Goal: Transaction & Acquisition: Purchase product/service

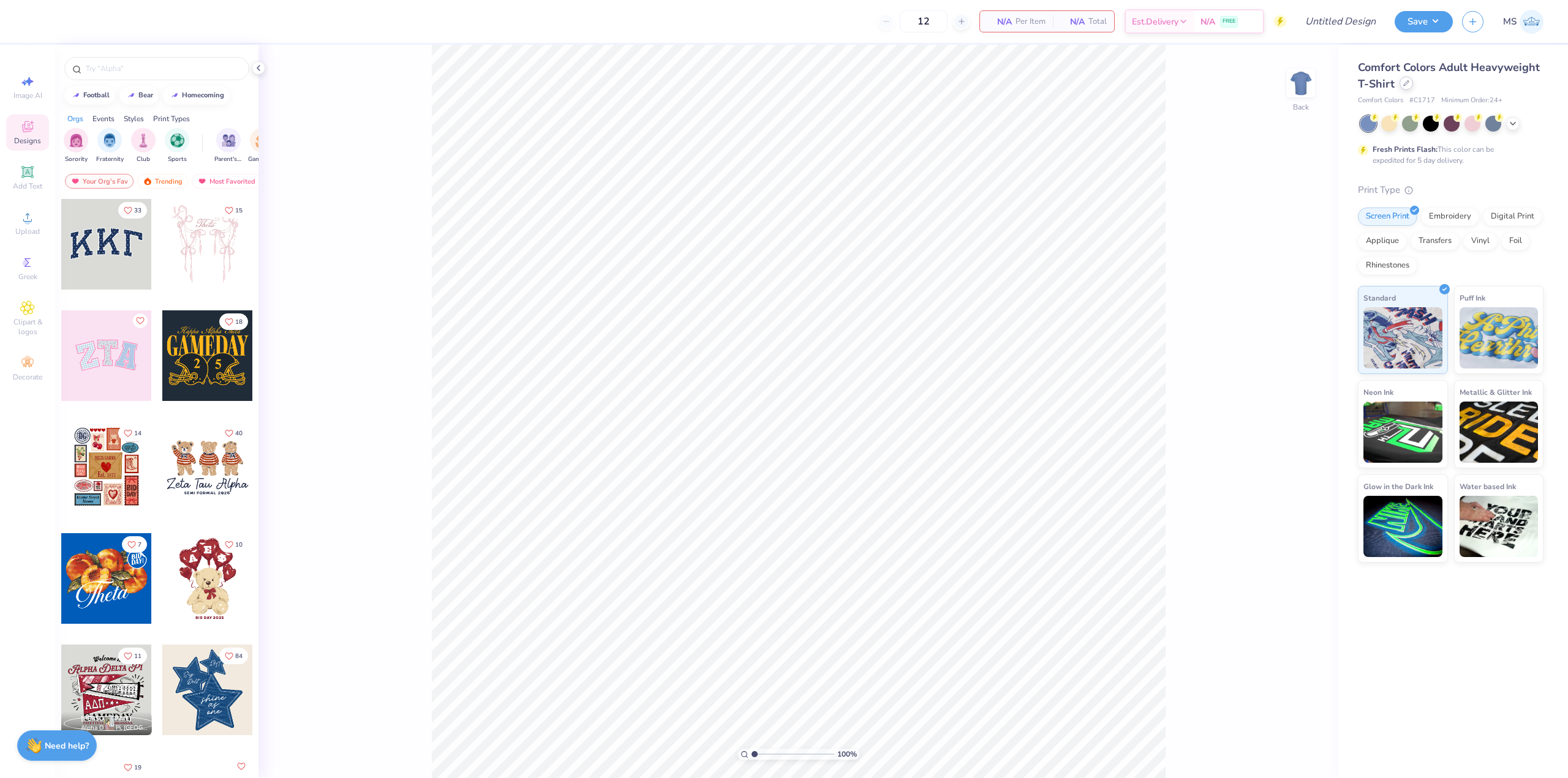
click at [1404, 83] on icon at bounding box center [1406, 83] width 6 height 6
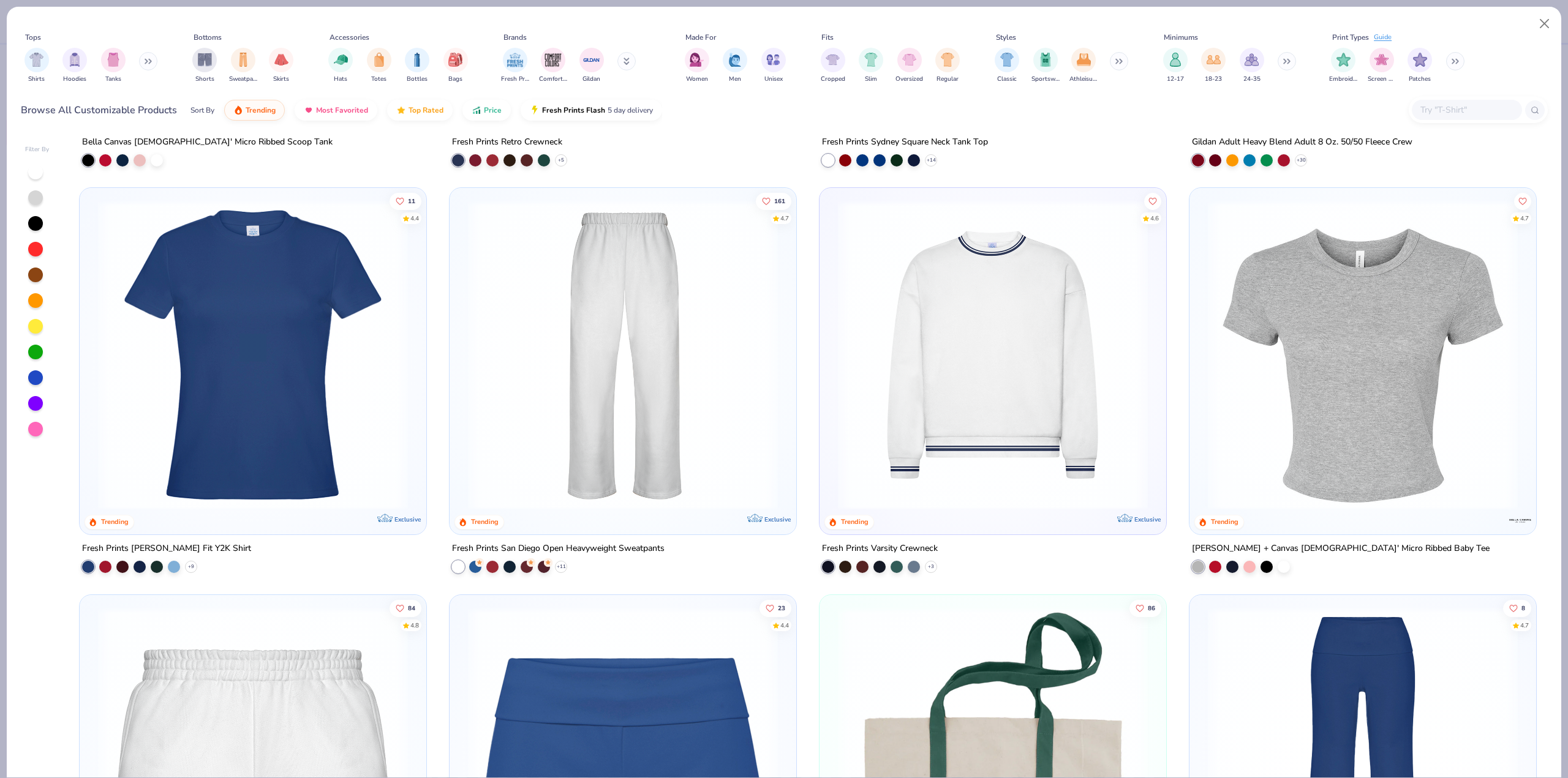
scroll to position [1164, 0]
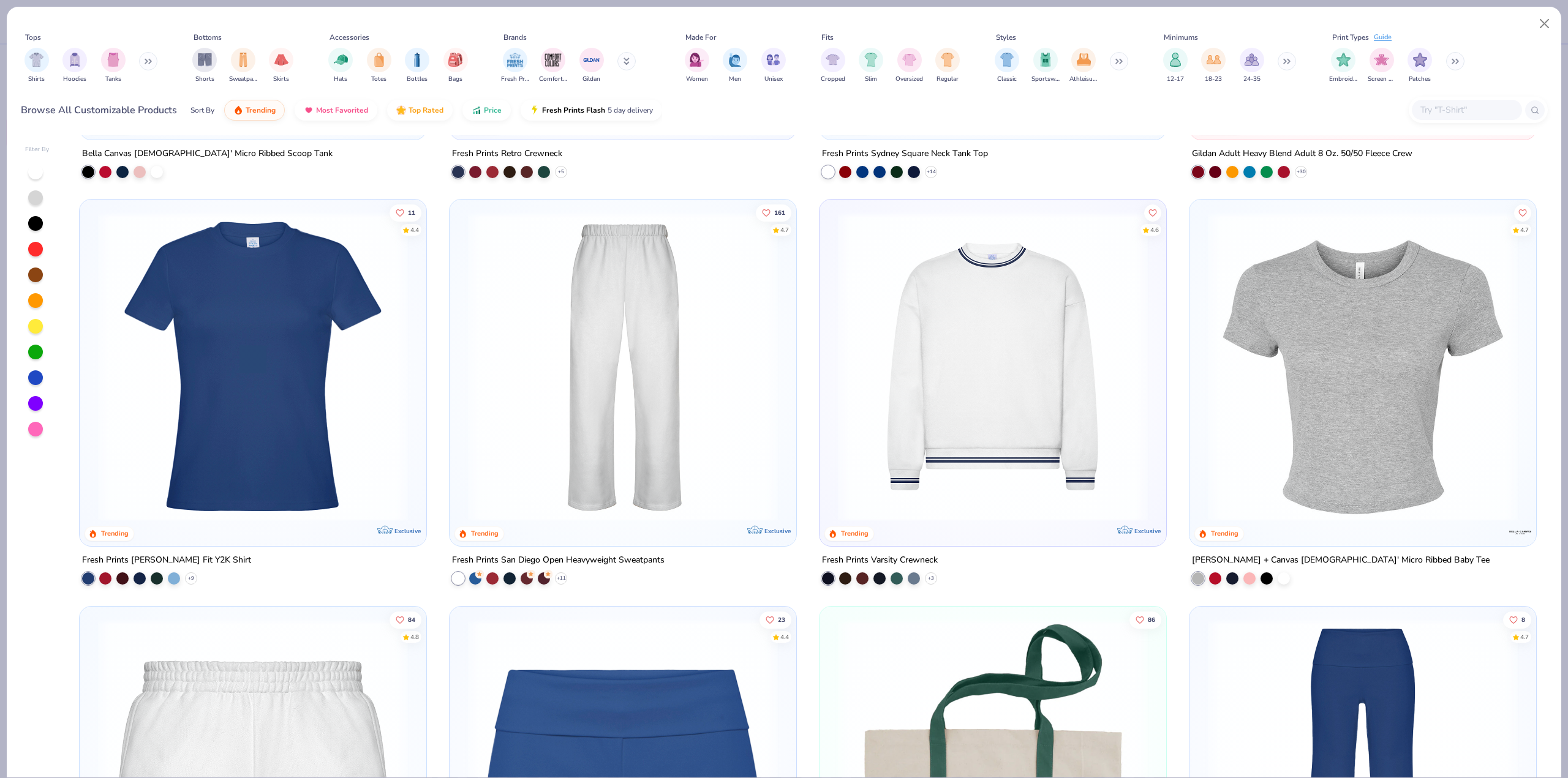
click at [1378, 455] on img at bounding box center [1363, 366] width 322 height 310
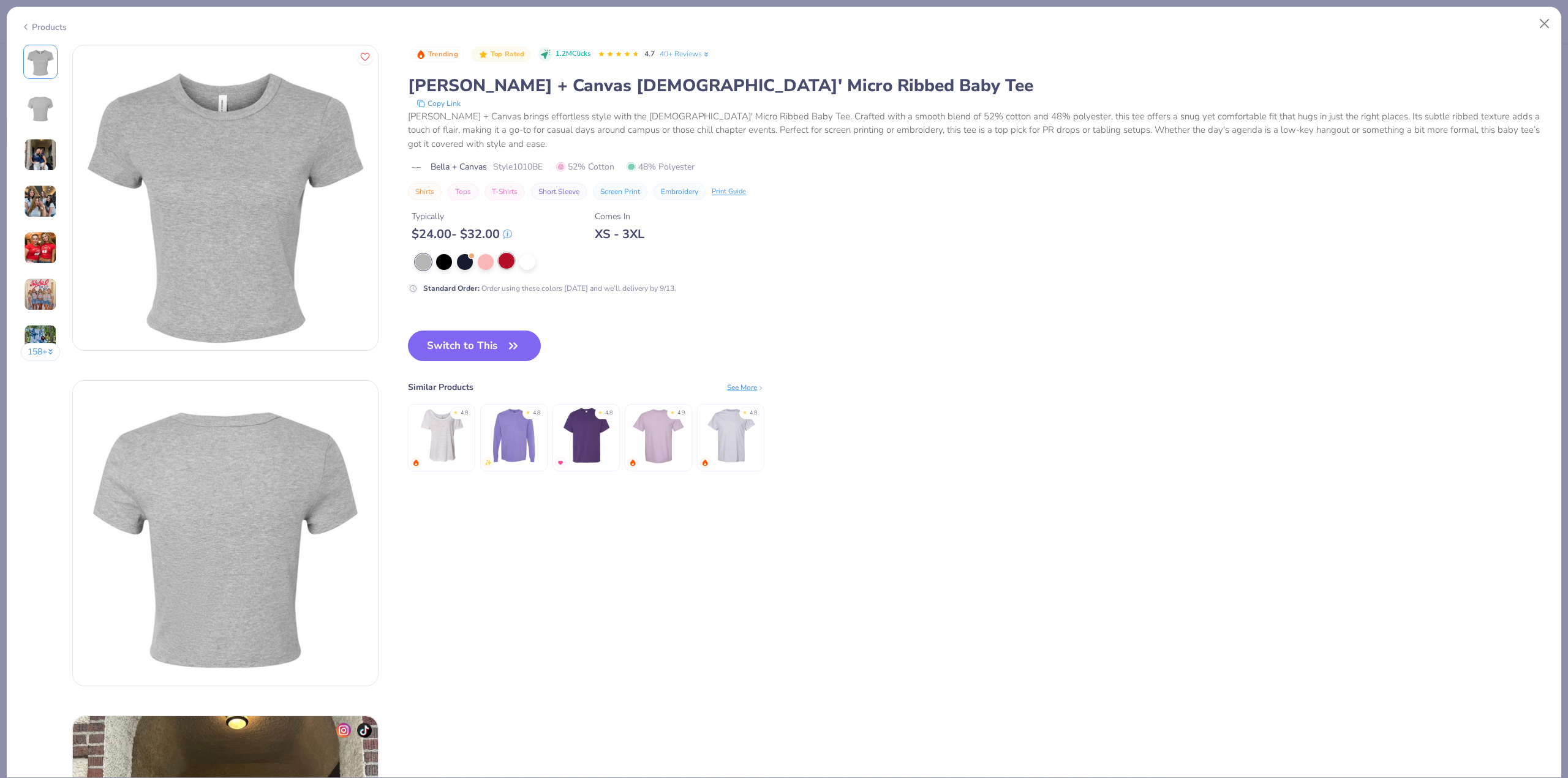
click at [509, 263] on div at bounding box center [506, 260] width 16 height 16
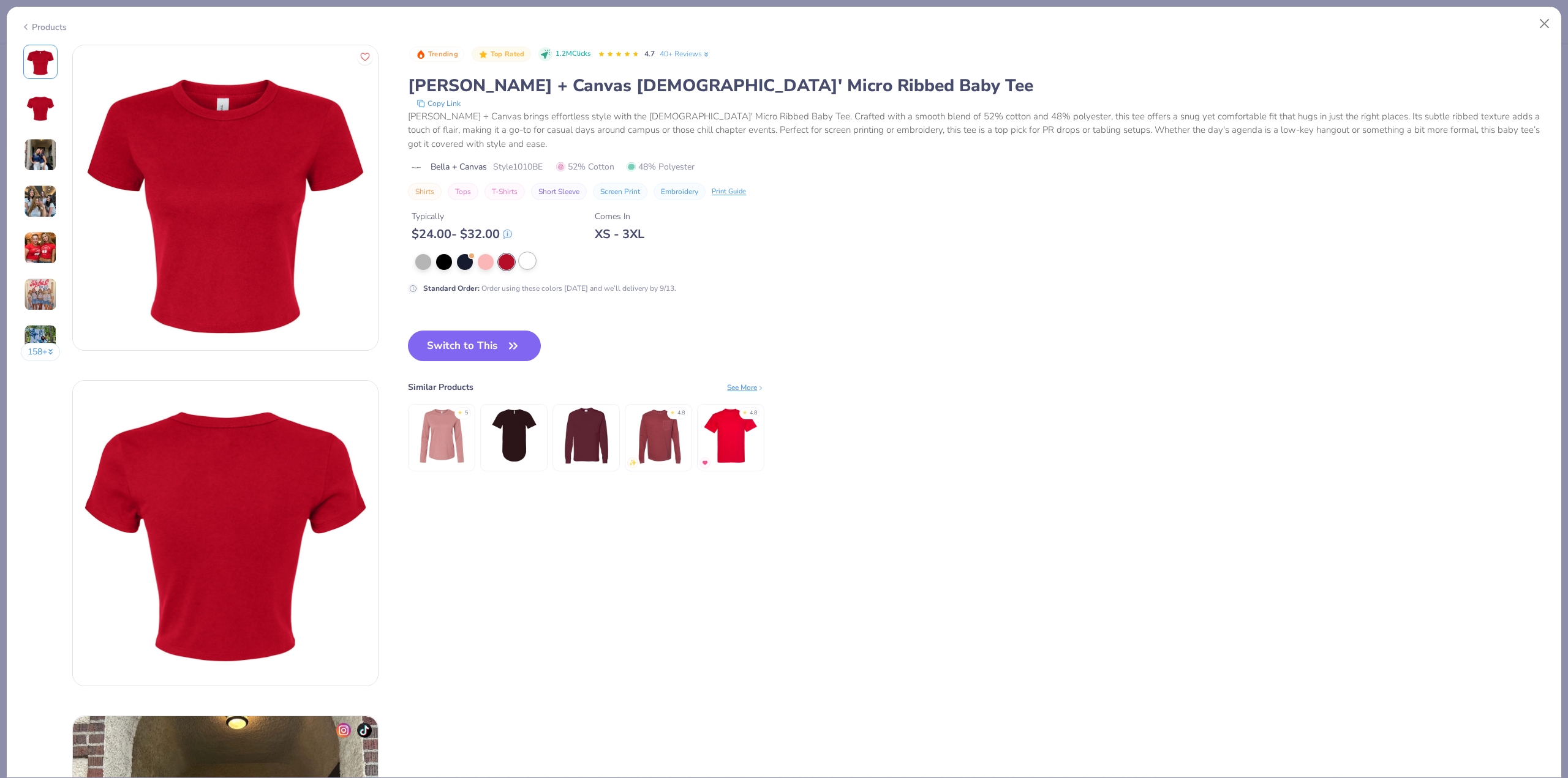
click at [533, 261] on div at bounding box center [527, 260] width 16 height 16
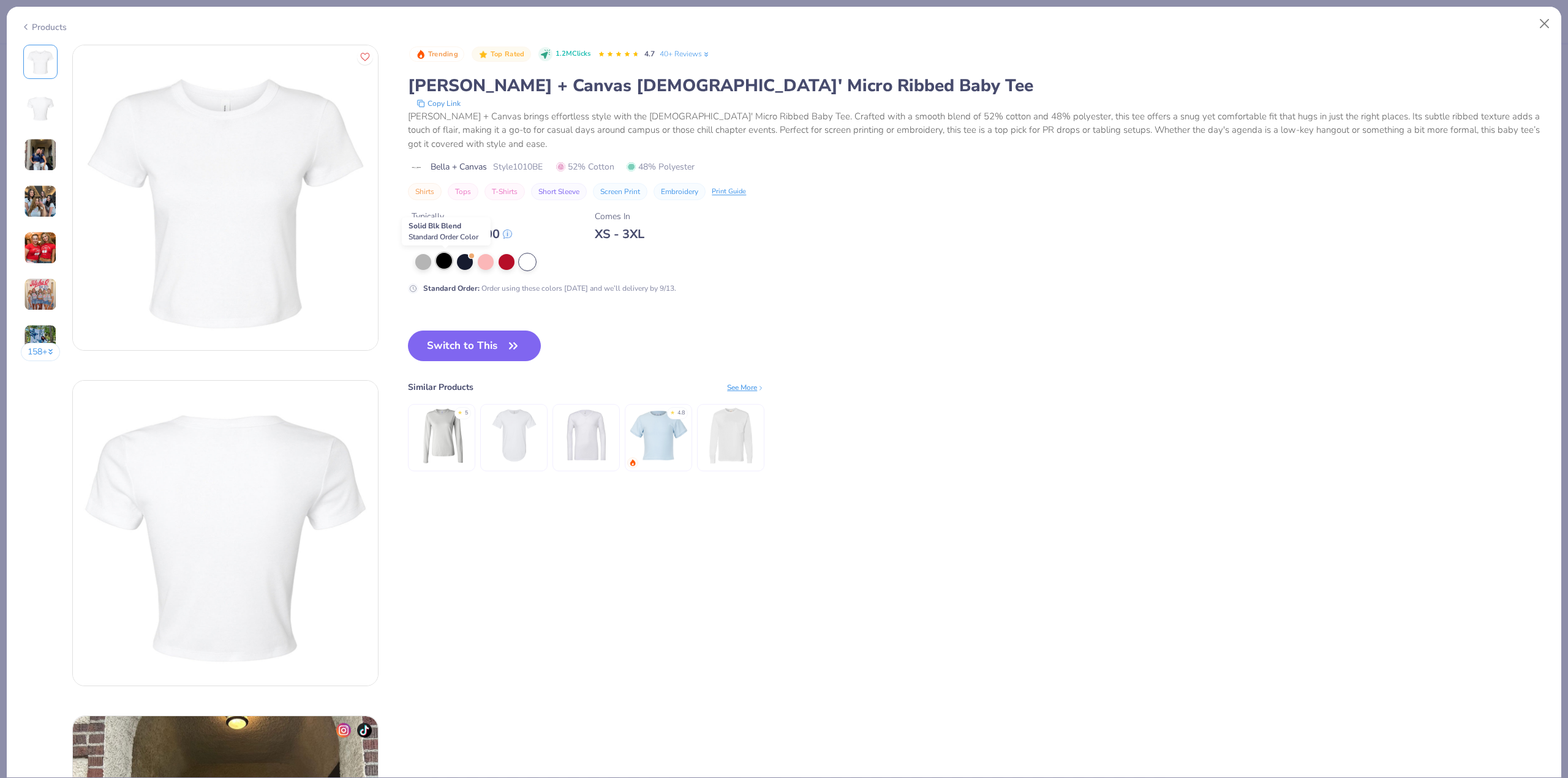
click at [446, 263] on div at bounding box center [443, 260] width 16 height 16
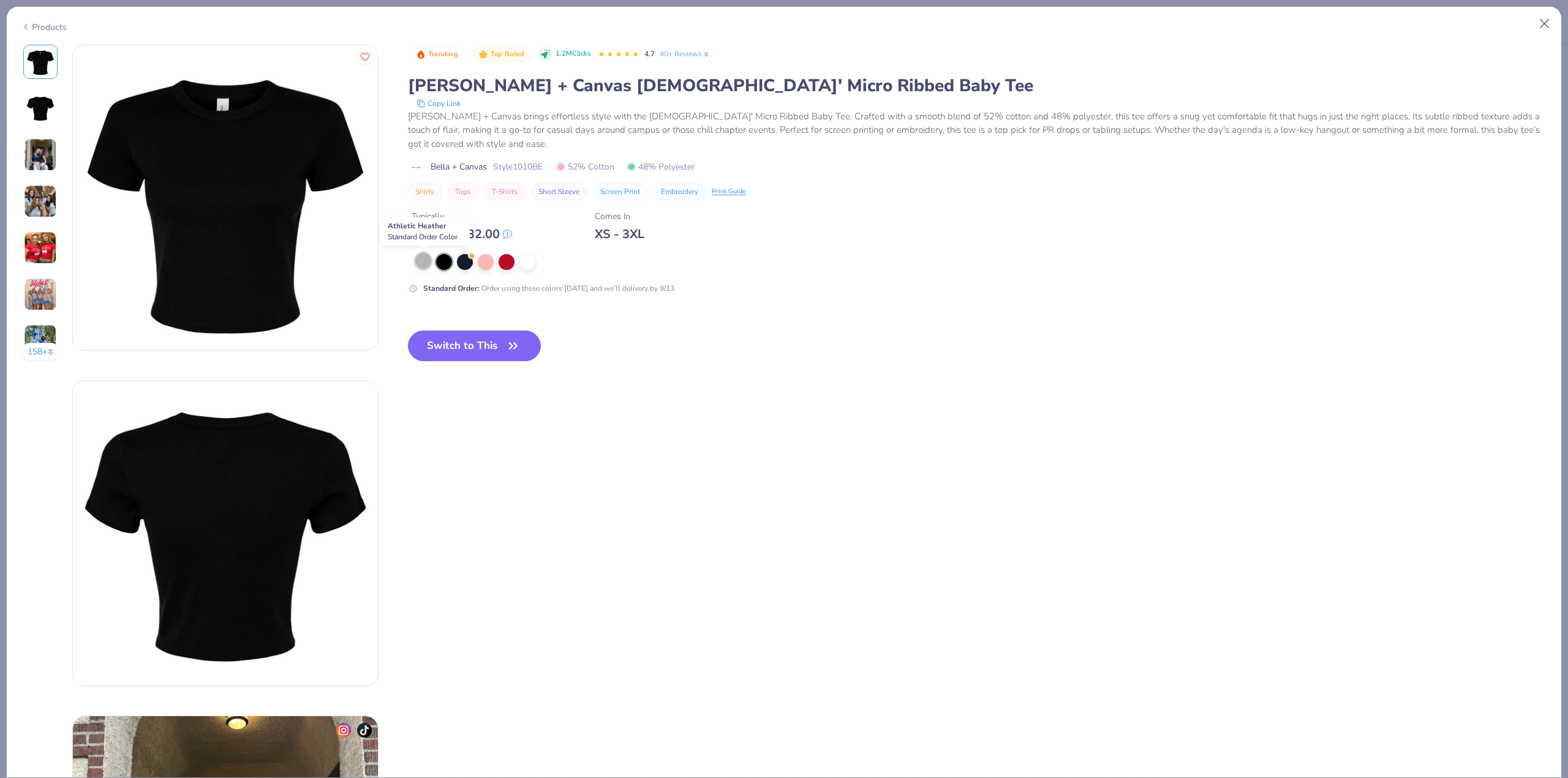
click at [427, 263] on div at bounding box center [422, 260] width 16 height 16
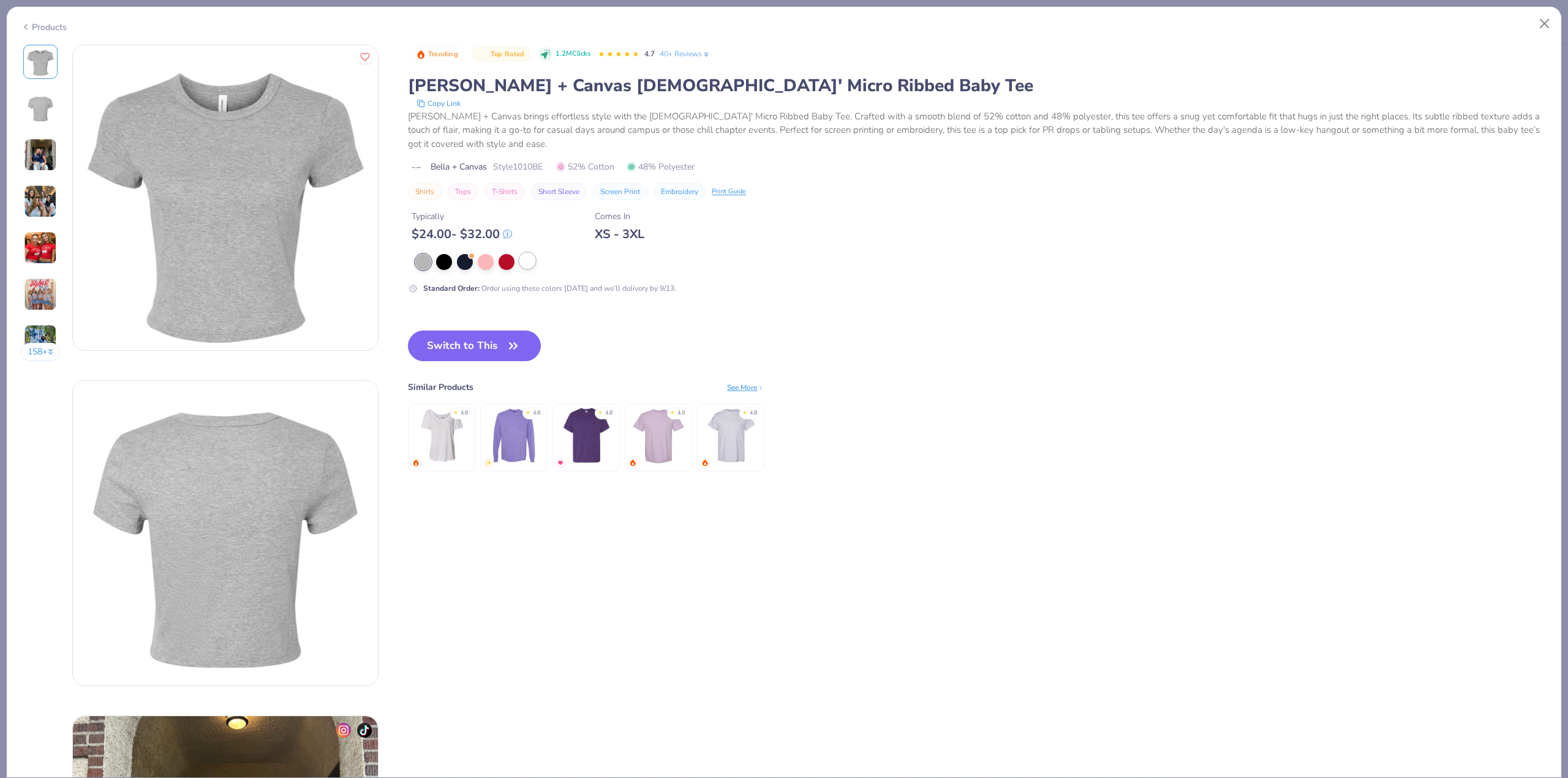
click at [529, 263] on div at bounding box center [527, 260] width 16 height 16
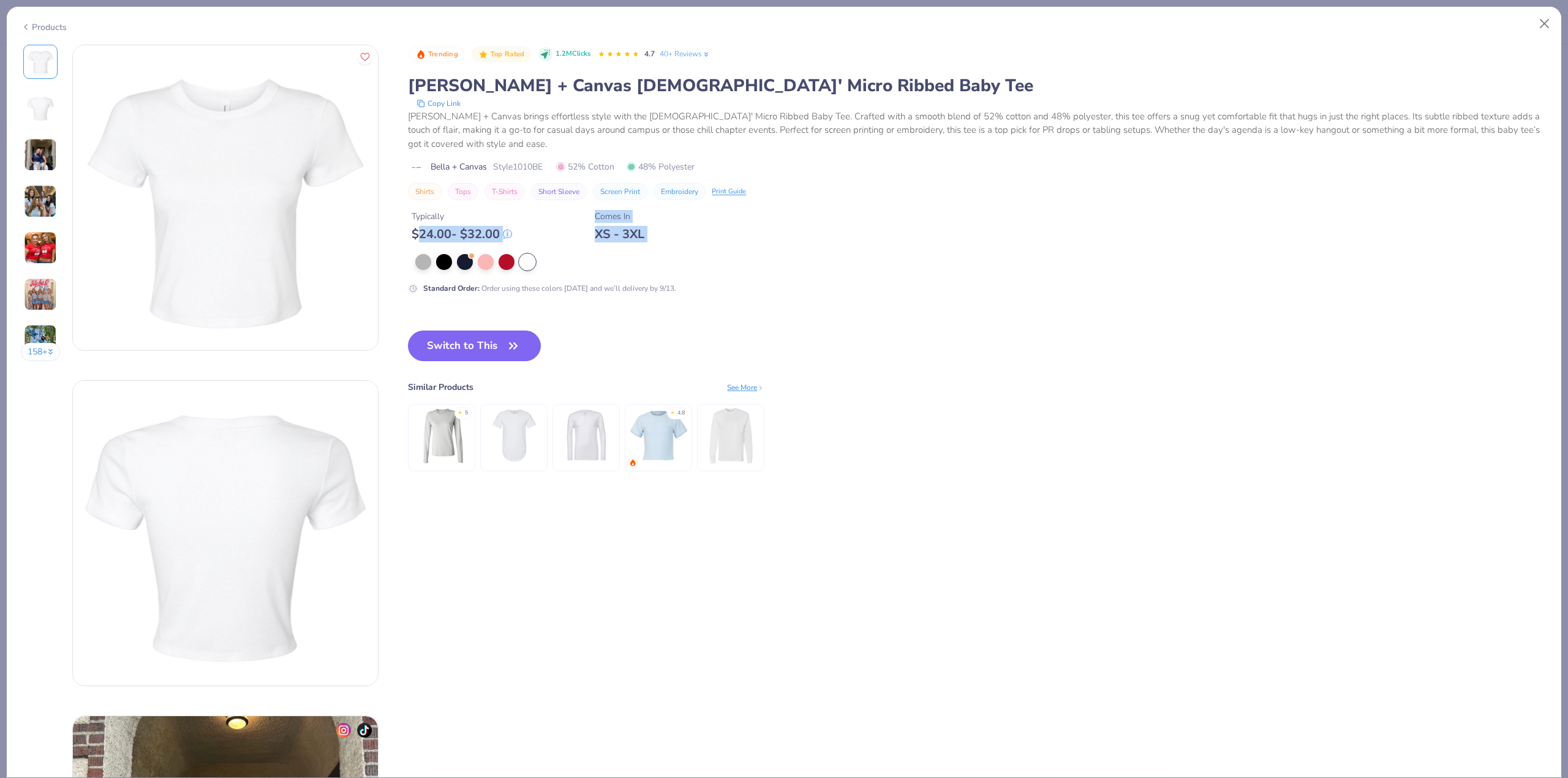
drag, startPoint x: 417, startPoint y: 235, endPoint x: 553, endPoint y: 247, distance: 136.5
click at [542, 246] on div "Trending Top Rated 1.2M Clicks 4.7 40+ Reviews [PERSON_NAME] + Canvas [DEMOGRAP…" at bounding box center [978, 169] width 1140 height 250
click at [564, 251] on div "Trending Top Rated 1.2M Clicks 4.7 40+ Reviews [PERSON_NAME] + Canvas [DEMOGRAP…" at bounding box center [978, 169] width 1140 height 250
click at [529, 351] on button "Switch to This" at bounding box center [474, 346] width 133 height 31
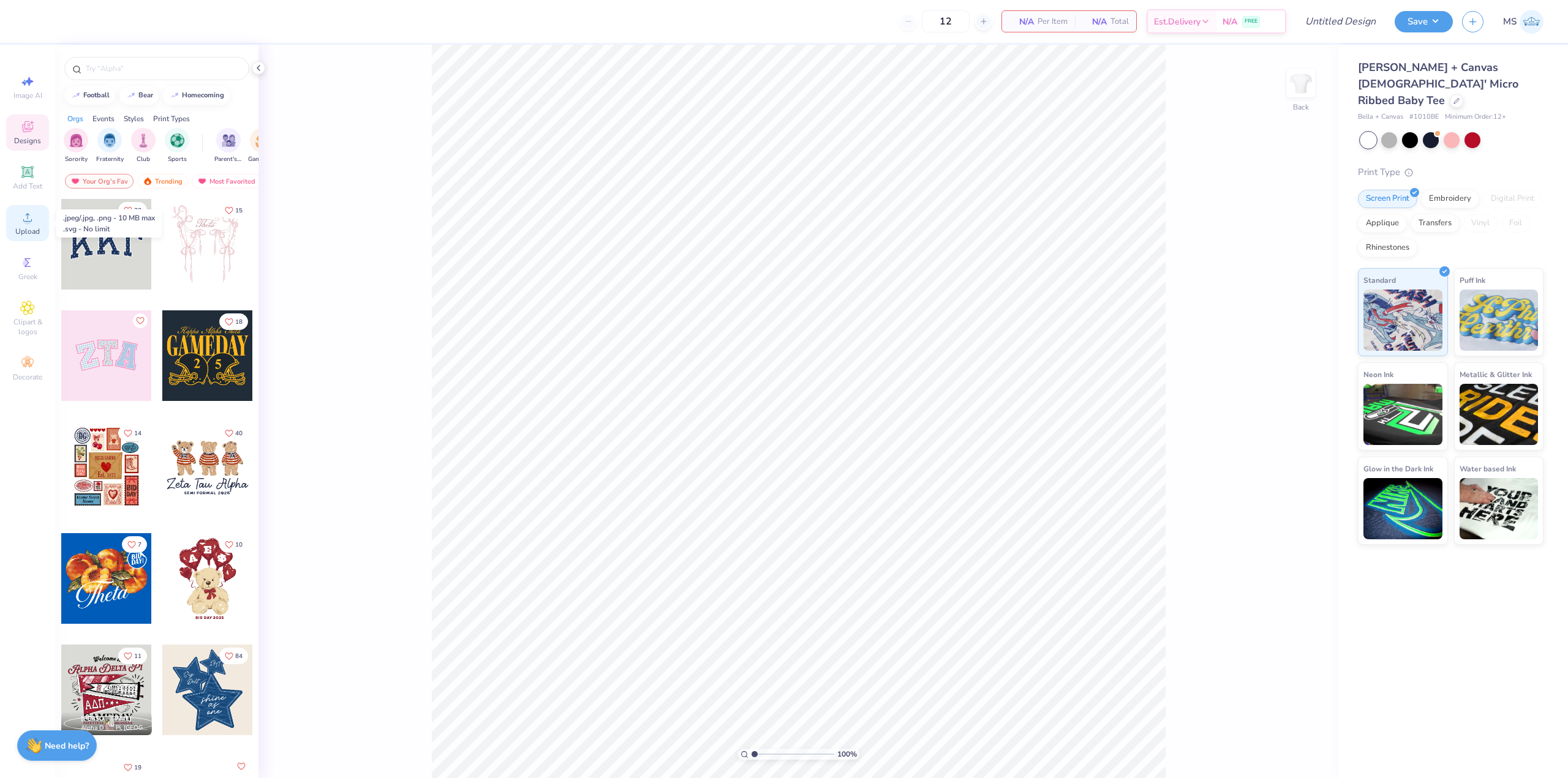
click at [22, 222] on icon at bounding box center [28, 218] width 15 height 15
click at [33, 174] on icon at bounding box center [28, 172] width 12 height 12
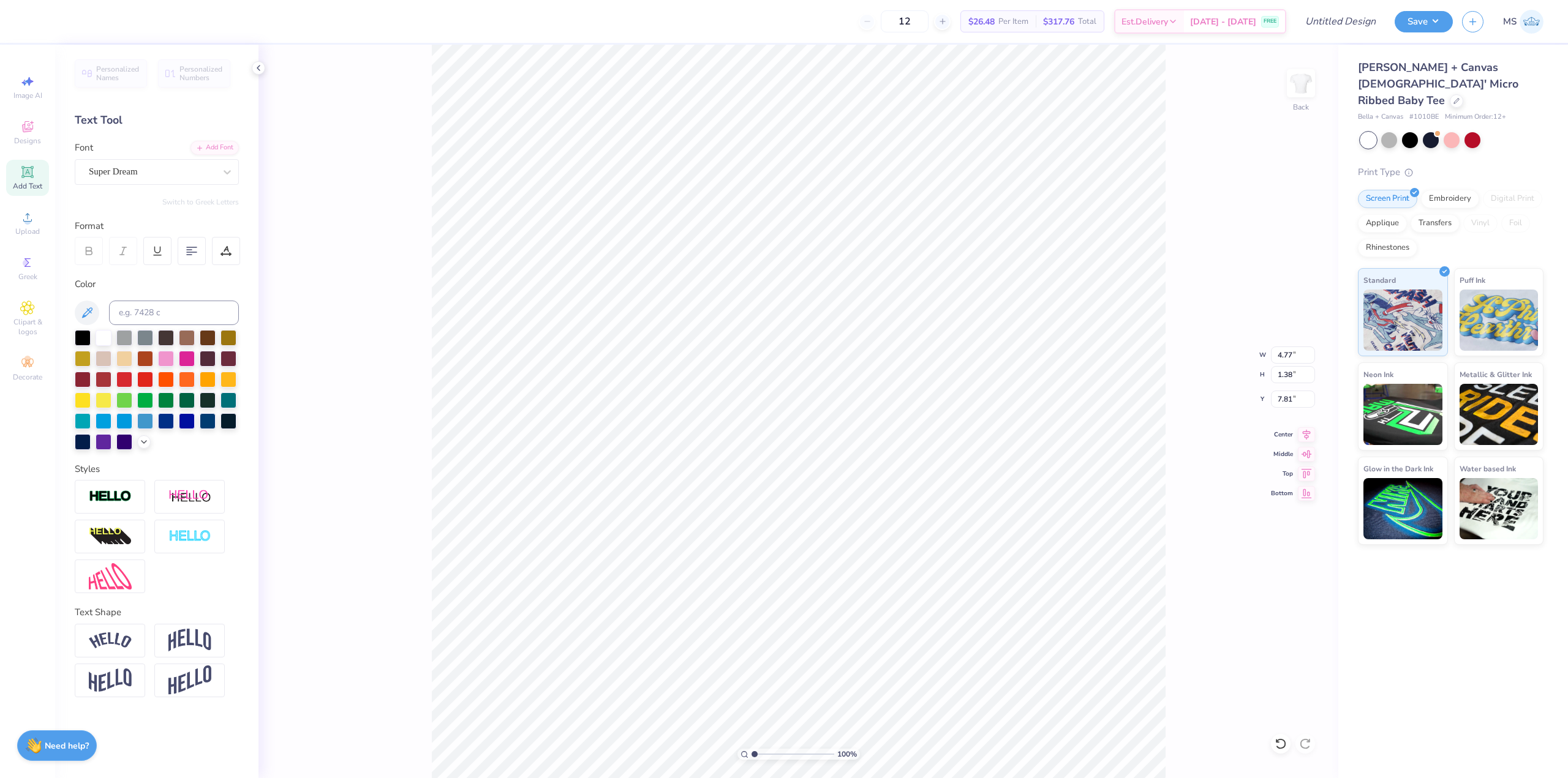
scroll to position [10, 1]
type textarea "I"
click at [84, 334] on div at bounding box center [83, 336] width 16 height 16
type textarea "I"
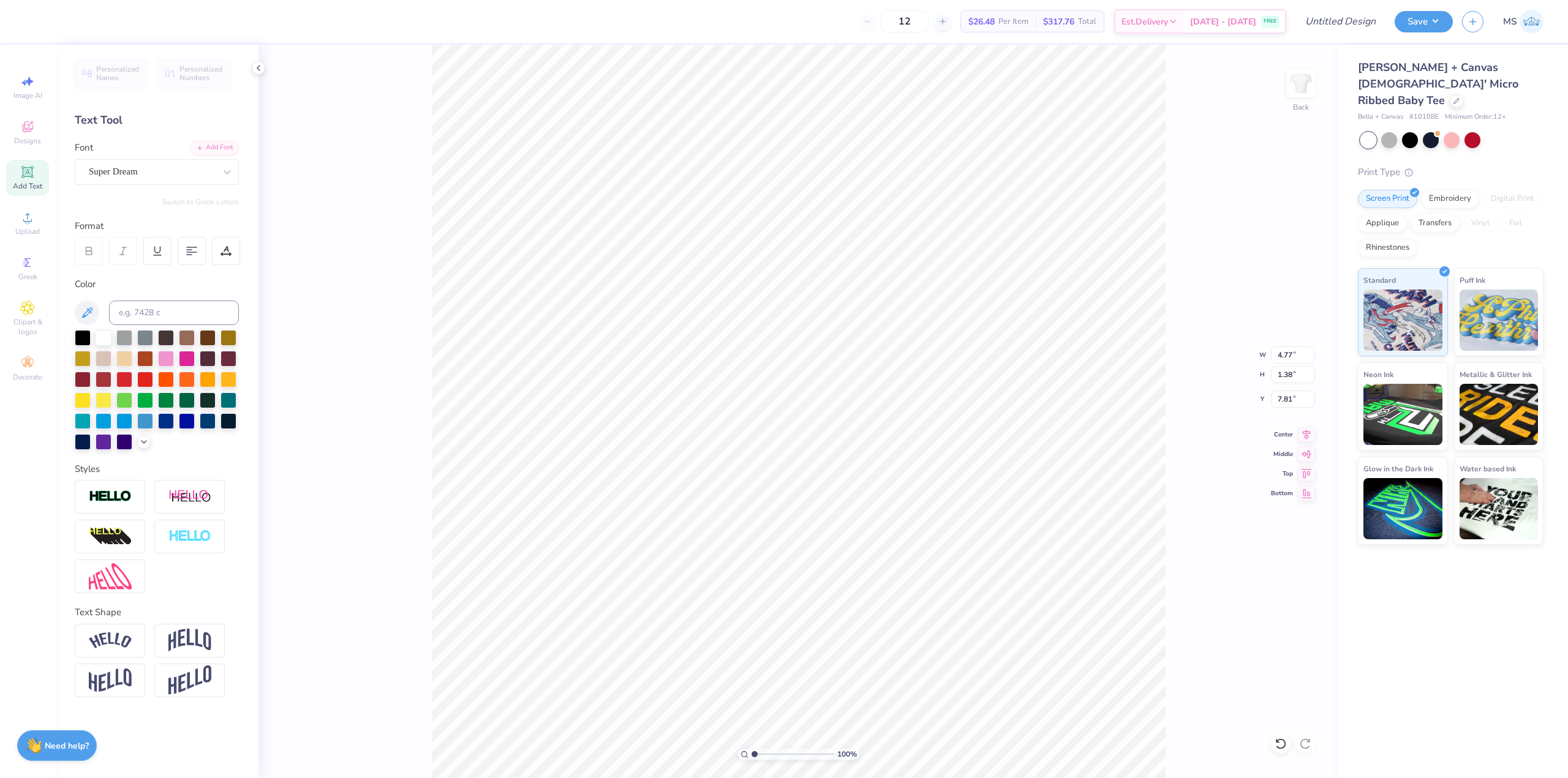
scroll to position [9, 3]
type textarea "I love [GEOGRAPHIC_DATA]"
click at [121, 374] on div at bounding box center [124, 378] width 16 height 16
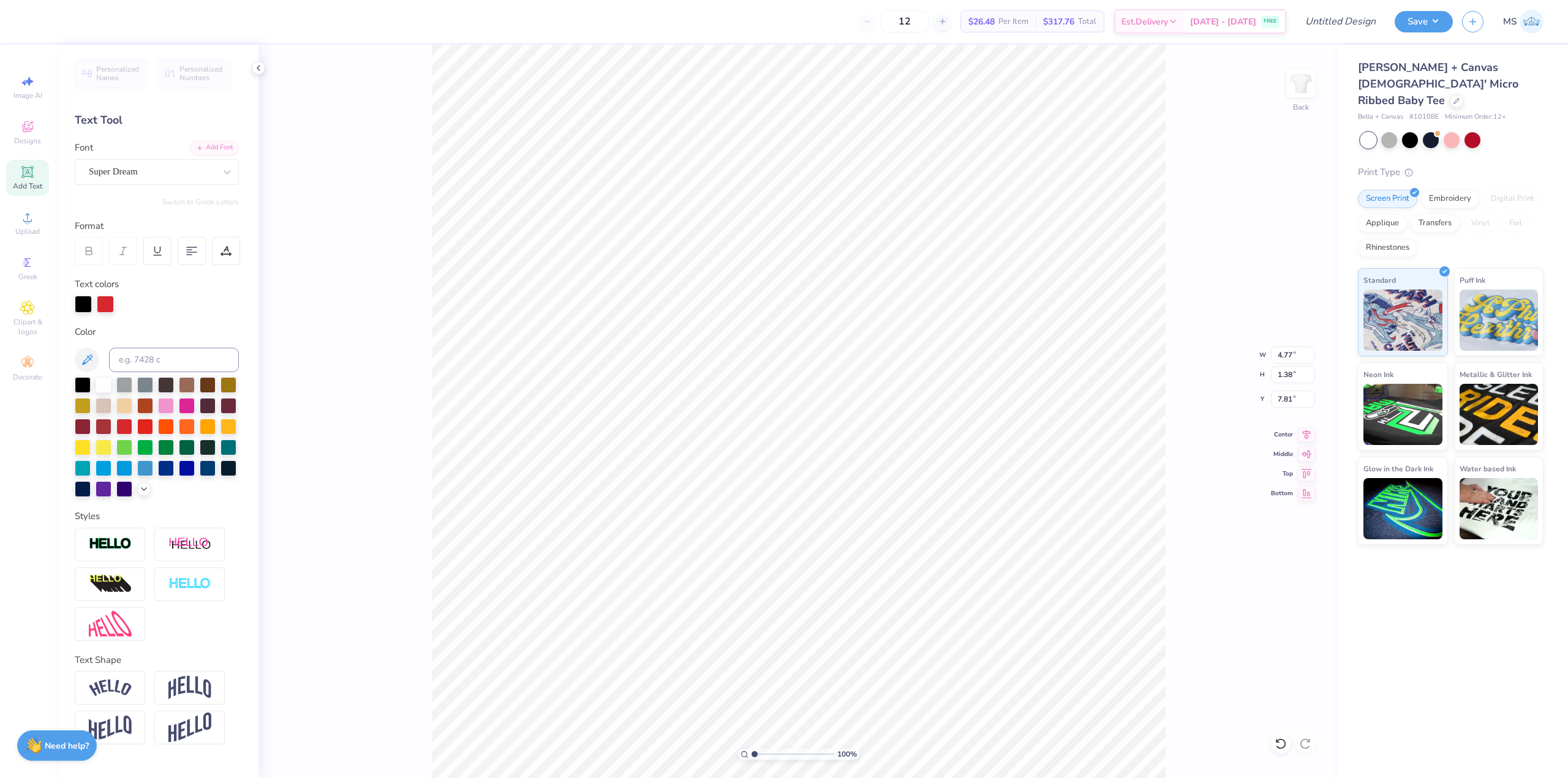
scroll to position [9, 2]
click at [101, 385] on div at bounding box center [103, 383] width 16 height 16
click at [86, 381] on div at bounding box center [83, 383] width 16 height 16
click at [144, 443] on div at bounding box center [144, 446] width 16 height 16
click at [126, 387] on div at bounding box center [124, 383] width 16 height 16
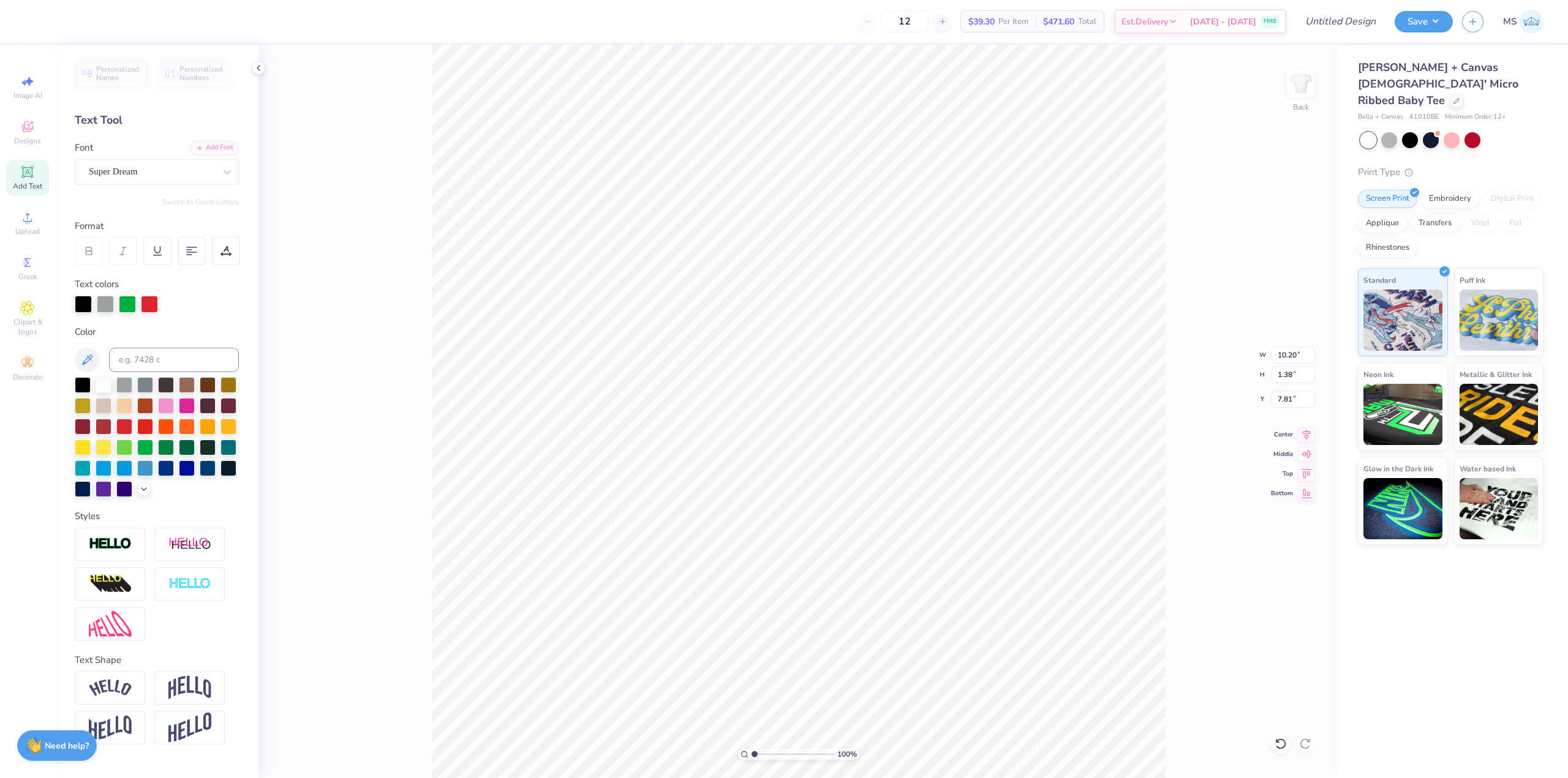
type input "2.31"
click at [24, 222] on icon at bounding box center [28, 218] width 15 height 15
click at [367, 158] on div "100 % Back W 10.20 10.20 " H 1.38 1.38 " Y 2.31 2.31 " Center Middle Top Bottom" at bounding box center [798, 412] width 1080 height 734
click at [27, 230] on span "Upload" at bounding box center [27, 231] width 24 height 10
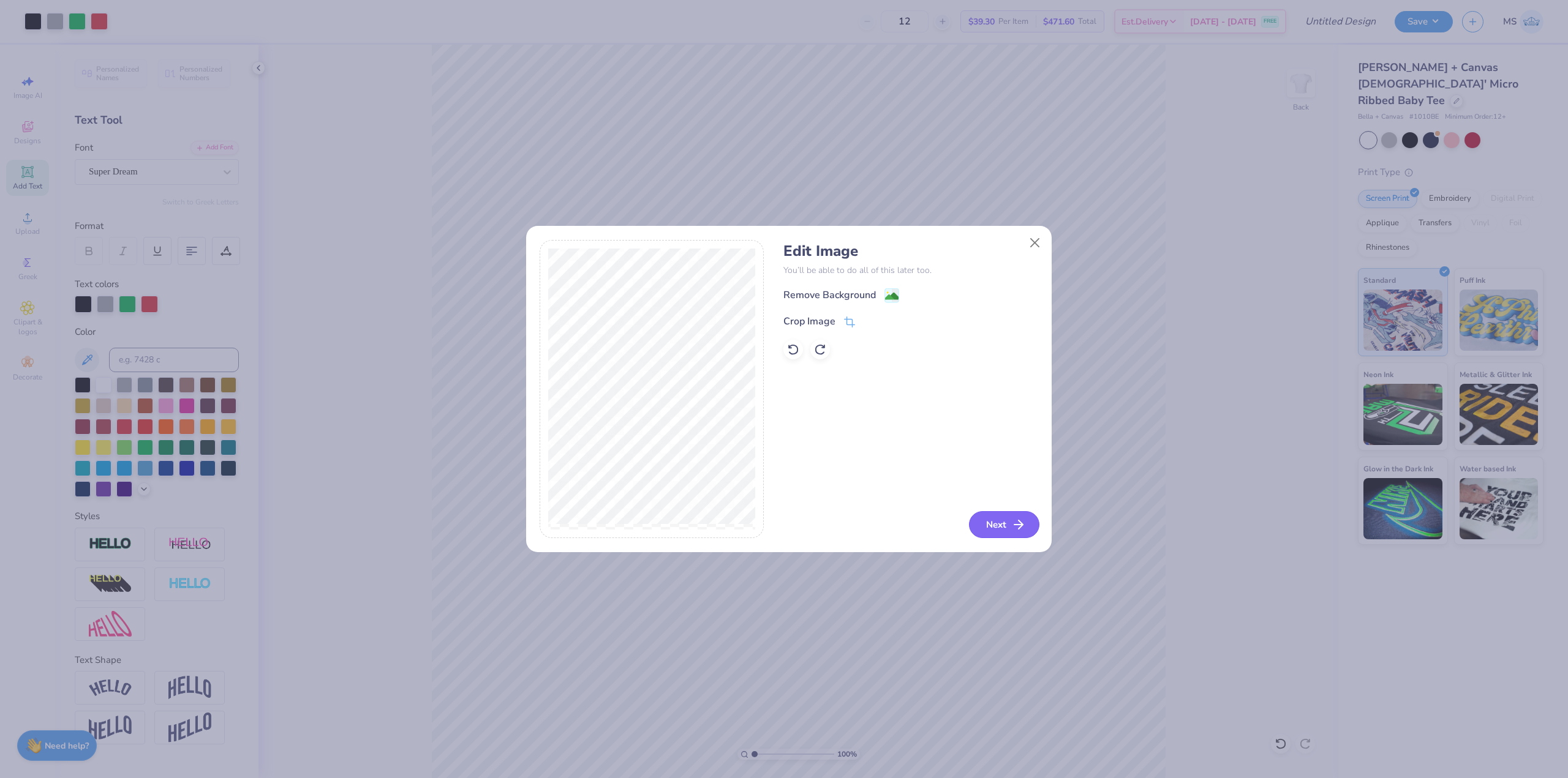
click at [1011, 529] on icon "button" at bounding box center [1019, 525] width 15 height 15
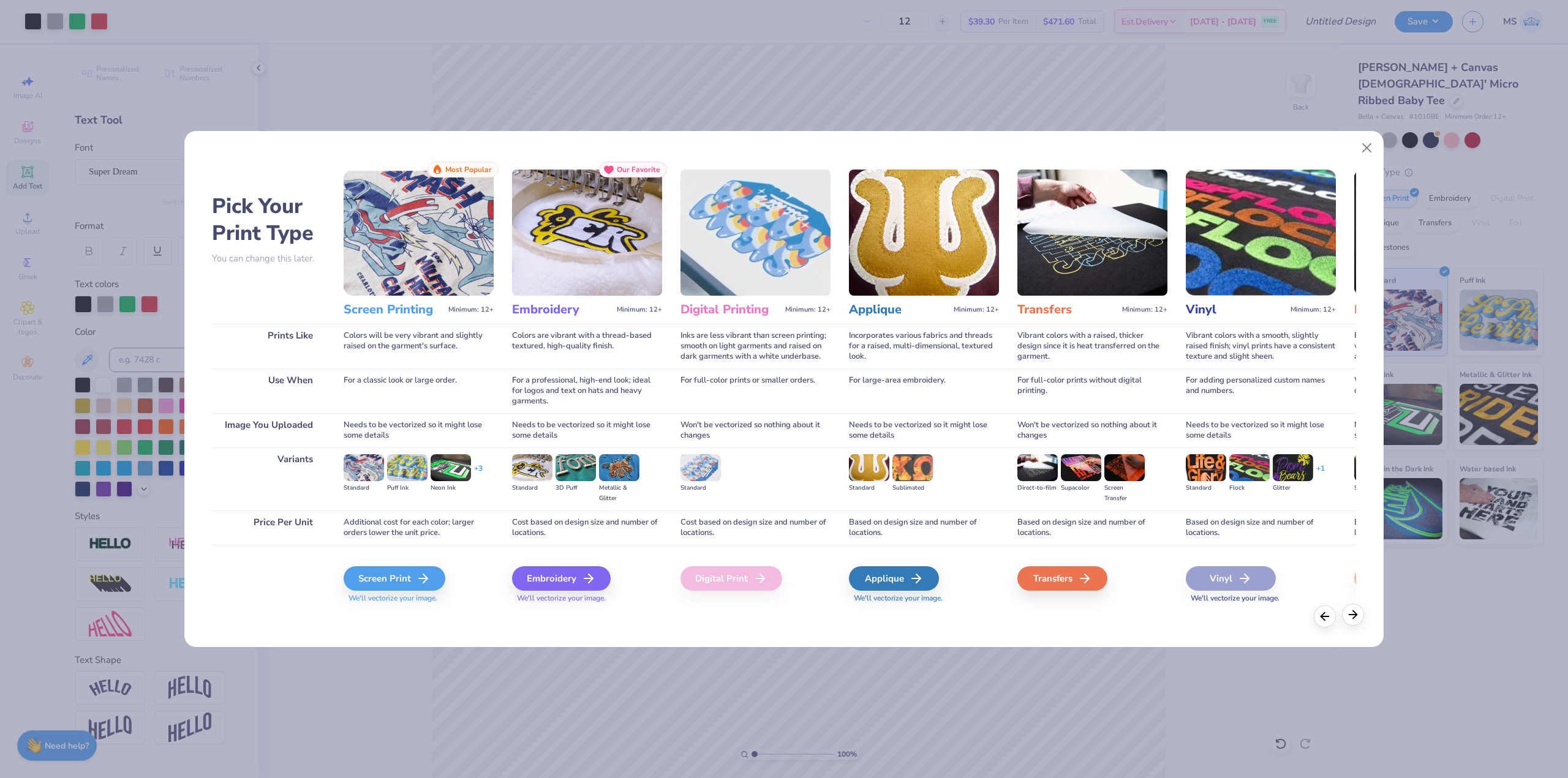
click at [1360, 618] on div at bounding box center [1353, 614] width 22 height 22
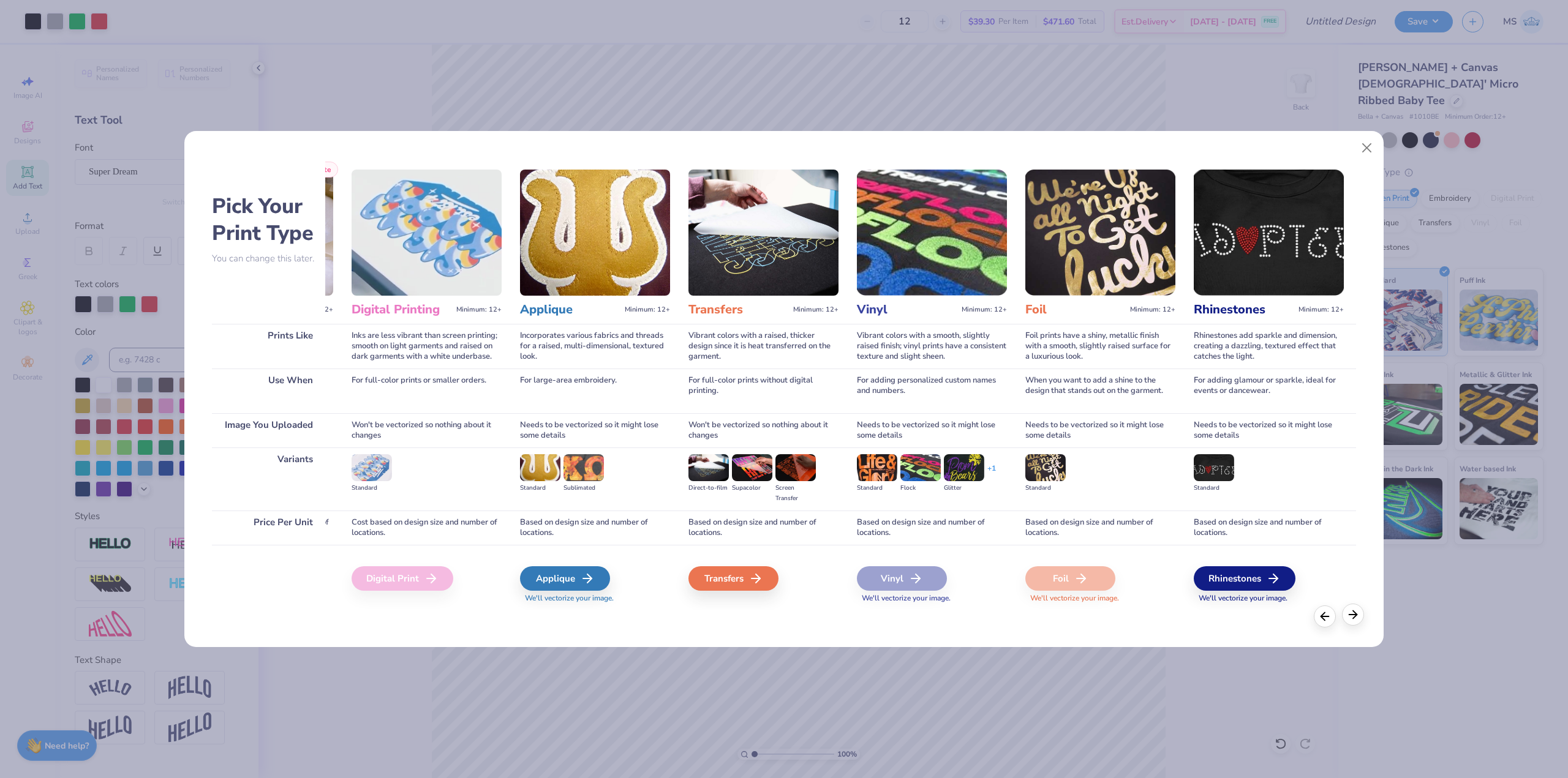
scroll to position [0, 335]
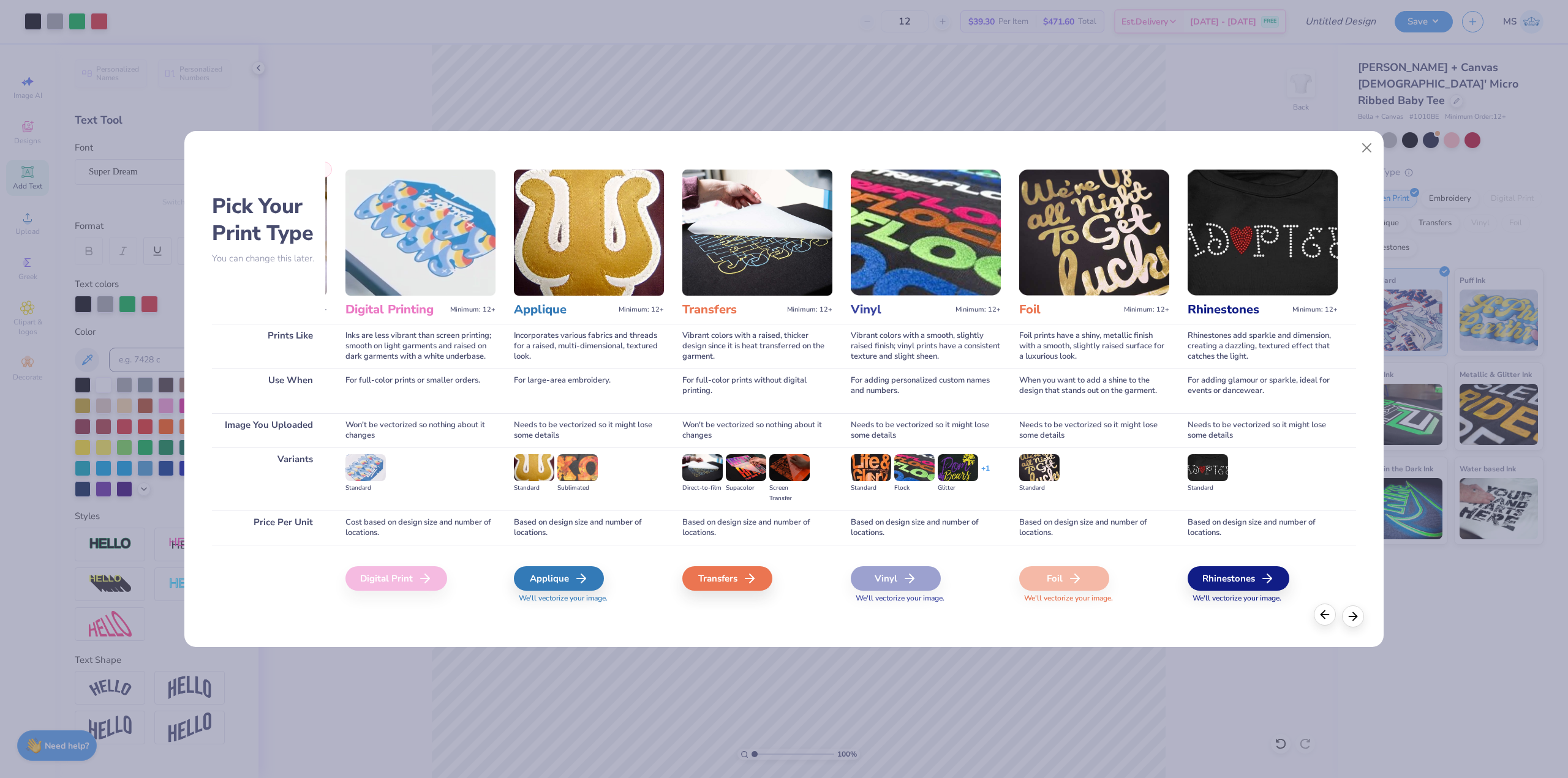
click at [1323, 622] on icon at bounding box center [1325, 614] width 13 height 13
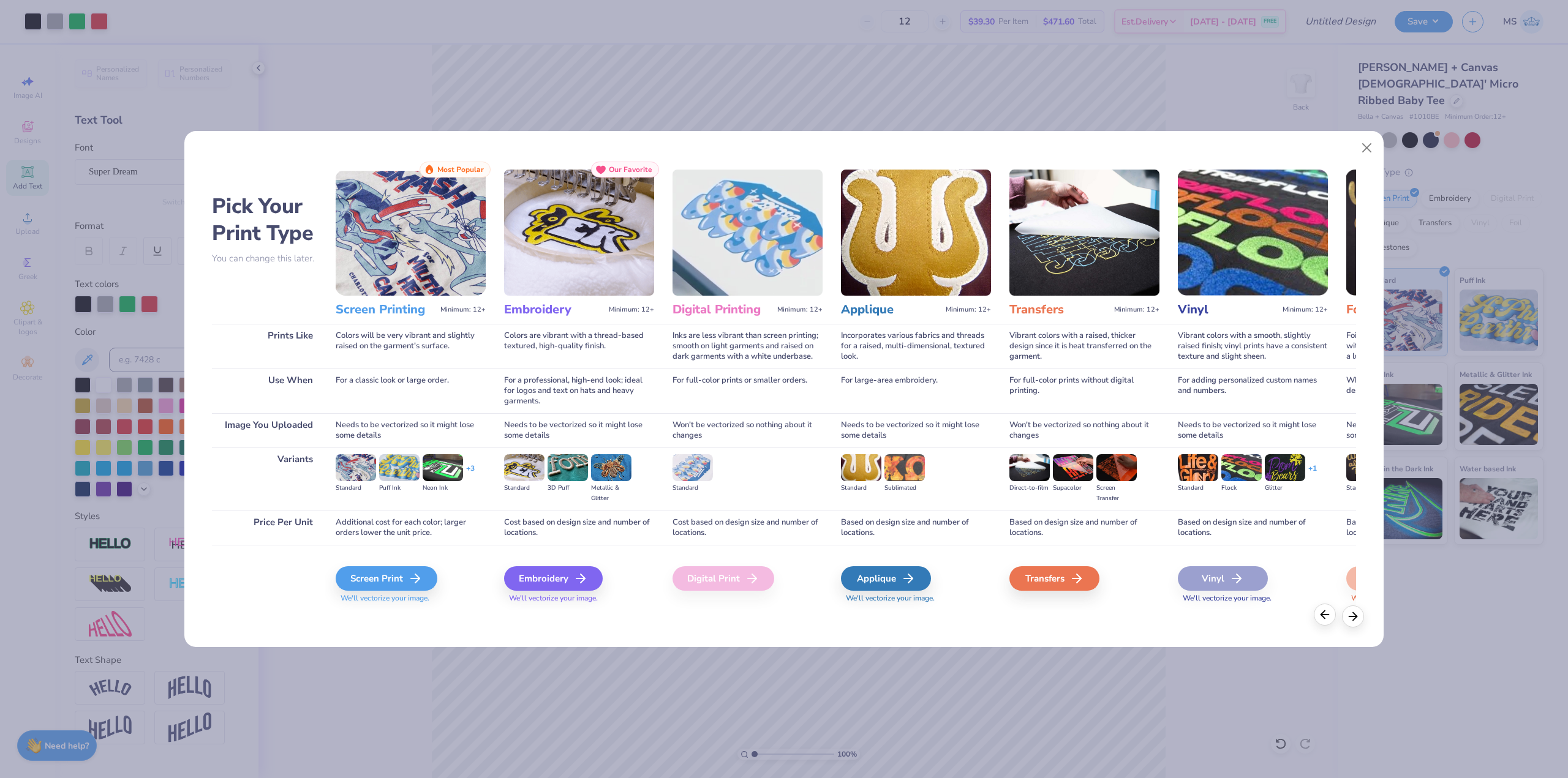
scroll to position [0, 0]
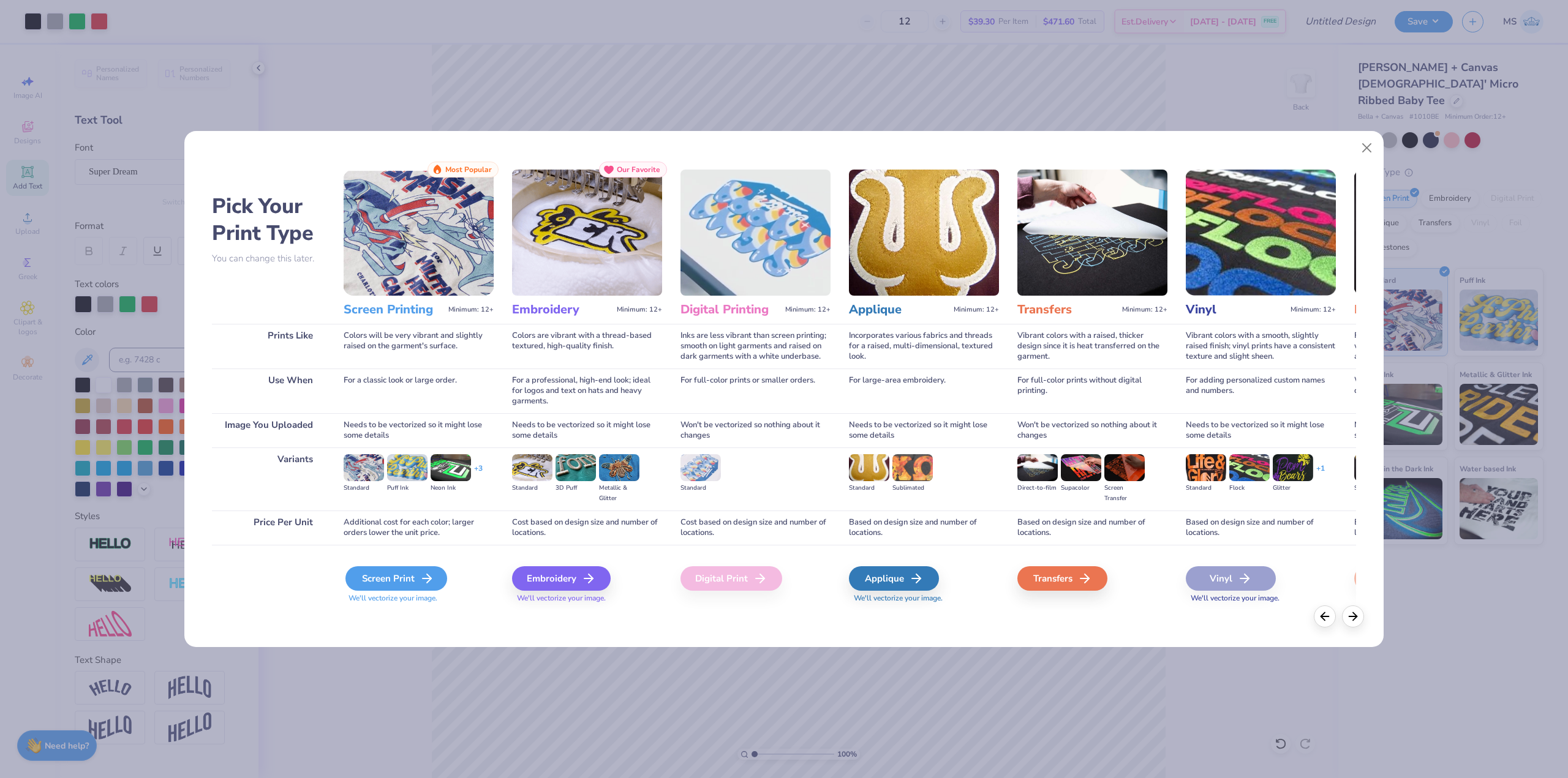
click at [411, 576] on div "Screen Print" at bounding box center [397, 578] width 102 height 24
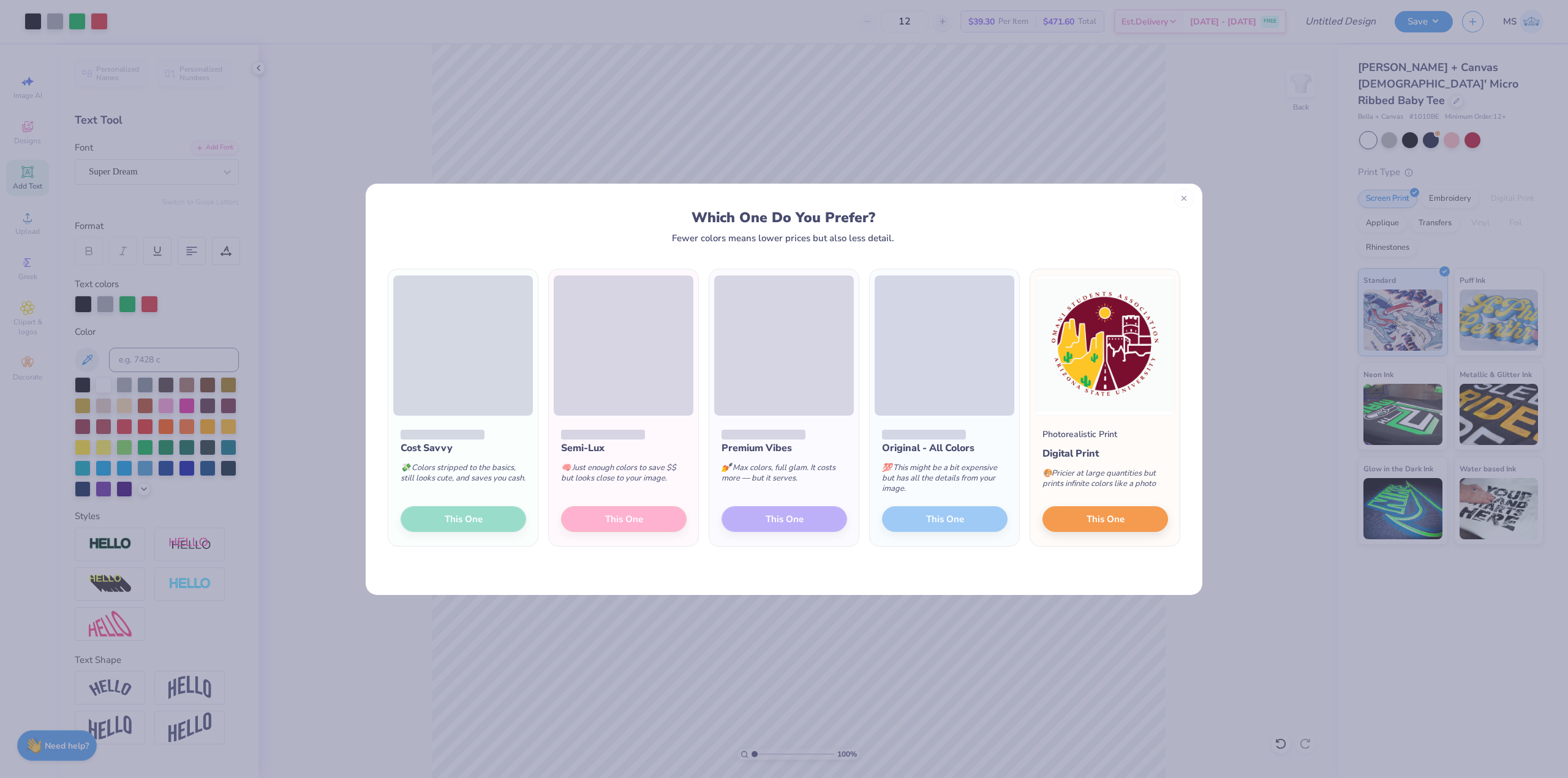
click at [1182, 194] on icon at bounding box center [1184, 199] width 8 height 8
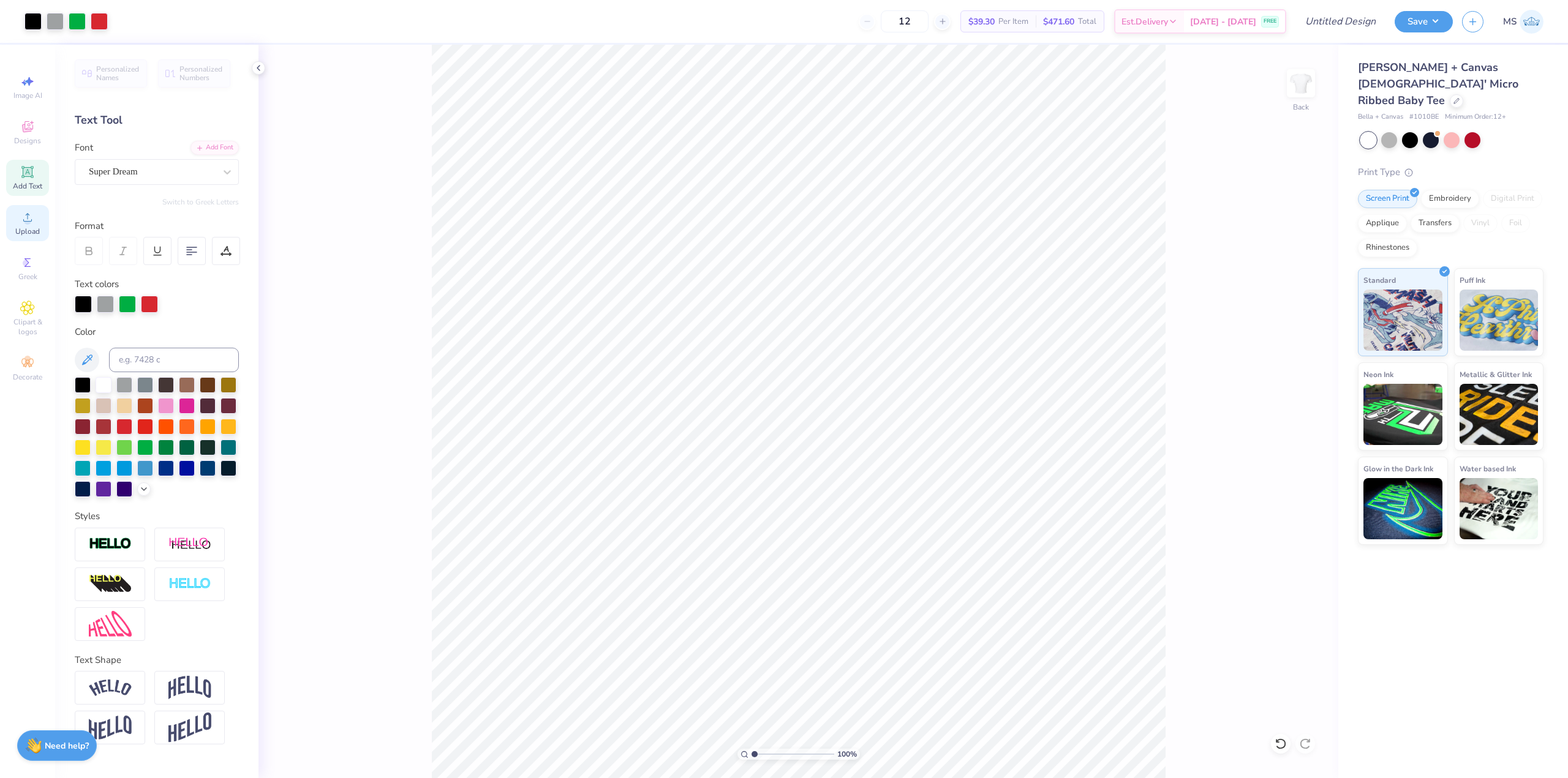
click at [21, 228] on span "Upload" at bounding box center [27, 231] width 24 height 10
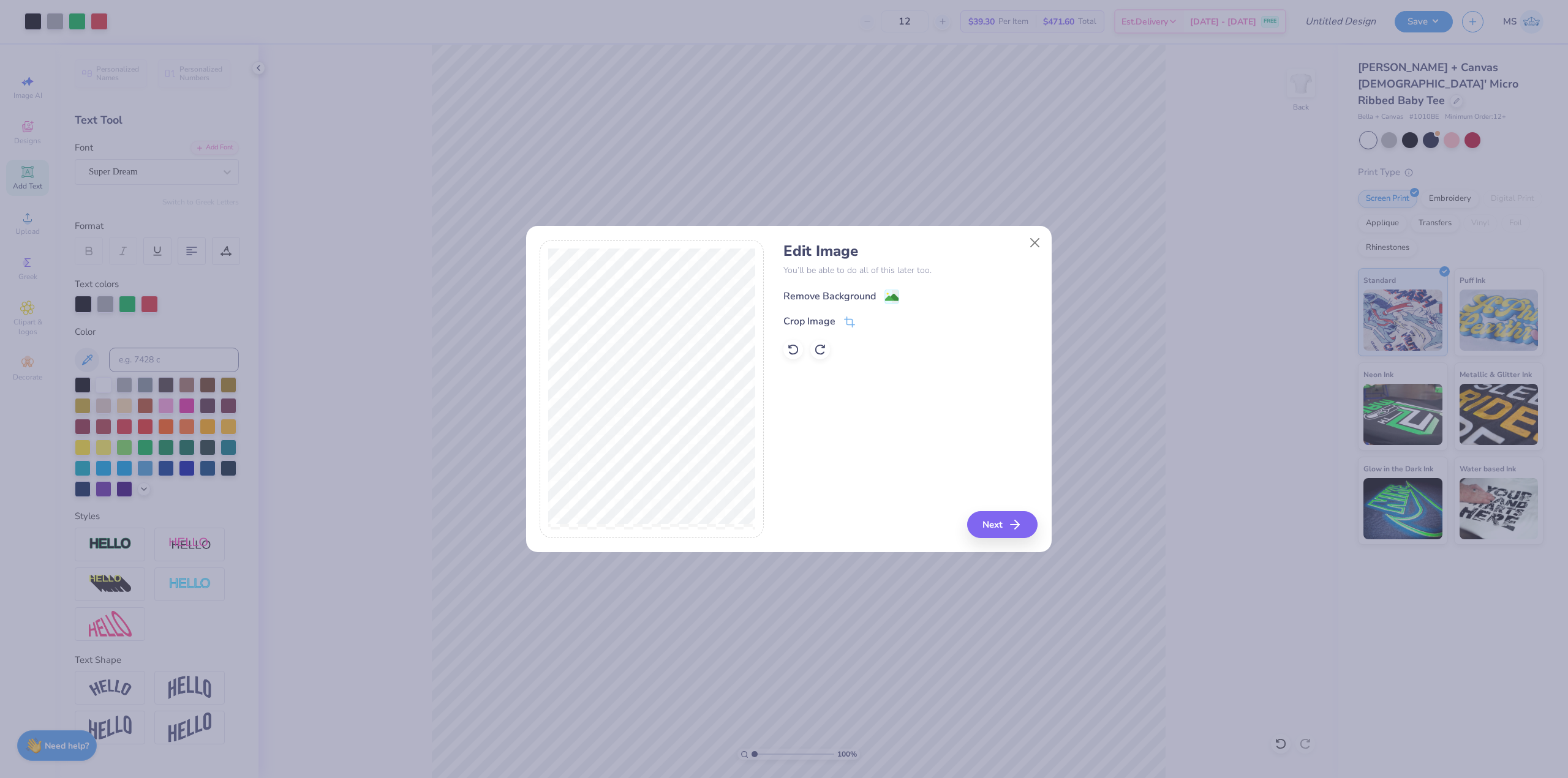
click at [889, 295] on image at bounding box center [892, 297] width 13 height 13
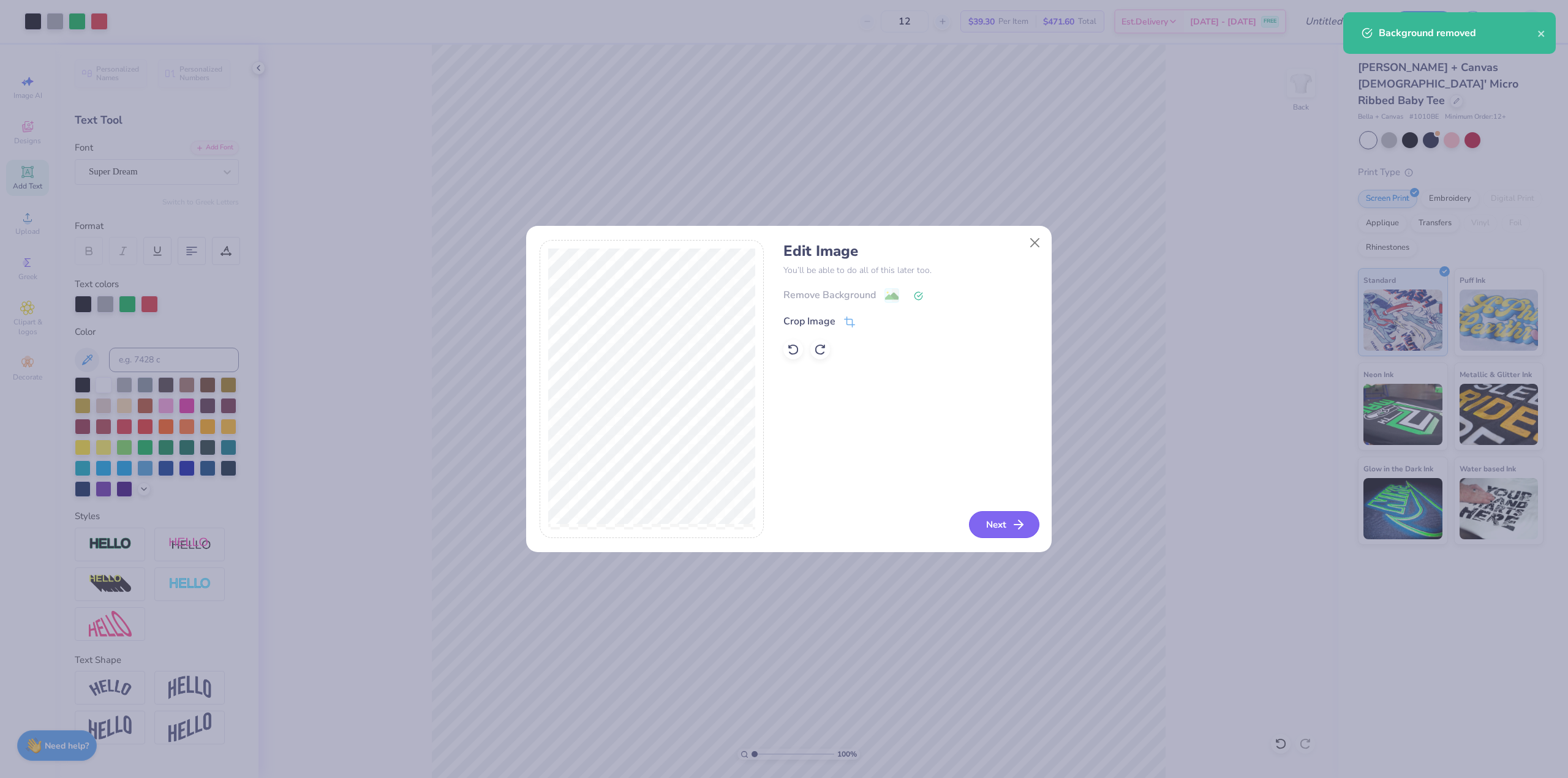
click at [1022, 526] on polyline "button" at bounding box center [1020, 525] width 4 height 8
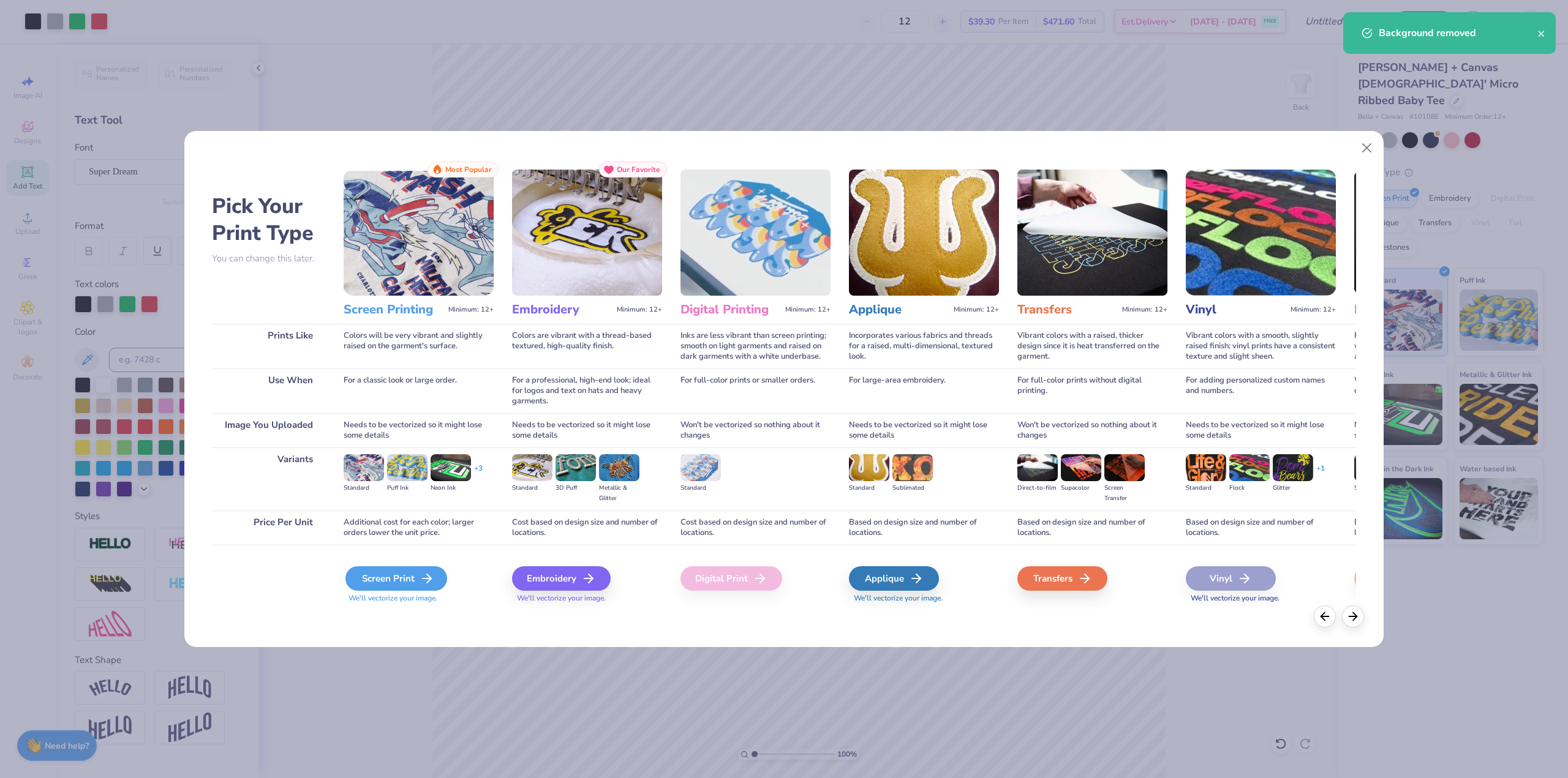
click at [402, 574] on div "Screen Print" at bounding box center [397, 578] width 102 height 24
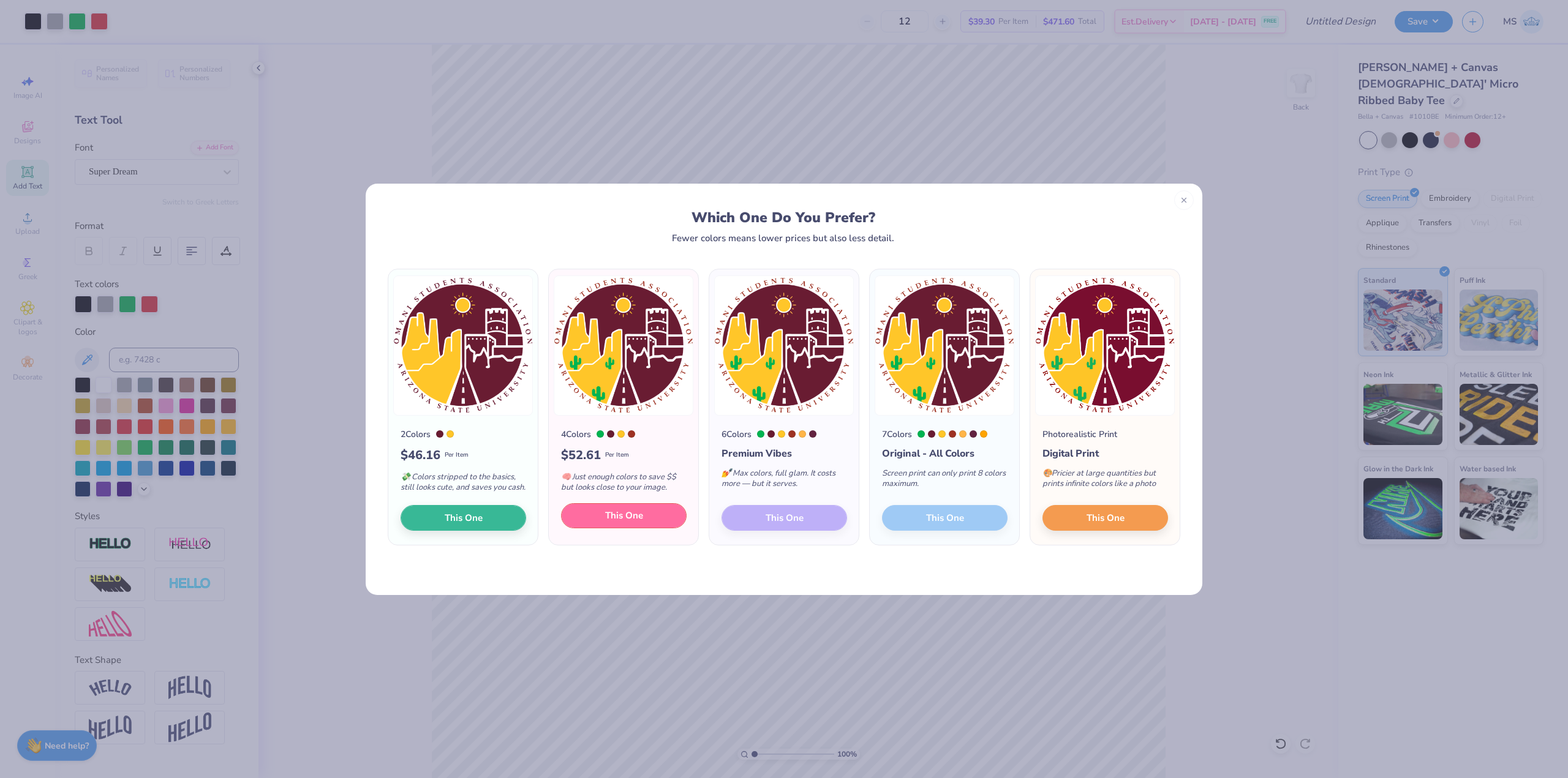
click at [627, 518] on span "This One" at bounding box center [624, 516] width 38 height 14
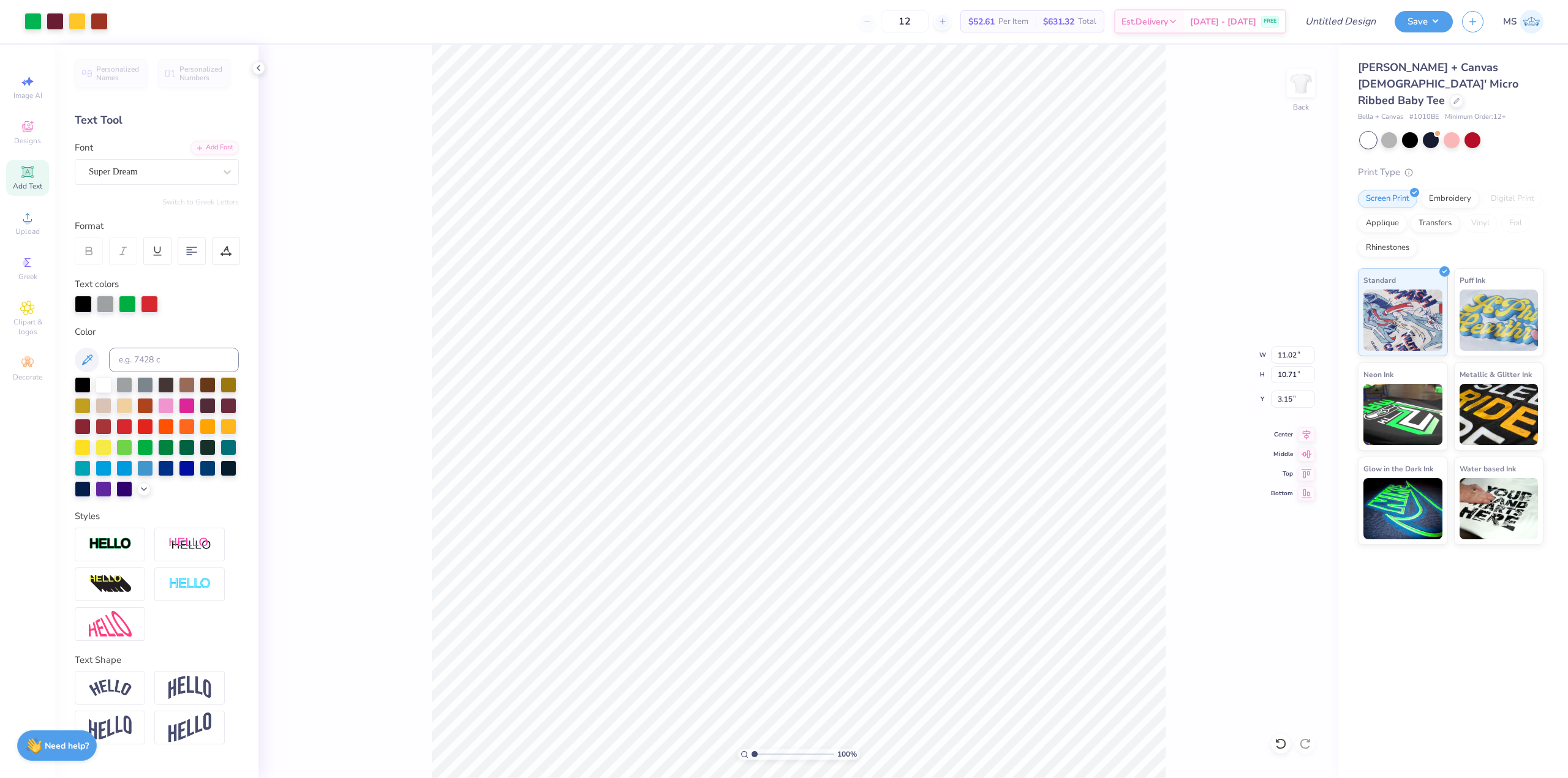
type input "6.24"
type input "6.06"
type input "5.47"
click at [1304, 82] on img at bounding box center [1301, 83] width 49 height 49
click at [23, 215] on icon at bounding box center [28, 218] width 15 height 15
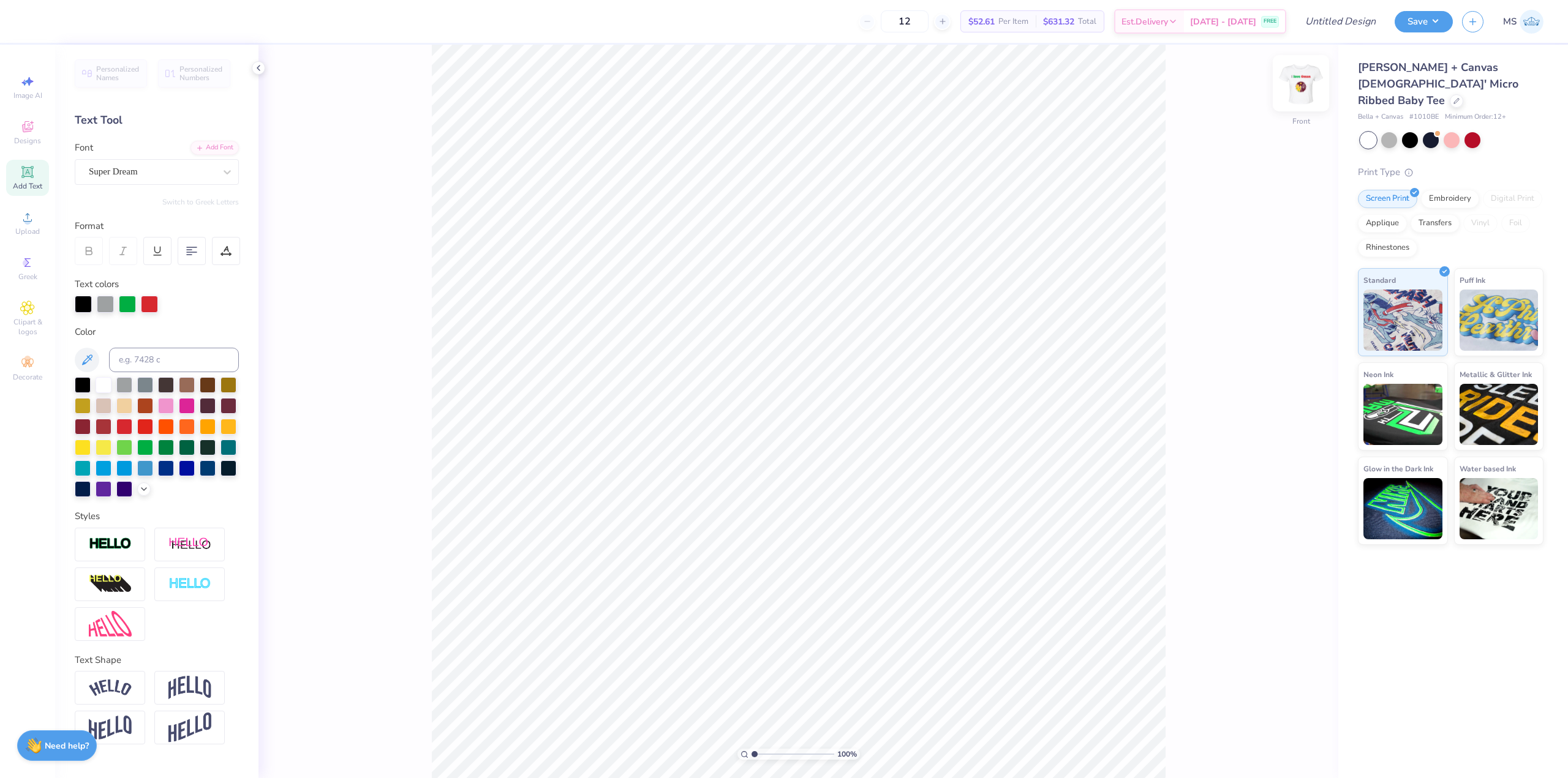
click at [1300, 88] on img at bounding box center [1301, 83] width 49 height 49
click at [1298, 77] on img at bounding box center [1301, 83] width 49 height 49
type input "2.12"
type input "7.40"
type input "7.19"
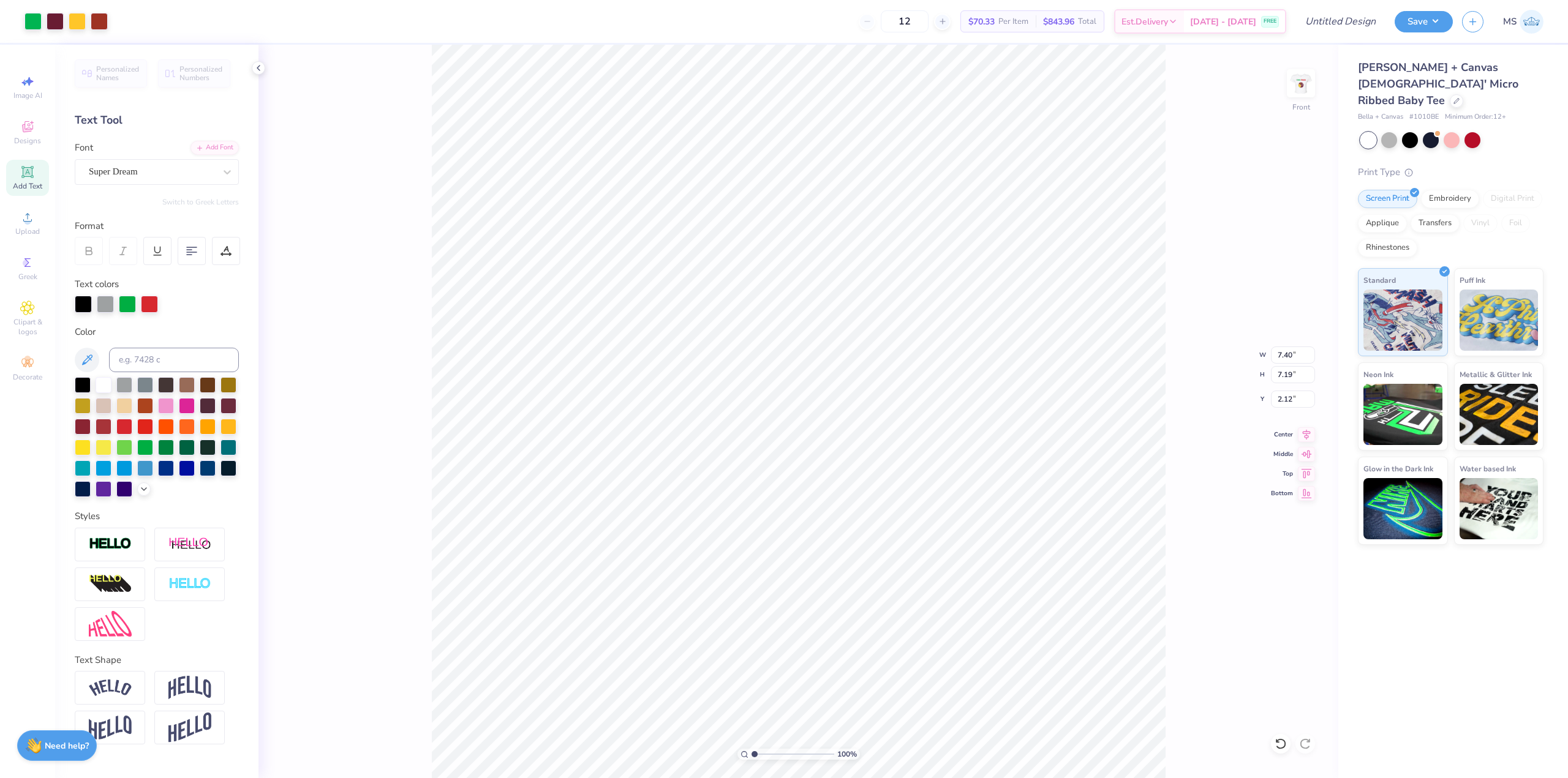
type input "0.50"
click at [1300, 84] on img at bounding box center [1301, 83] width 49 height 49
click at [928, 20] on input "12" at bounding box center [904, 21] width 48 height 22
click at [914, 23] on input "12" at bounding box center [904, 21] width 48 height 22
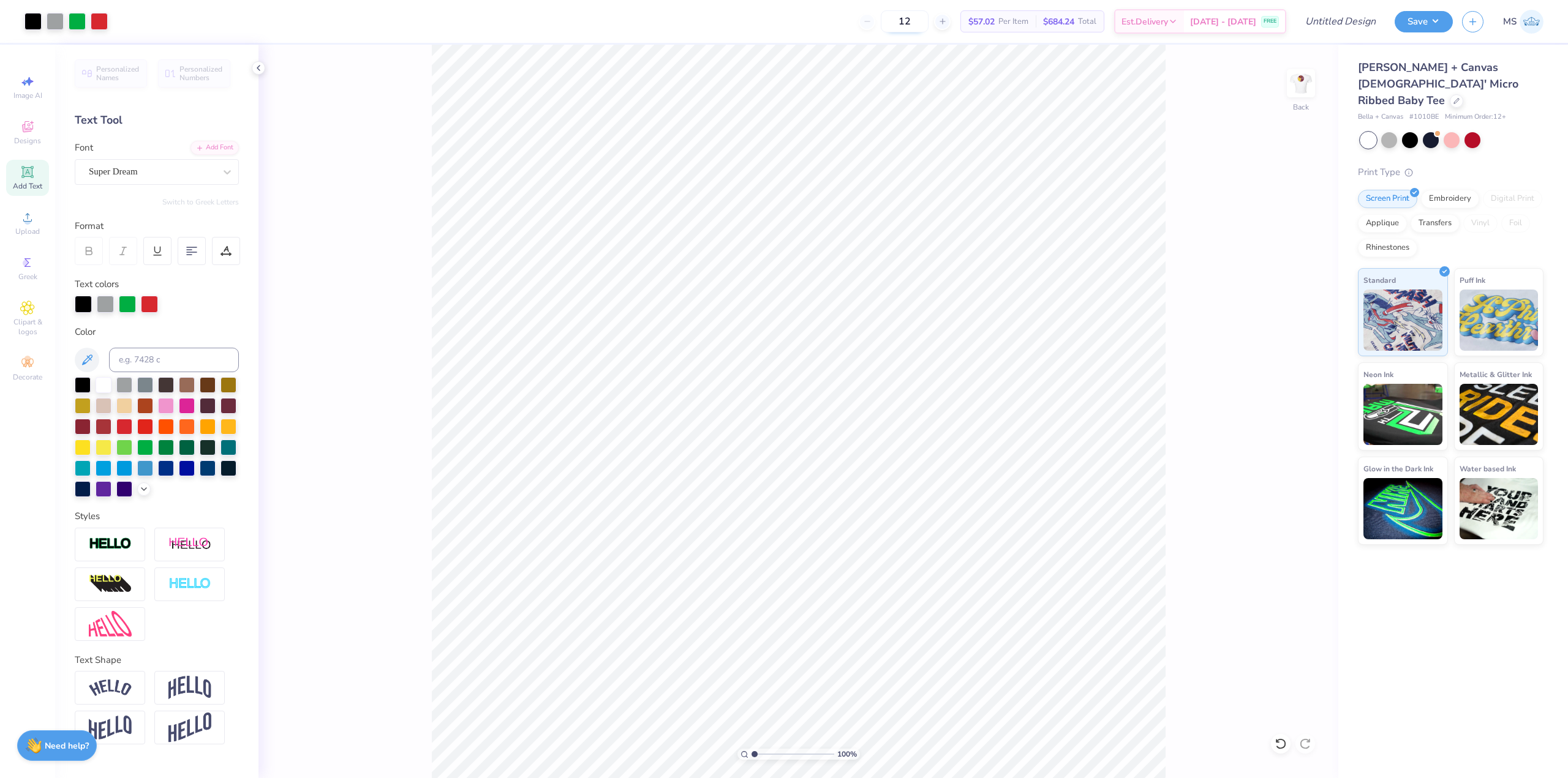
drag, startPoint x: 914, startPoint y: 23, endPoint x: 920, endPoint y: 22, distance: 6.1
click at [919, 22] on input "12" at bounding box center [904, 21] width 48 height 22
click at [926, 18] on input "24" at bounding box center [904, 21] width 48 height 22
click at [919, 15] on input "24" at bounding box center [904, 21] width 48 height 22
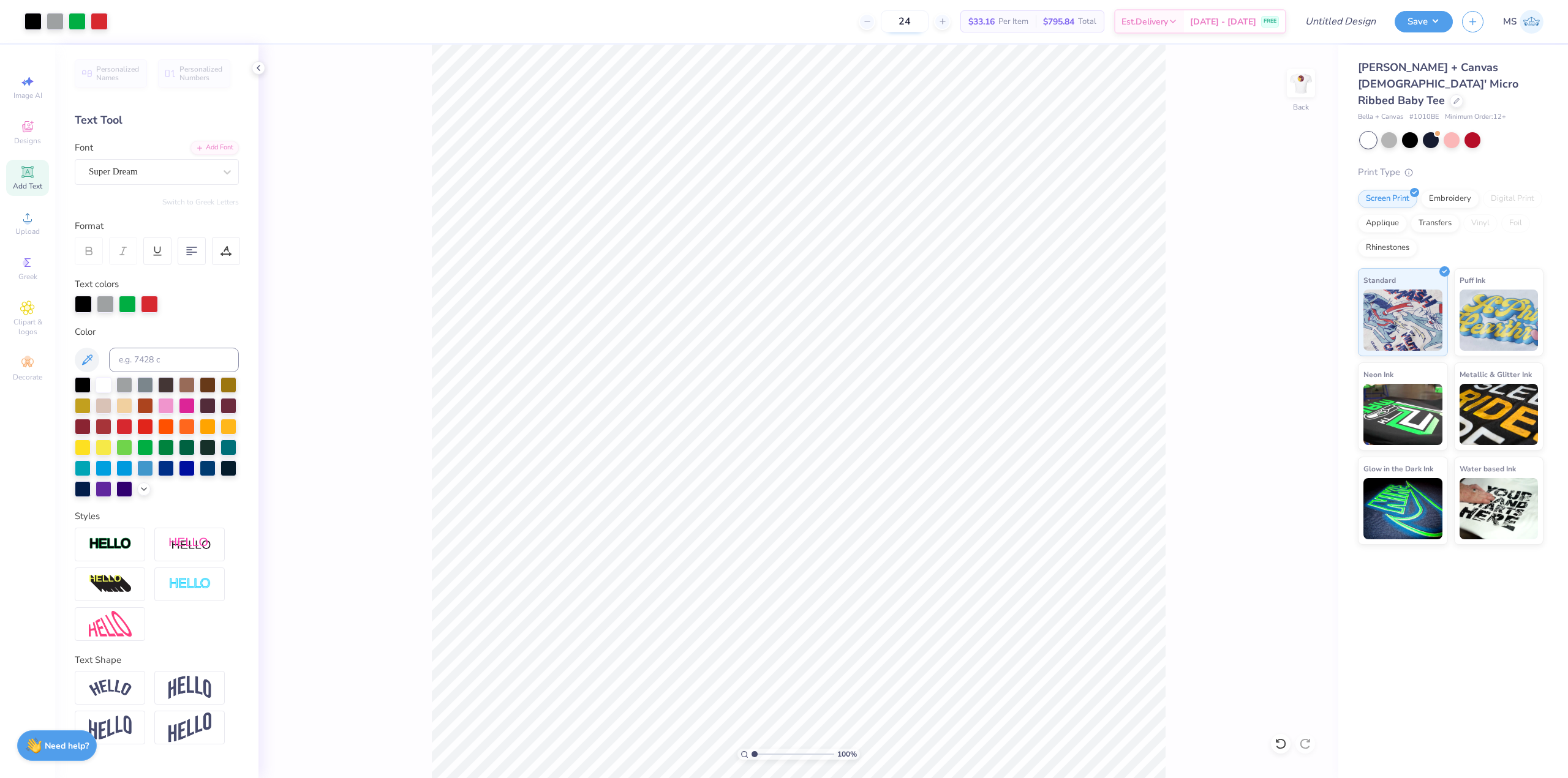
click at [919, 15] on input "24" at bounding box center [904, 21] width 48 height 22
click at [914, 19] on input "36" at bounding box center [898, 21] width 48 height 22
click at [908, 20] on input "36" at bounding box center [898, 21] width 48 height 22
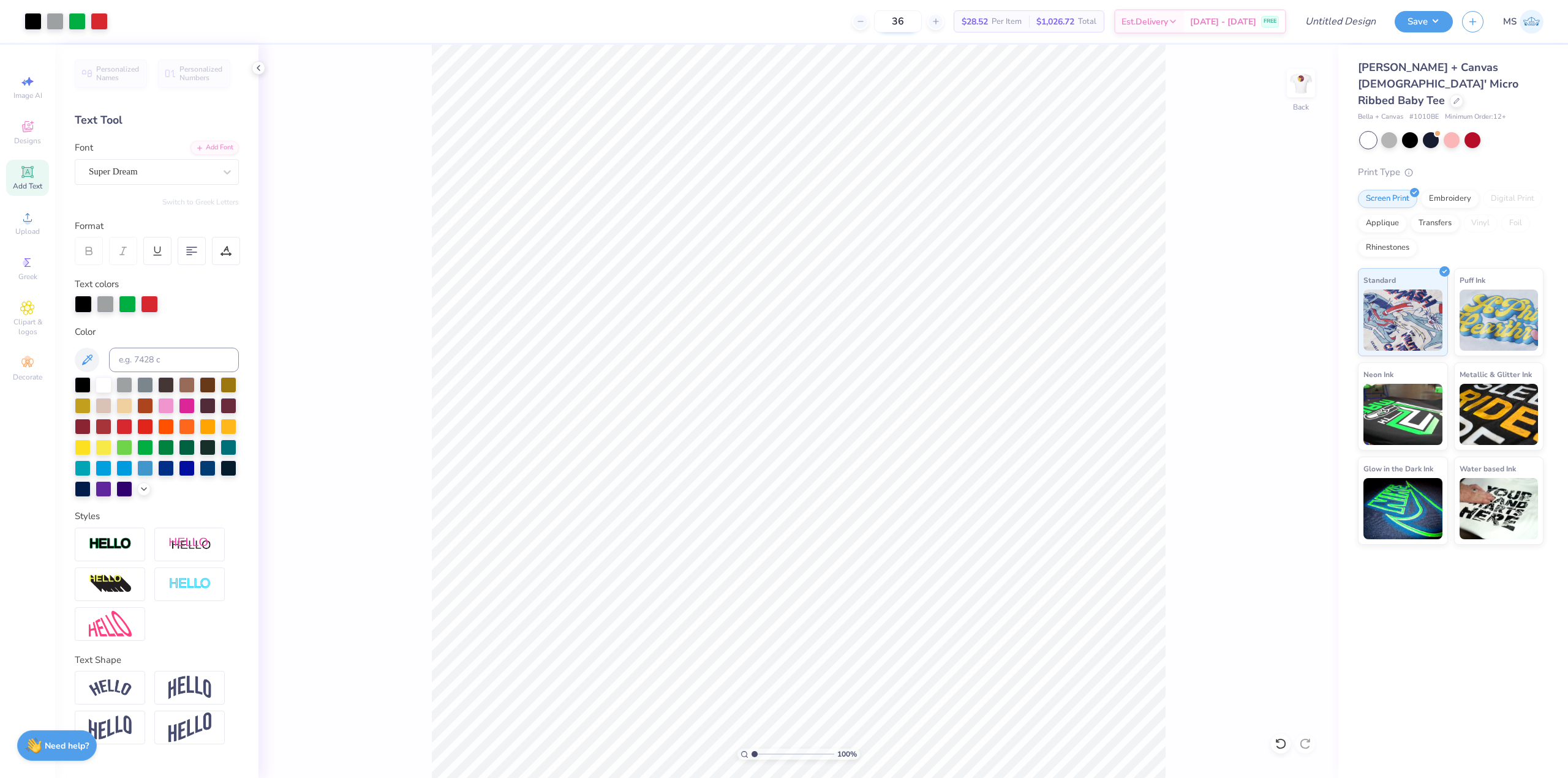
click at [908, 20] on input "36" at bounding box center [898, 21] width 48 height 22
click at [916, 13] on input "100" at bounding box center [898, 21] width 48 height 22
click at [915, 15] on input "100" at bounding box center [898, 21] width 48 height 22
click at [914, 16] on input "100" at bounding box center [898, 21] width 48 height 22
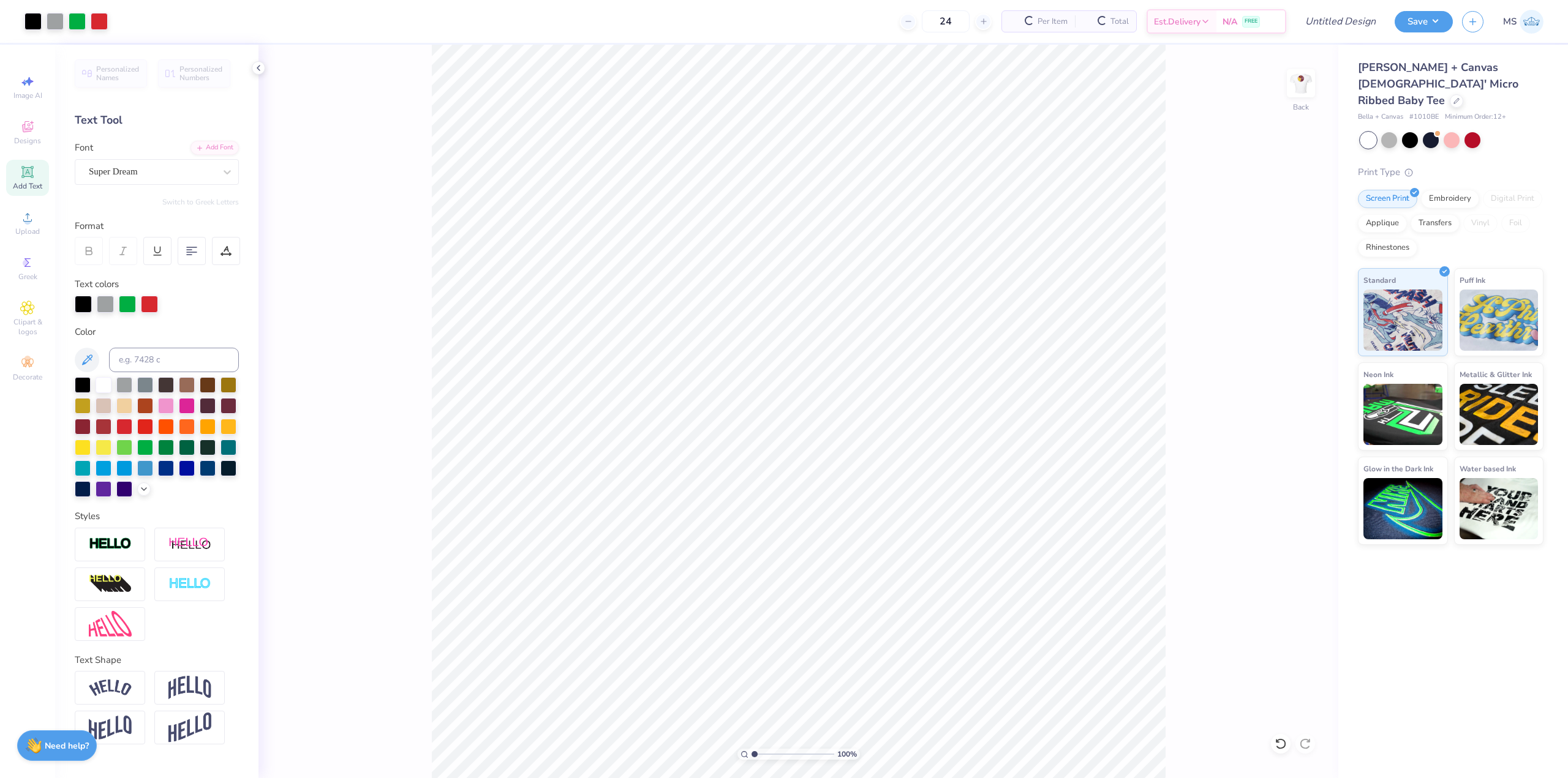
type input "24"
click at [1429, 15] on button "Save" at bounding box center [1424, 20] width 58 height 22
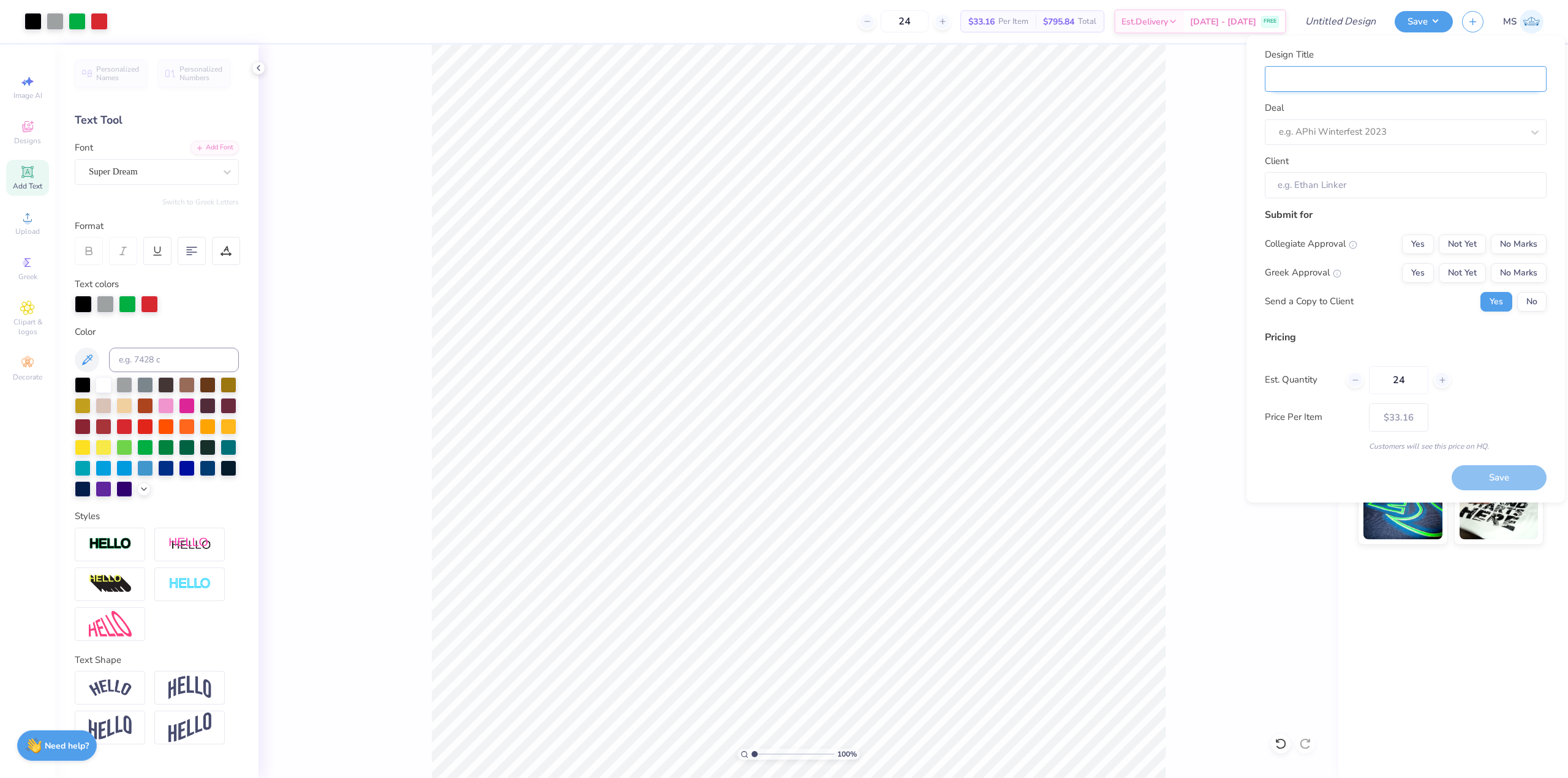
click at [1403, 85] on input "Design Title" at bounding box center [1405, 79] width 281 height 27
type input "test"
click at [1392, 132] on div at bounding box center [1388, 132] width 220 height 17
click at [1418, 132] on div at bounding box center [1401, 132] width 244 height 17
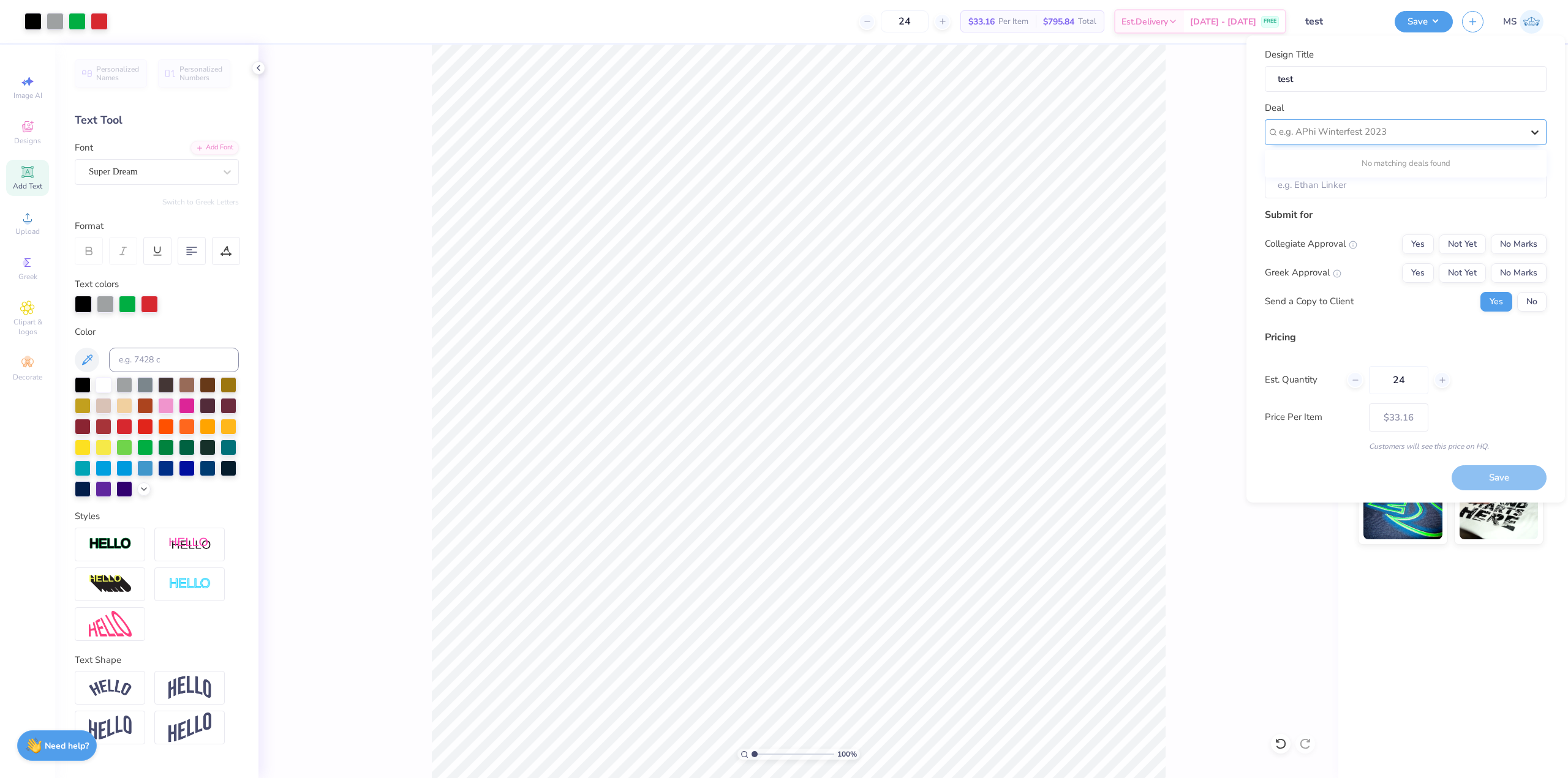
click at [1537, 137] on icon at bounding box center [1535, 132] width 13 height 13
click at [1445, 110] on div "Deal e.g. APhi Winterfest 2023" at bounding box center [1405, 123] width 281 height 44
click at [1304, 177] on input "Client" at bounding box center [1405, 185] width 281 height 27
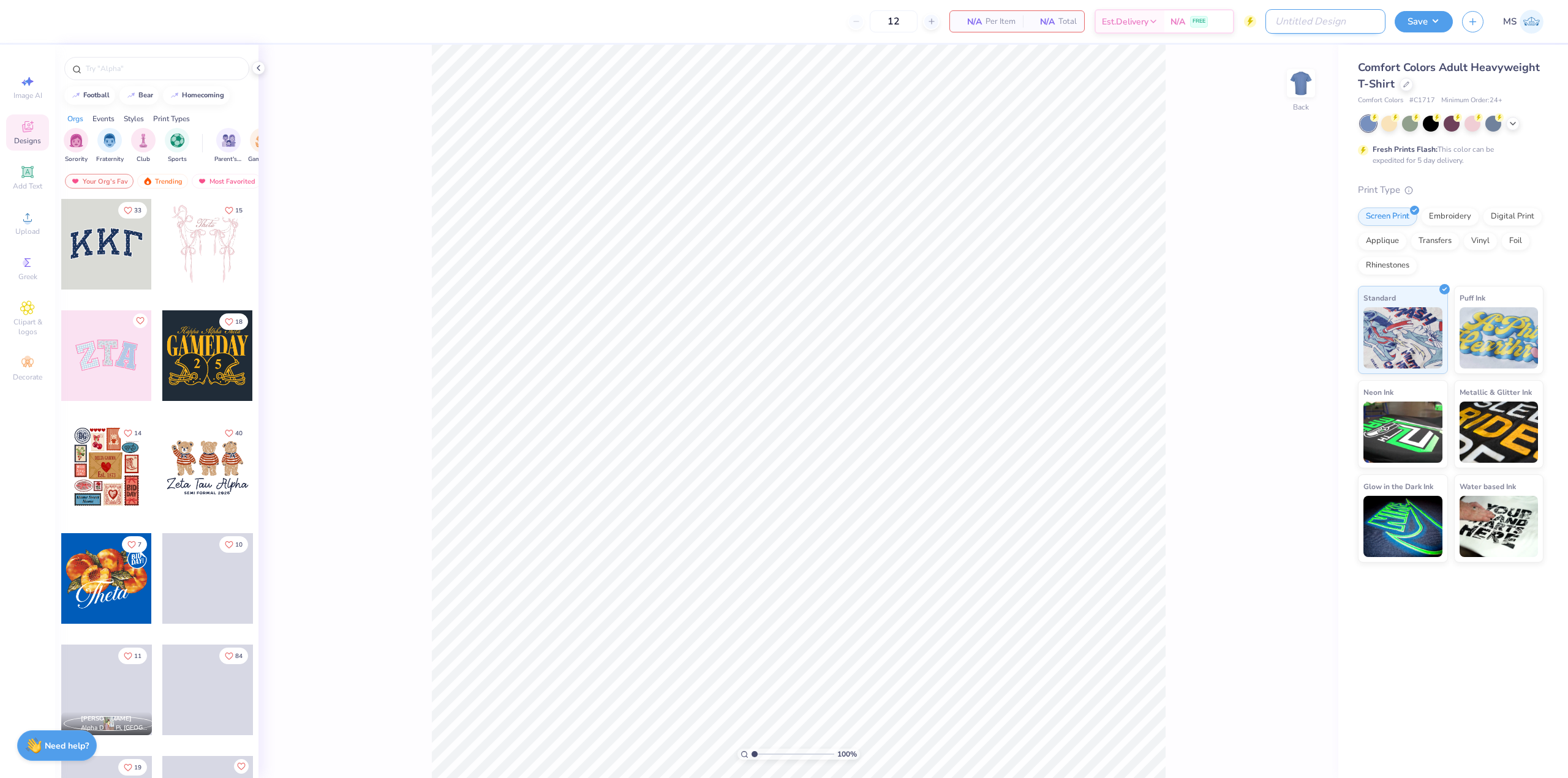
click at [1349, 24] on input "Design Title" at bounding box center [1326, 21] width 120 height 24
click at [1253, 80] on div "100 % Back" at bounding box center [798, 412] width 1080 height 734
click at [1511, 128] on div at bounding box center [1513, 123] width 13 height 13
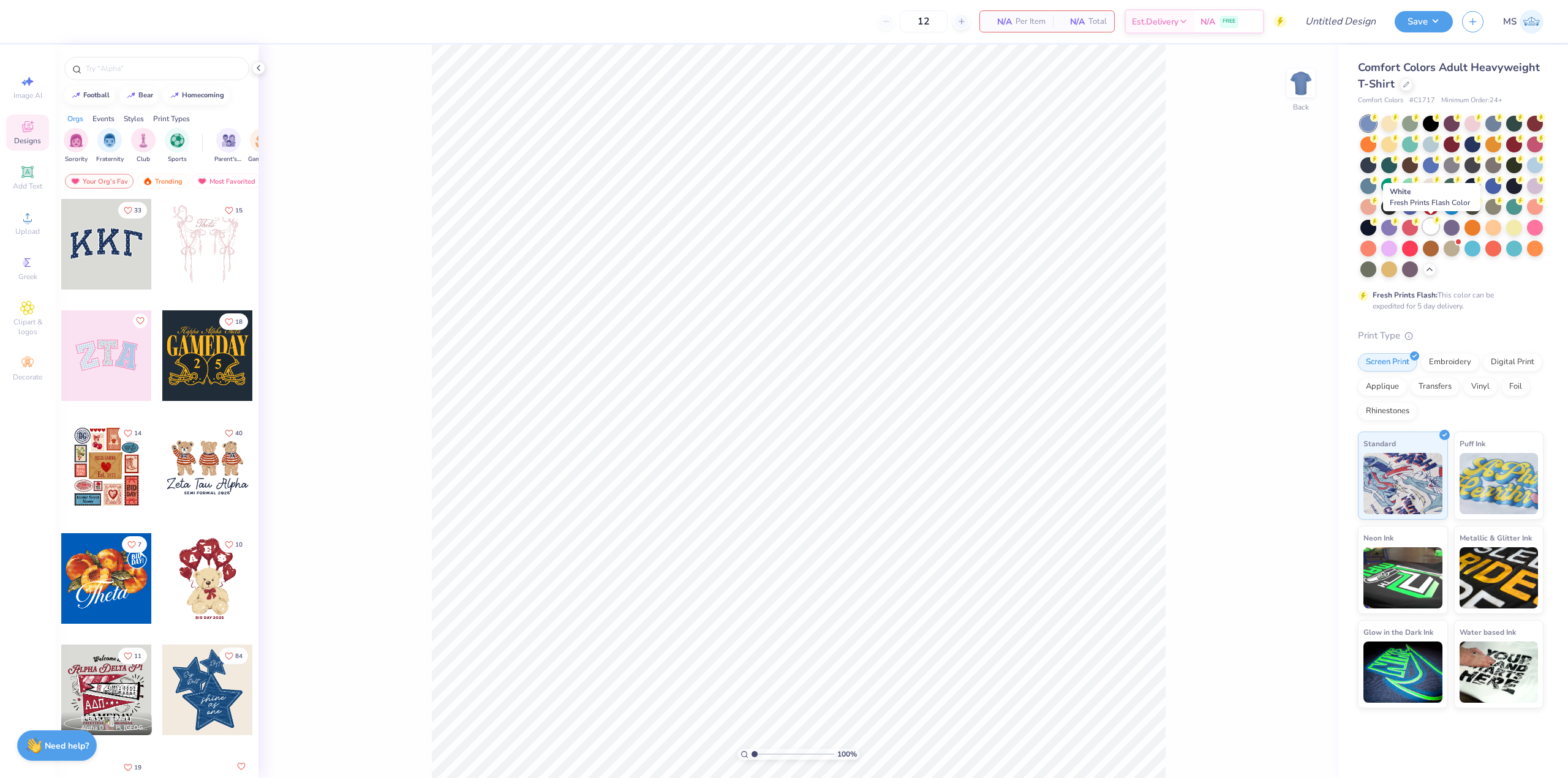
click at [1429, 226] on div at bounding box center [1430, 226] width 16 height 16
click at [24, 217] on icon at bounding box center [28, 218] width 15 height 15
click at [28, 179] on div "Add Text" at bounding box center [27, 177] width 43 height 36
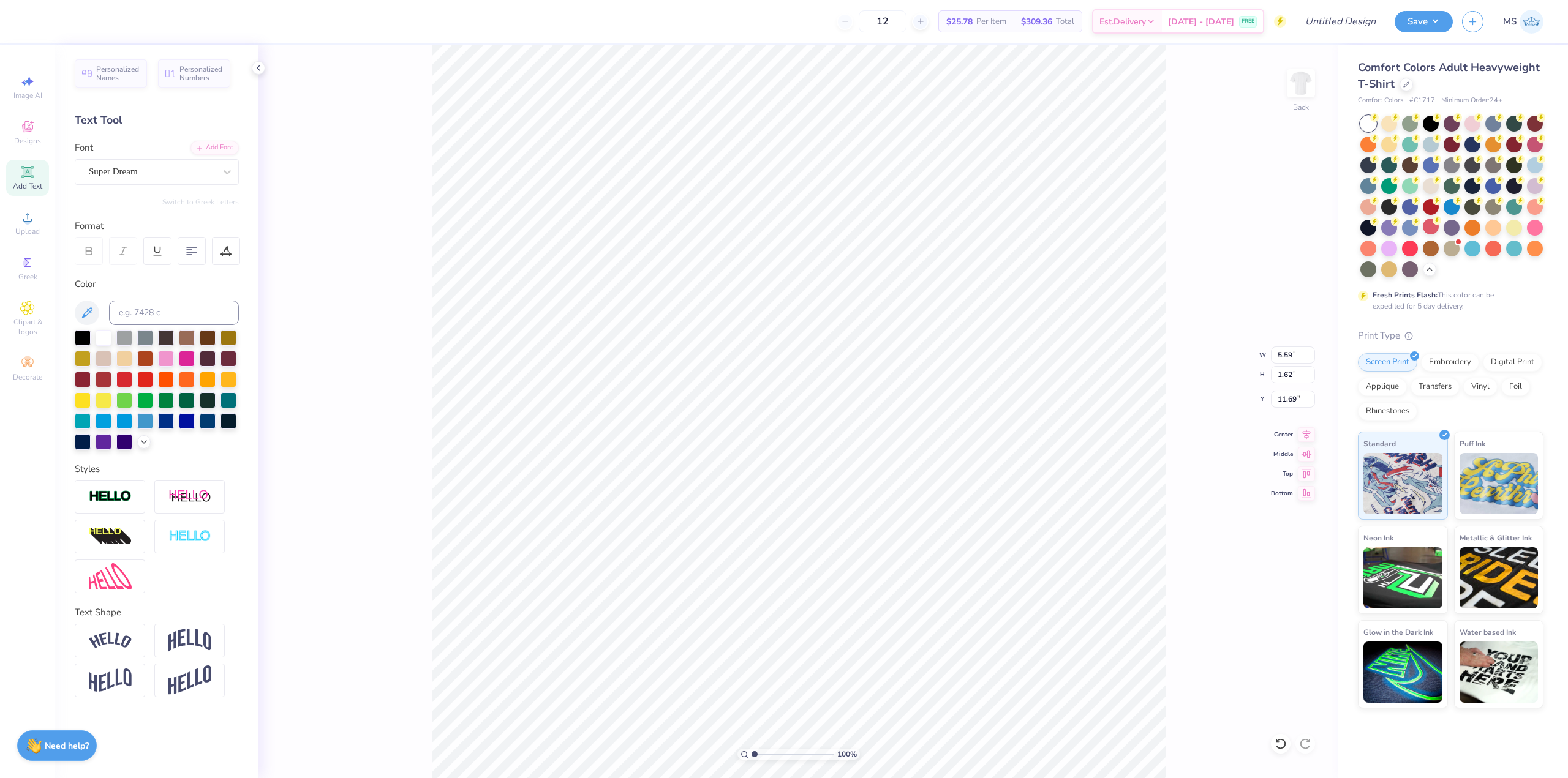
scroll to position [10, 3]
type textarea "I love [GEOGRAPHIC_DATA]"
click at [146, 372] on div at bounding box center [144, 378] width 16 height 16
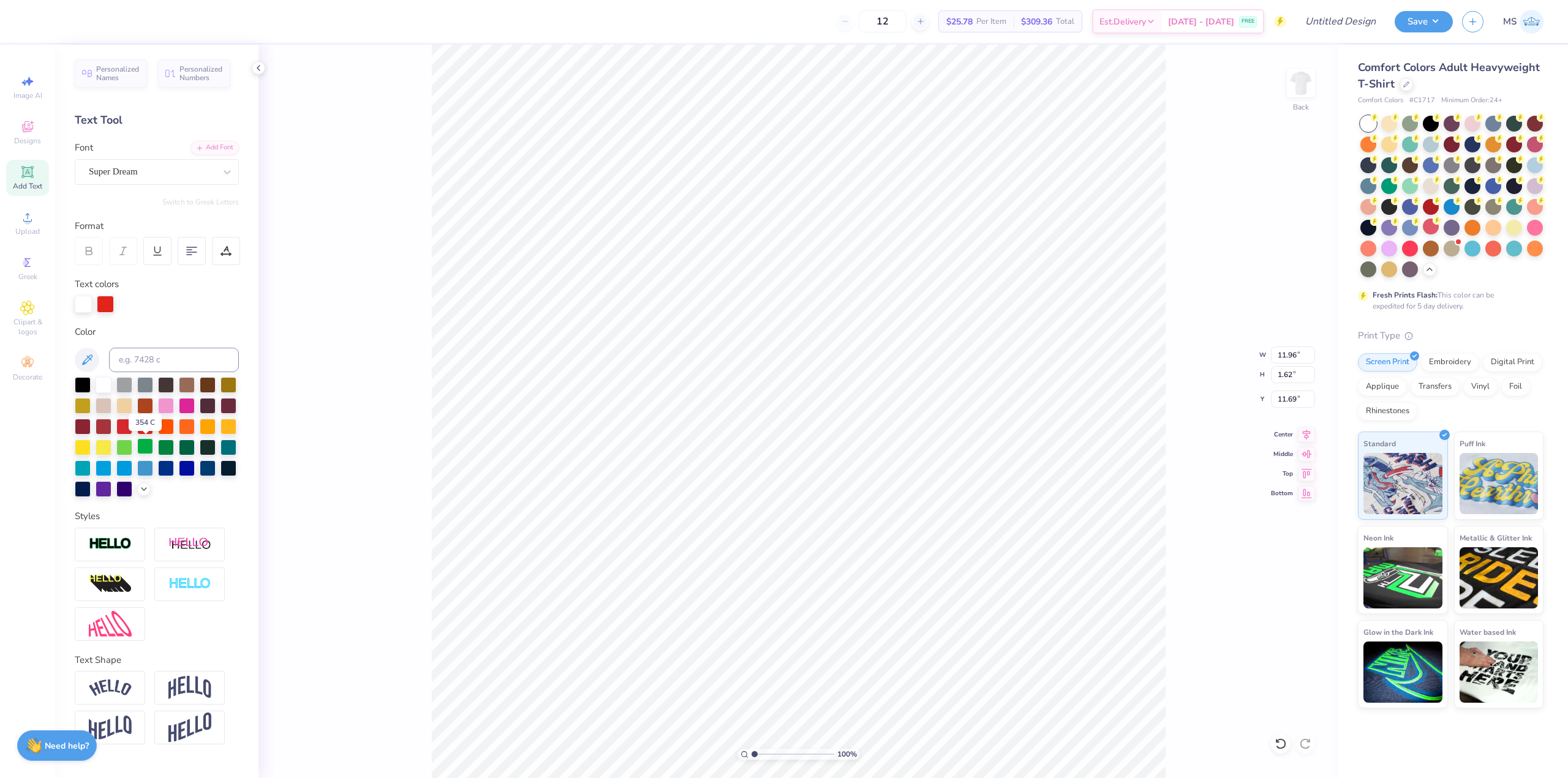
click at [146, 444] on div at bounding box center [144, 446] width 16 height 16
click at [95, 446] on div at bounding box center [103, 446] width 16 height 16
type input "3.13"
click at [84, 382] on div at bounding box center [83, 383] width 16 height 16
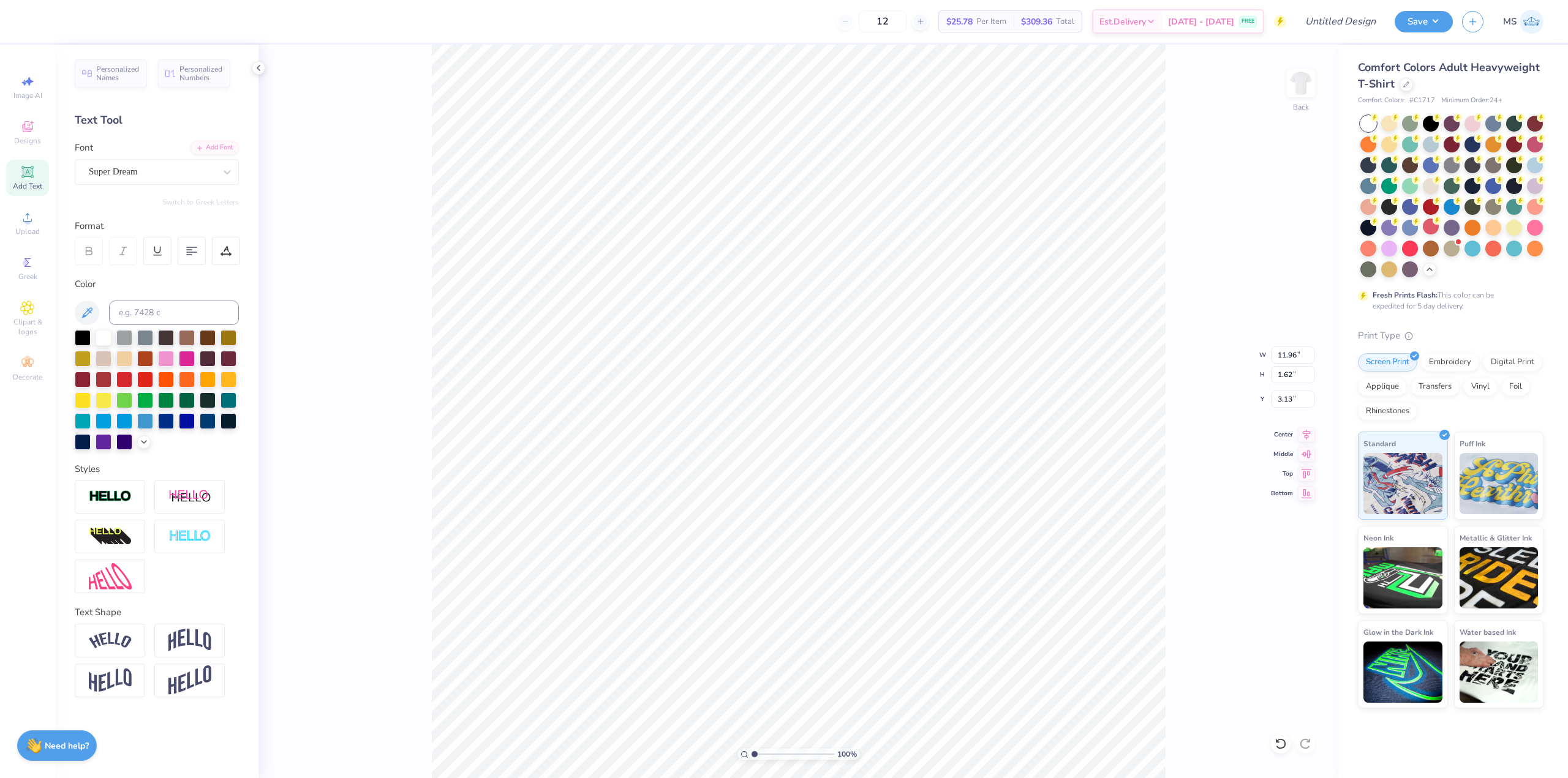
scroll to position [10, 2]
click at [1190, 452] on div "100 % Back W 11.96 11.96 " H 1.62 1.62 " Y 3.13 3.13 " Center Middle Top Bottom" at bounding box center [798, 412] width 1080 height 734
type input "3.54"
click at [1291, 73] on img at bounding box center [1301, 83] width 49 height 49
click at [28, 231] on span "Upload" at bounding box center [27, 231] width 24 height 10
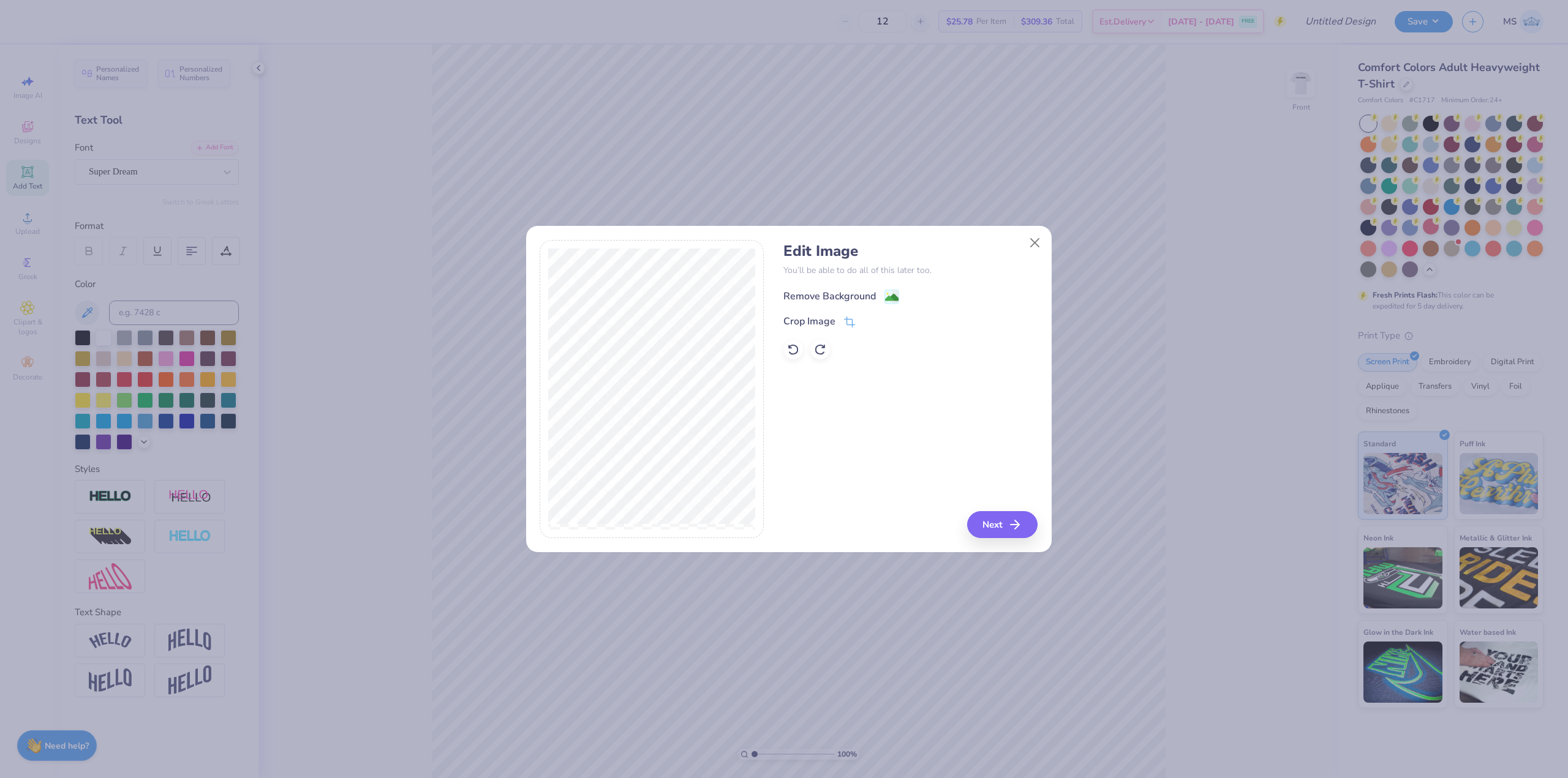
click at [873, 290] on div "Remove Background" at bounding box center [829, 296] width 93 height 15
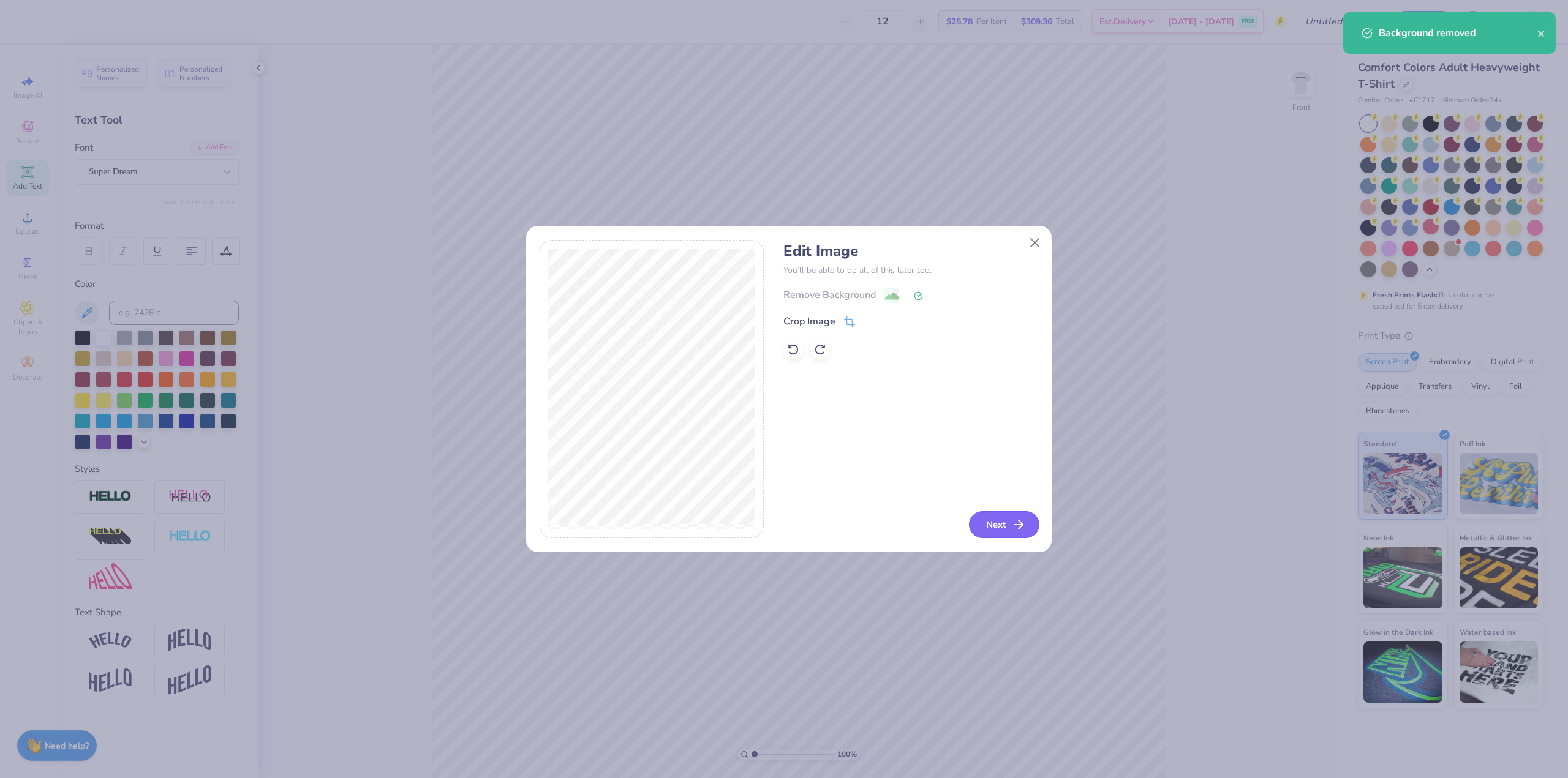
click at [1018, 524] on icon "button" at bounding box center [1019, 525] width 15 height 15
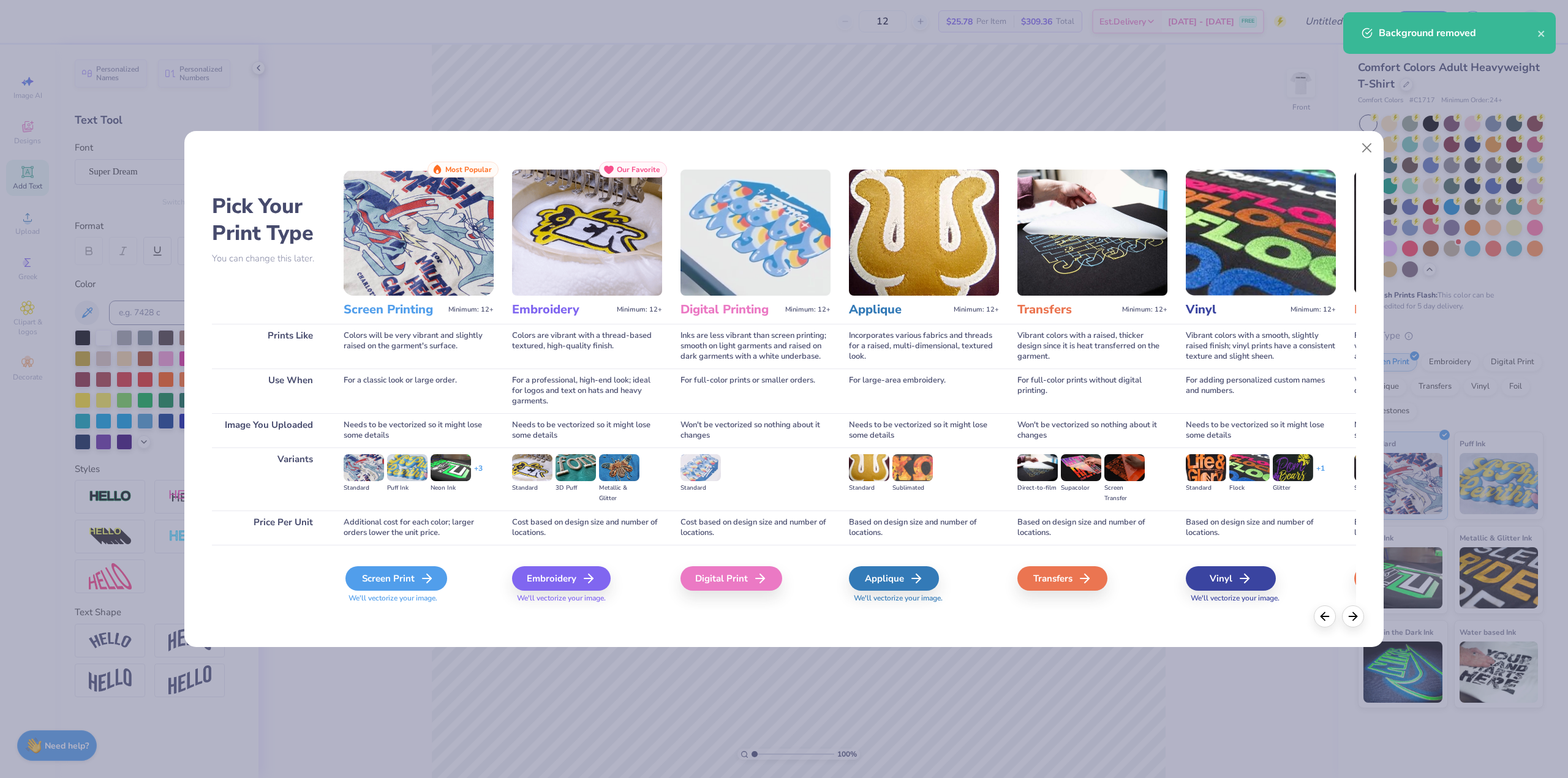
click at [410, 581] on div "Screen Print" at bounding box center [397, 578] width 102 height 24
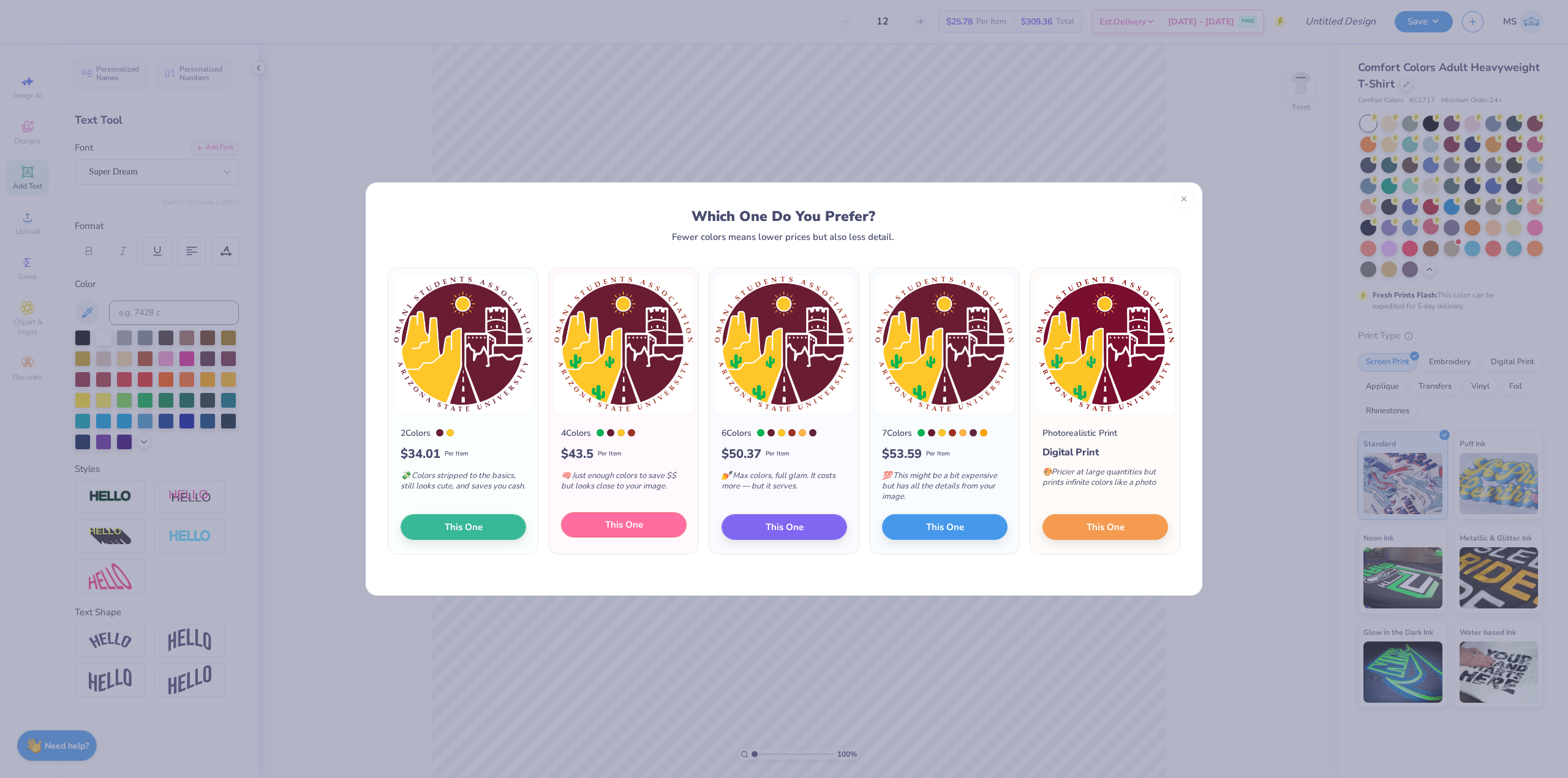
click at [620, 535] on button "This One" at bounding box center [624, 525] width 125 height 26
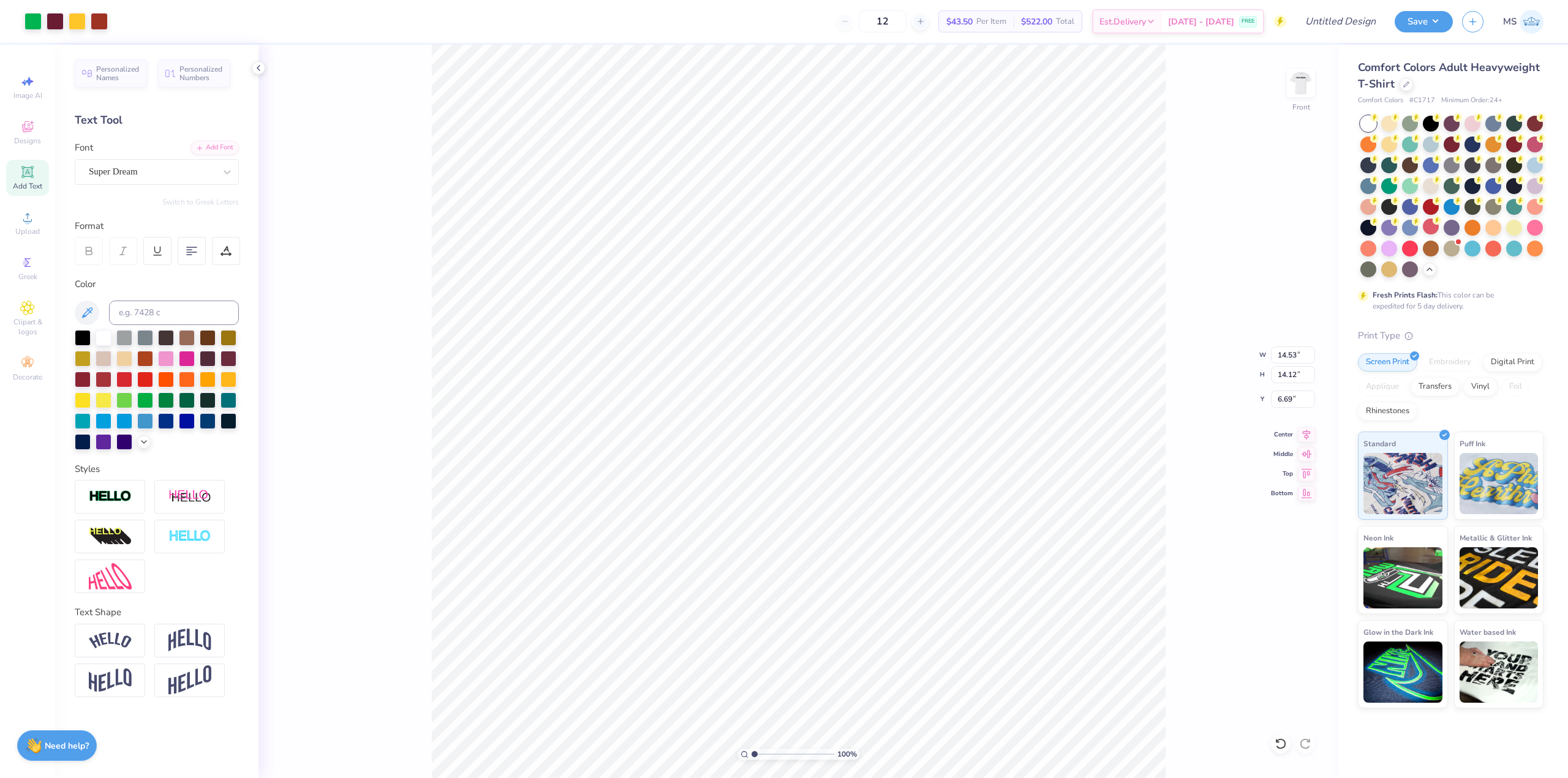
type input "0.86"
type input "8.72"
type input "8.47"
type input "2.12"
type input "10.88"
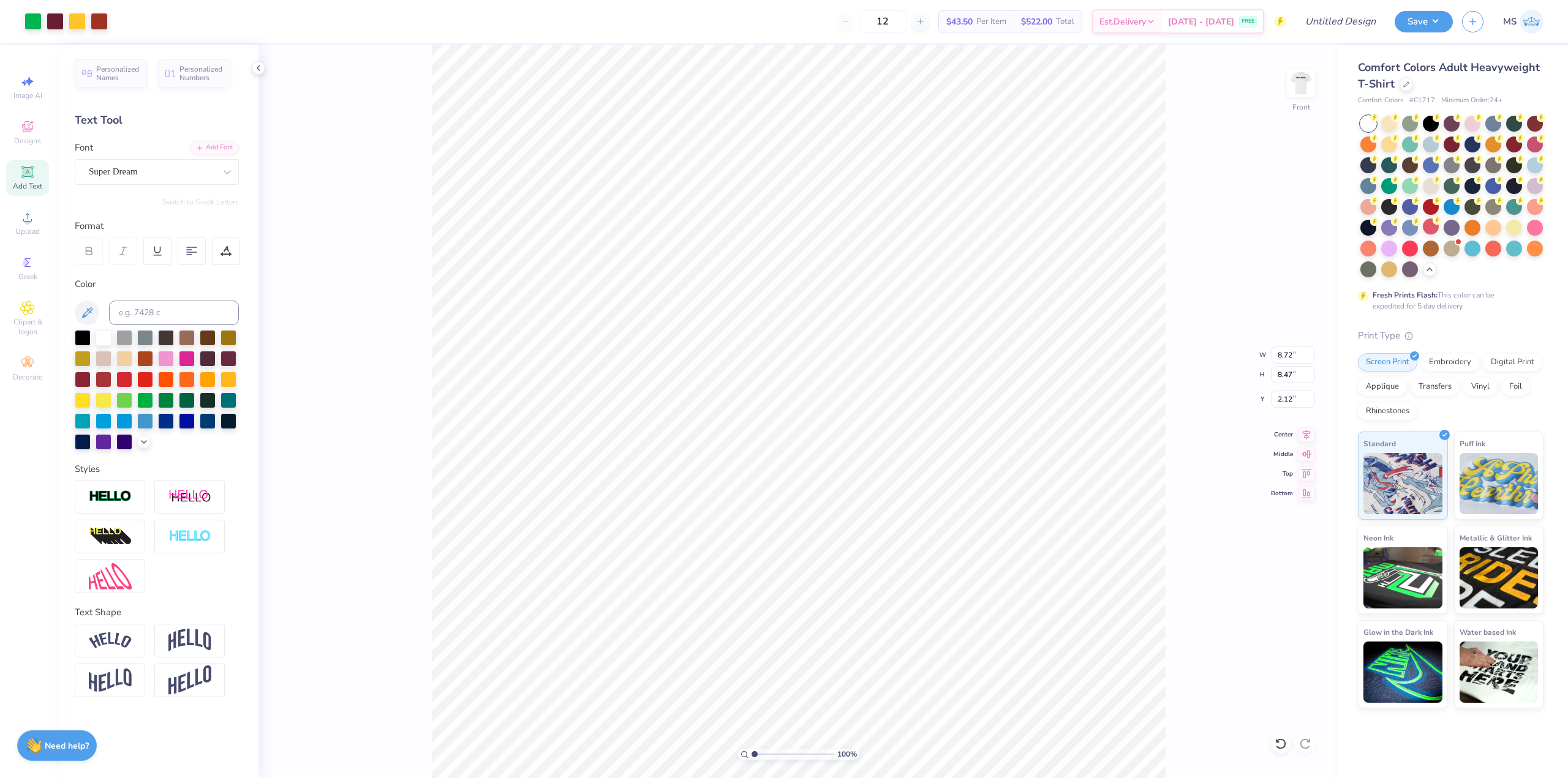
type input "10.57"
type input "2.07"
click at [973, 21] on span "$43.50" at bounding box center [959, 21] width 27 height 13
click at [907, 19] on input "12" at bounding box center [883, 21] width 48 height 22
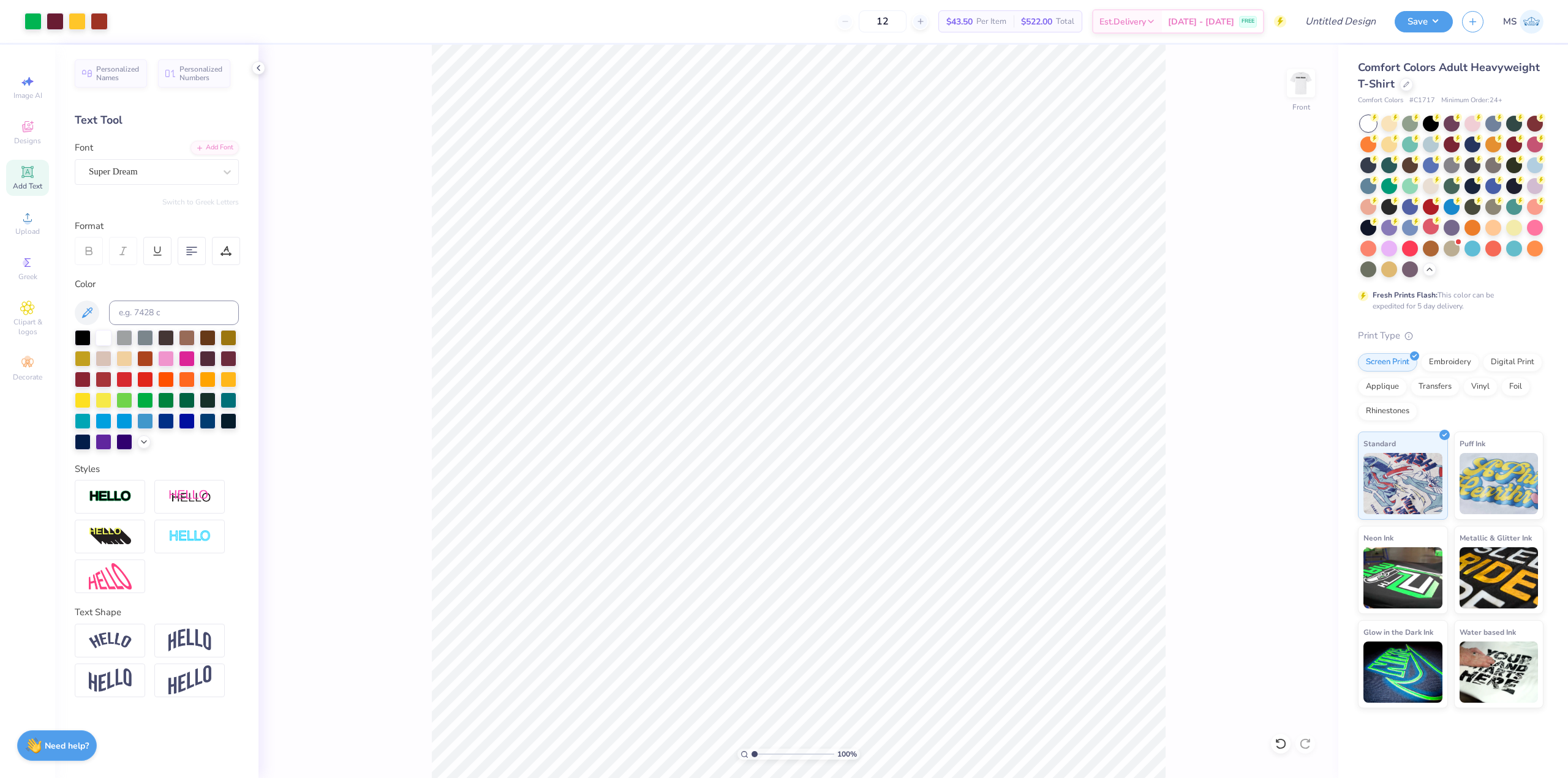
drag, startPoint x: 909, startPoint y: 19, endPoint x: 870, endPoint y: 24, distance: 39.3
click at [870, 24] on div "12" at bounding box center [883, 21] width 92 height 22
drag, startPoint x: 904, startPoint y: 20, endPoint x: 847, endPoint y: 24, distance: 57.1
click at [848, 24] on div "24 $27.48 Per Item $659.52 Total Est. Delivery Sep 10 - 13 FREE" at bounding box center [701, 21] width 1169 height 43
type input "3"
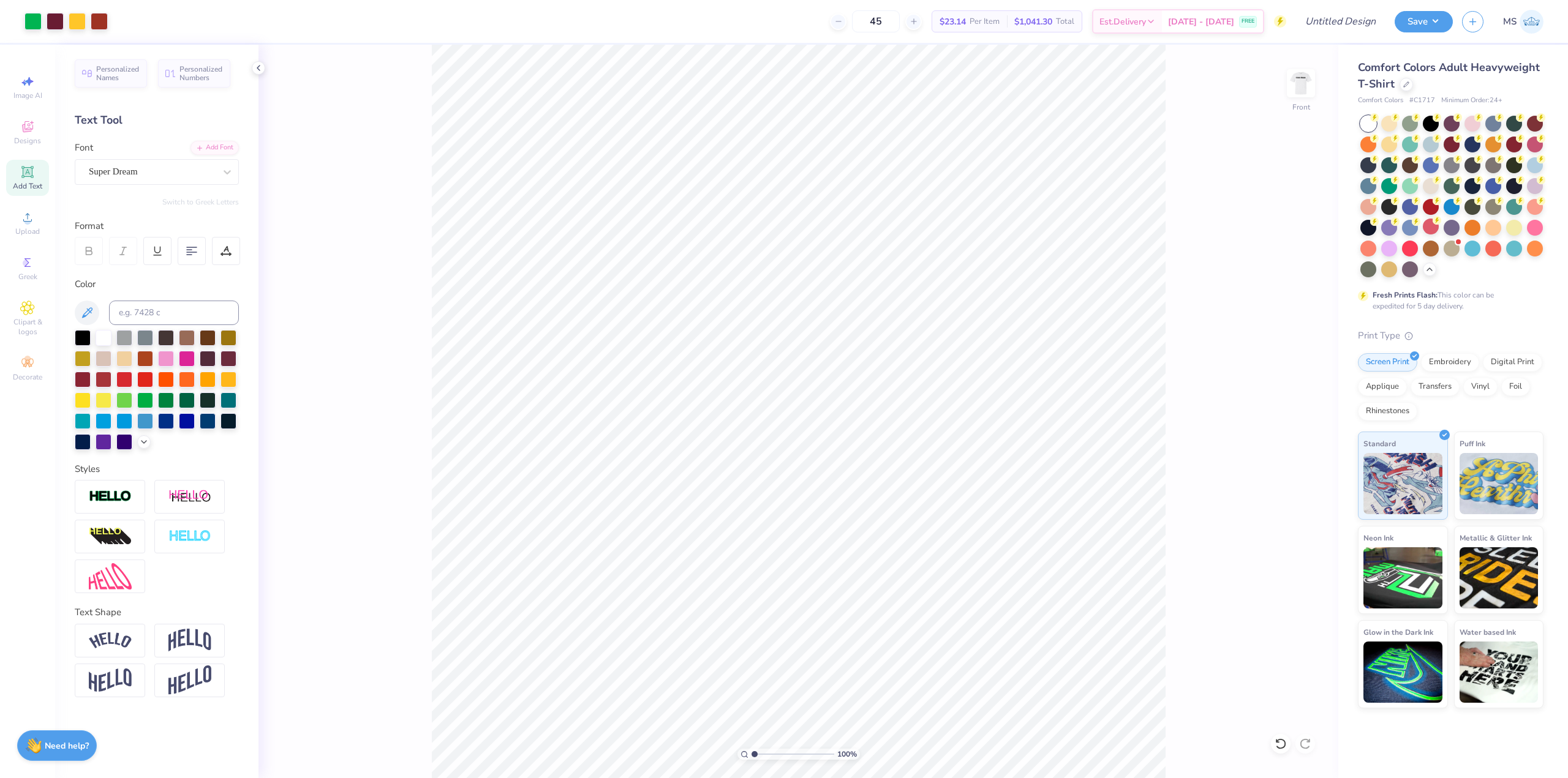
type input "4"
type input "5"
type input "40"
click at [1413, 24] on button "Save" at bounding box center [1424, 20] width 58 height 22
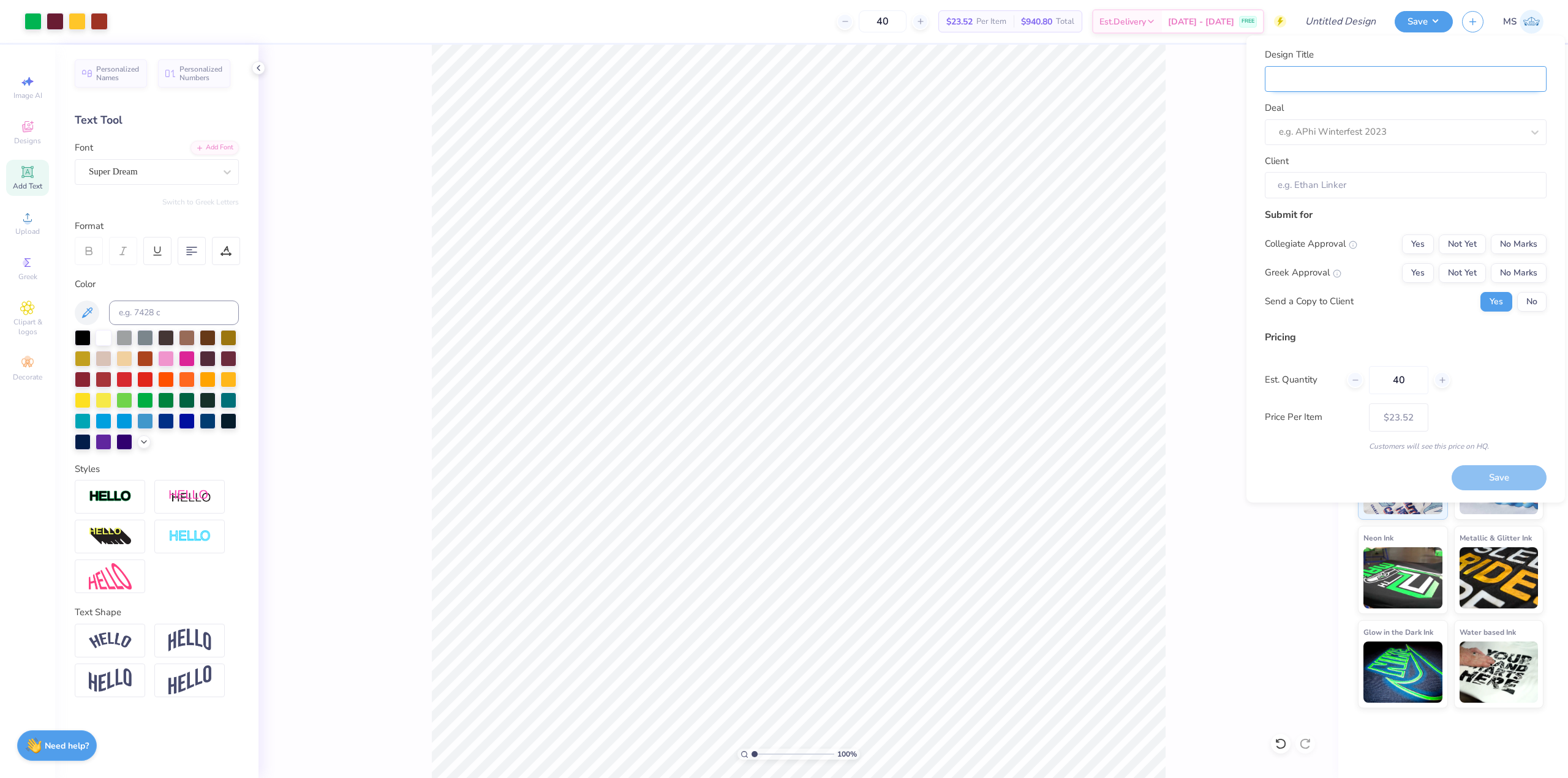
click at [1421, 75] on input "Design Title" at bounding box center [1405, 79] width 281 height 27
type input "test"
click at [1352, 134] on div at bounding box center [1401, 132] width 244 height 17
click at [1542, 130] on div at bounding box center [1535, 132] width 22 height 22
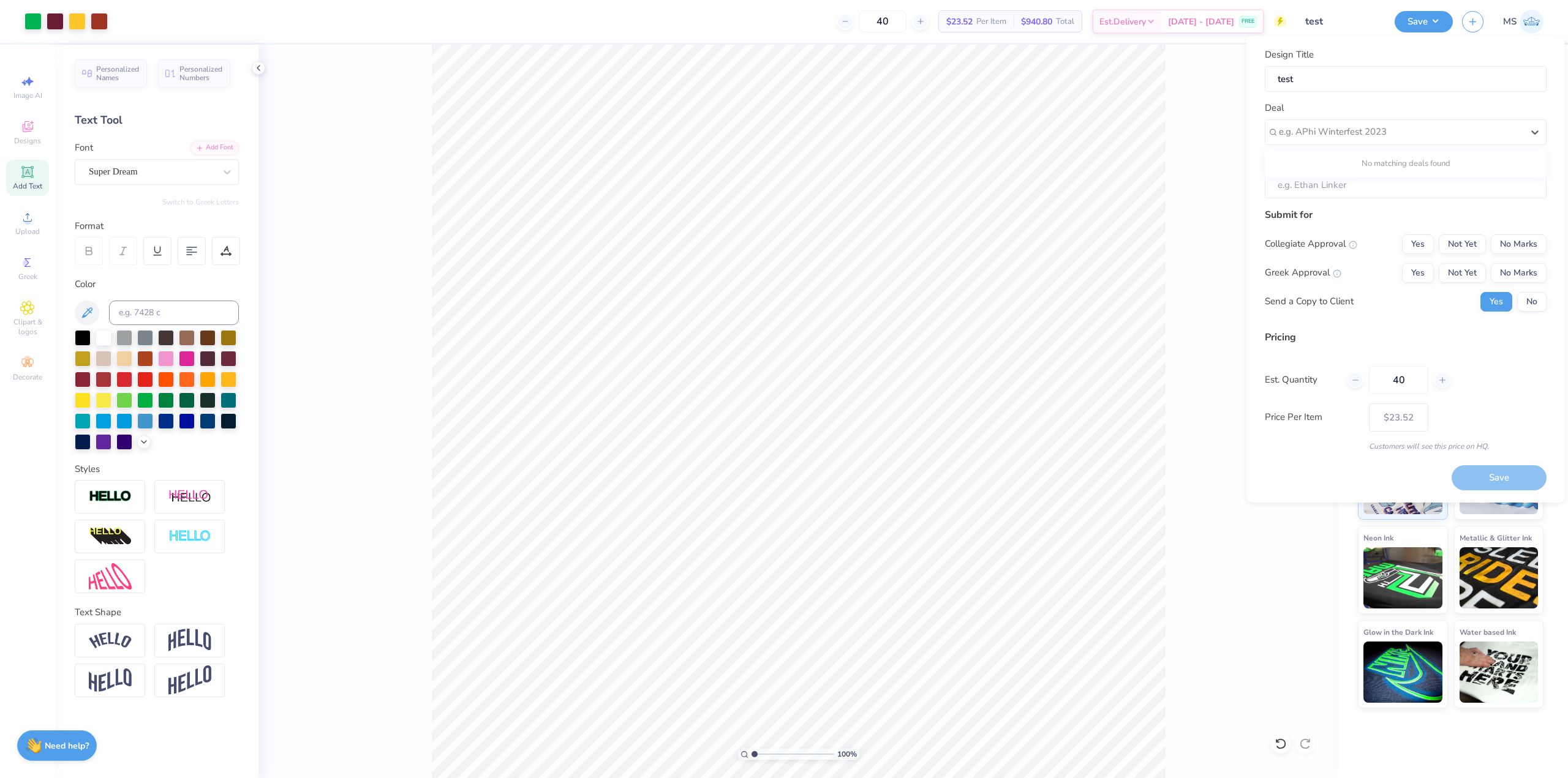
click at [1500, 162] on div "No matching deals found" at bounding box center [1405, 164] width 281 height 22
click at [1491, 132] on div at bounding box center [1401, 132] width 244 height 17
click at [1441, 193] on input "Client" at bounding box center [1405, 185] width 281 height 27
click at [1425, 194] on input "Client" at bounding box center [1405, 185] width 281 height 27
drag, startPoint x: 1335, startPoint y: 188, endPoint x: 1339, endPoint y: 182, distance: 7.2
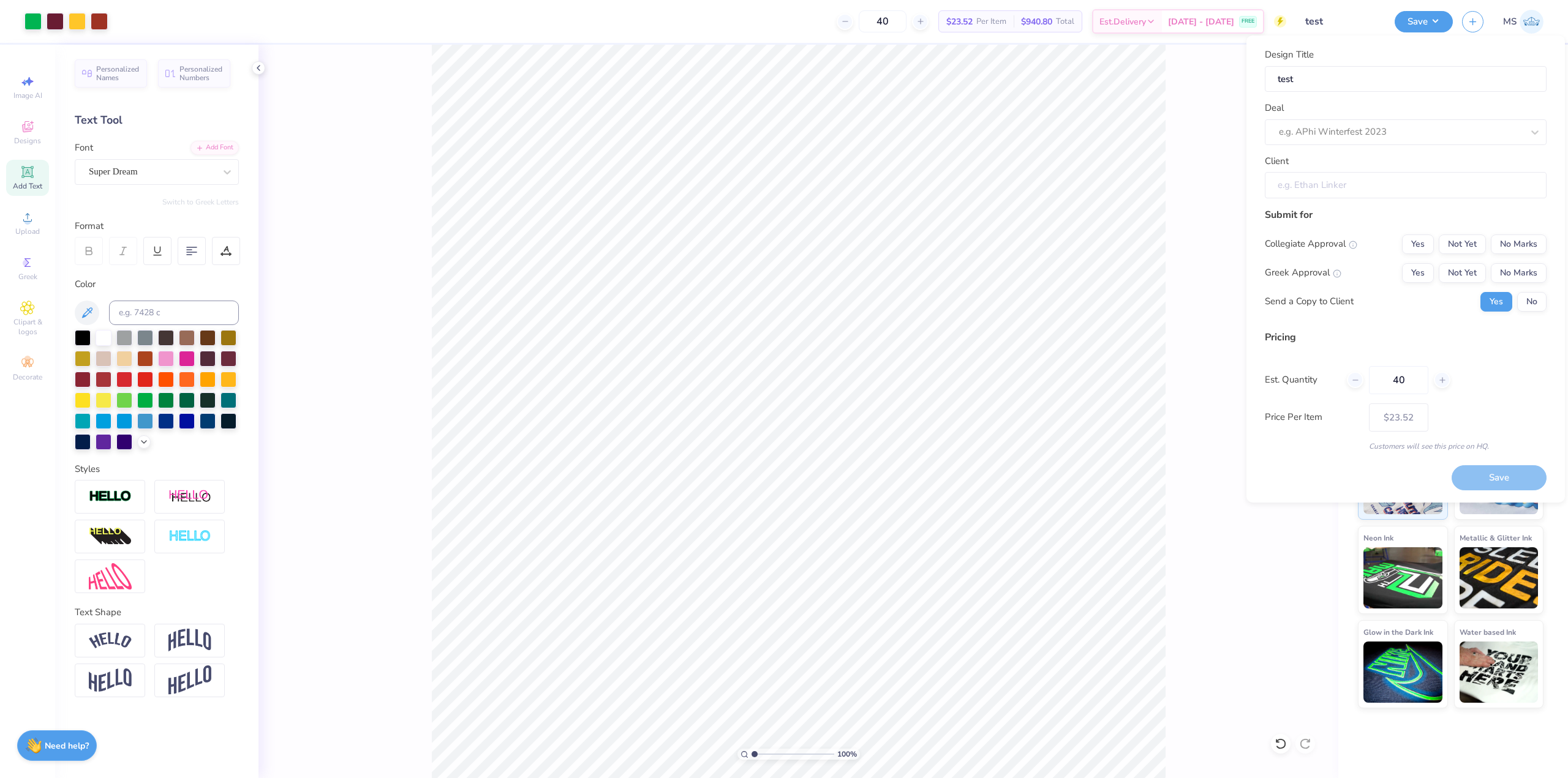
click at [1338, 184] on input "Client" at bounding box center [1405, 185] width 281 height 27
click at [1376, 198] on input "Client" at bounding box center [1405, 185] width 281 height 27
click at [1373, 187] on input "Client" at bounding box center [1405, 185] width 281 height 27
click at [1422, 135] on div at bounding box center [1401, 132] width 244 height 17
click at [1373, 169] on div "No matching deals found" at bounding box center [1405, 164] width 281 height 22
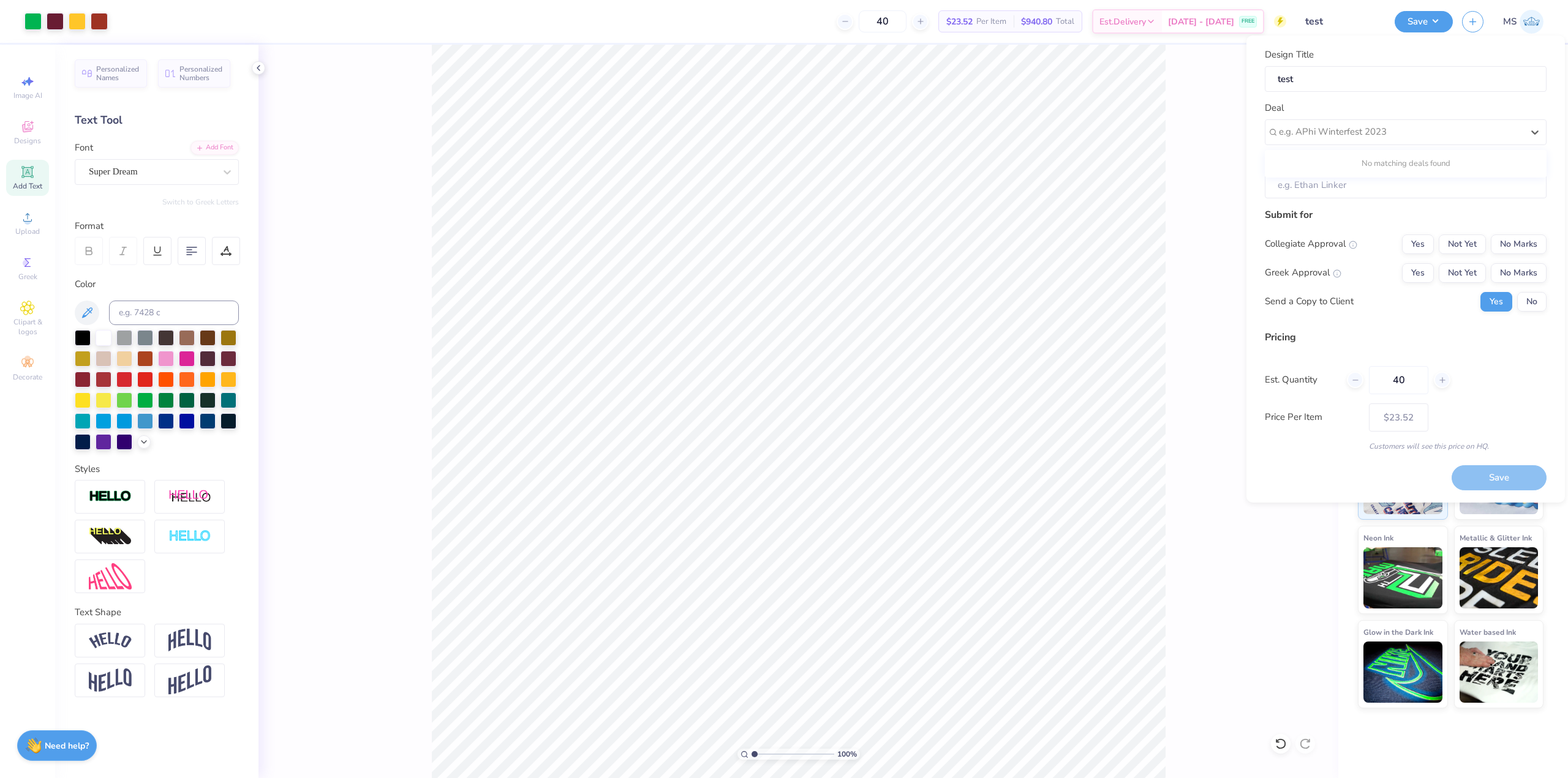
click at [1374, 173] on div "No matching deals found" at bounding box center [1405, 164] width 281 height 22
click at [1403, 159] on div "No matching deals found" at bounding box center [1405, 164] width 281 height 22
drag, startPoint x: 1349, startPoint y: 165, endPoint x: 1533, endPoint y: 171, distance: 184.1
click at [1533, 171] on div "No matching deals found" at bounding box center [1405, 164] width 281 height 22
click at [1507, 187] on input "Client" at bounding box center [1405, 185] width 281 height 27
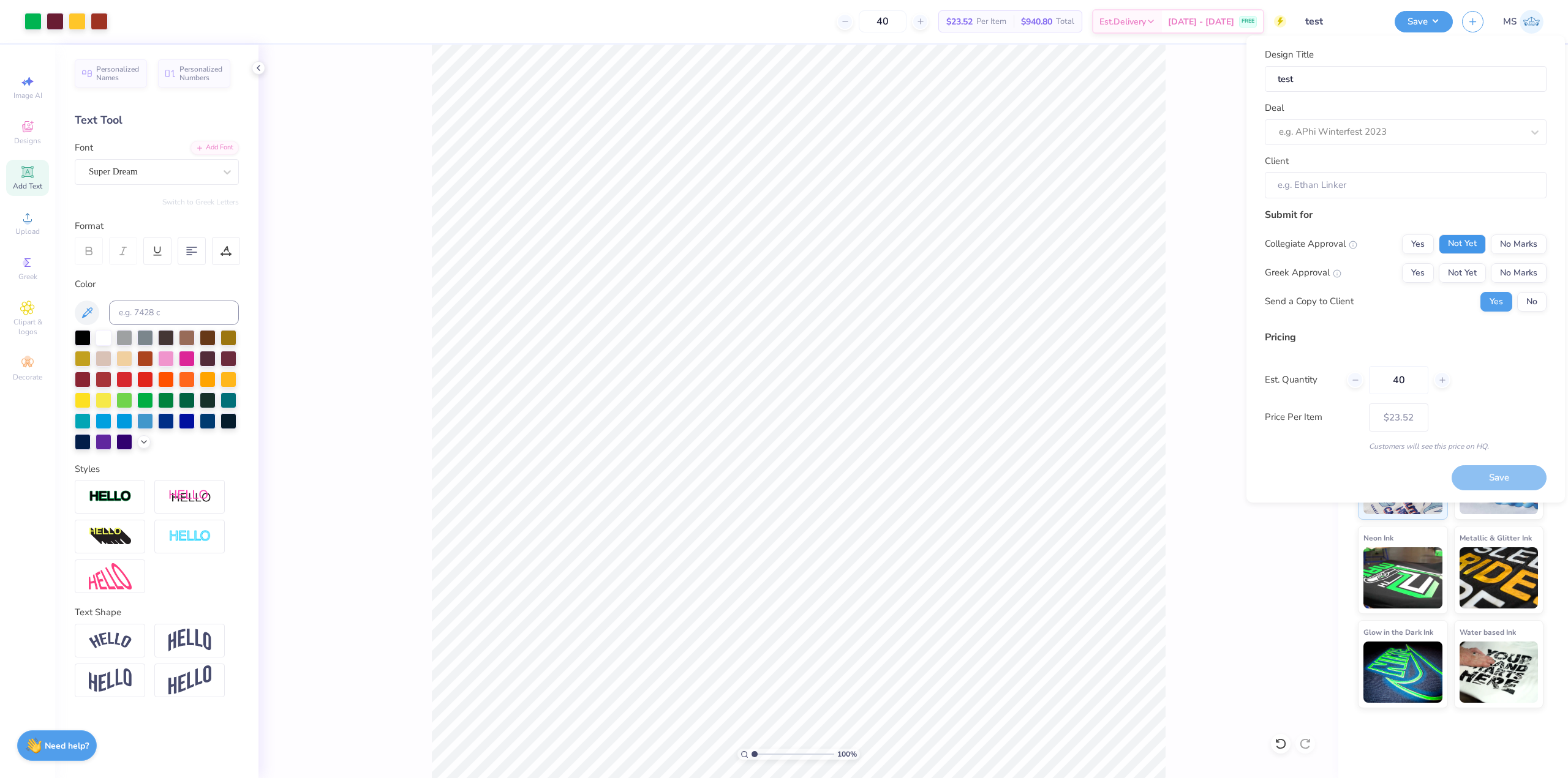
click at [1469, 250] on button "Not Yet" at bounding box center [1462, 244] width 47 height 19
click at [1465, 270] on button "Not Yet" at bounding box center [1462, 272] width 47 height 19
click at [1513, 277] on button "No Marks" at bounding box center [1519, 272] width 56 height 19
click at [1515, 248] on button "No Marks" at bounding box center [1519, 244] width 56 height 19
type input "$23.52"
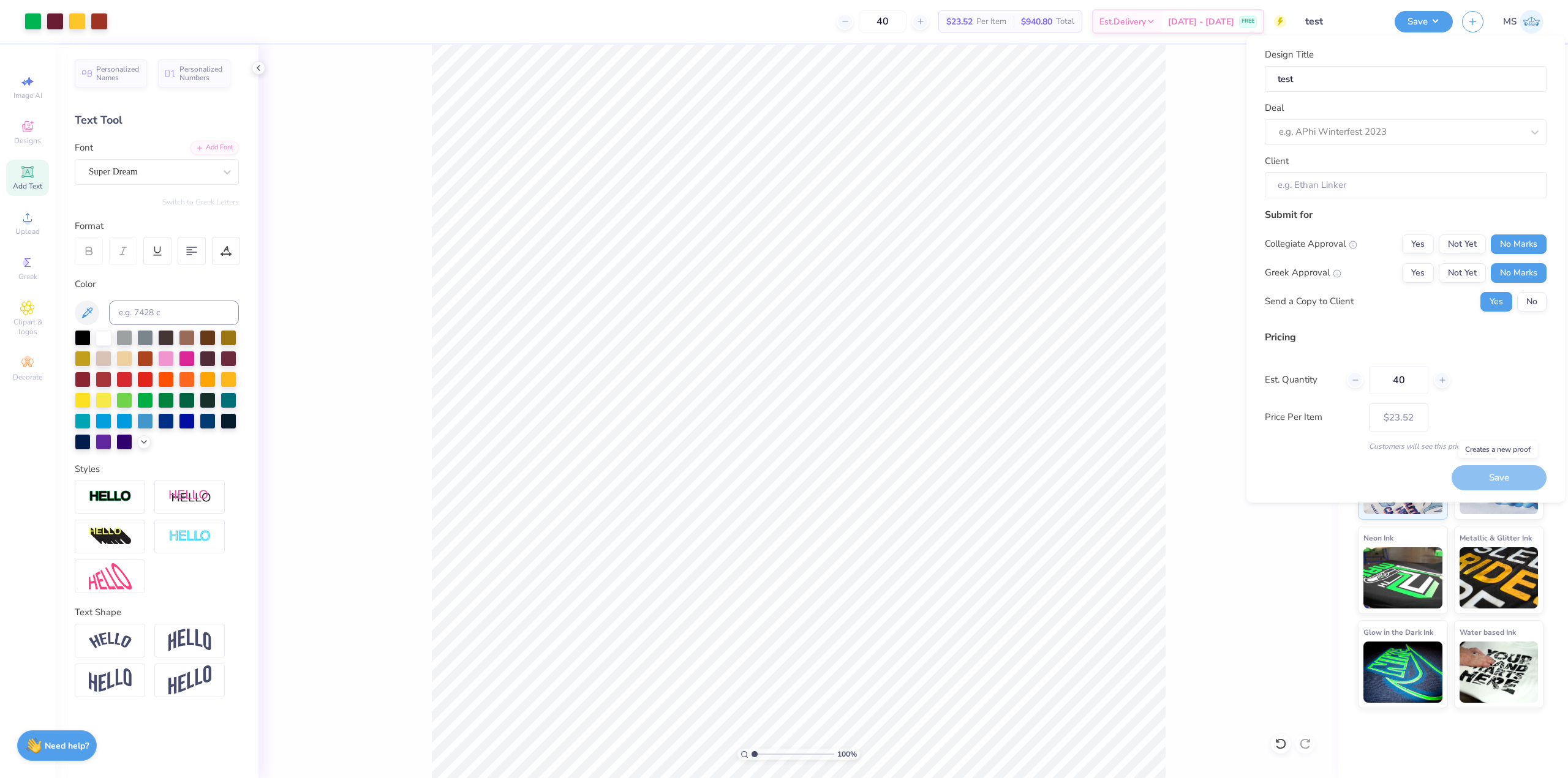
click at [1473, 470] on div "Save" at bounding box center [1500, 478] width 95 height 25
click at [1532, 133] on icon at bounding box center [1535, 132] width 13 height 13
click at [1482, 174] on div "No matching deals found" at bounding box center [1405, 164] width 281 height 22
click at [1434, 141] on div "e.g. APhi Winterfest 2023" at bounding box center [1400, 132] width 246 height 19
type input "s"
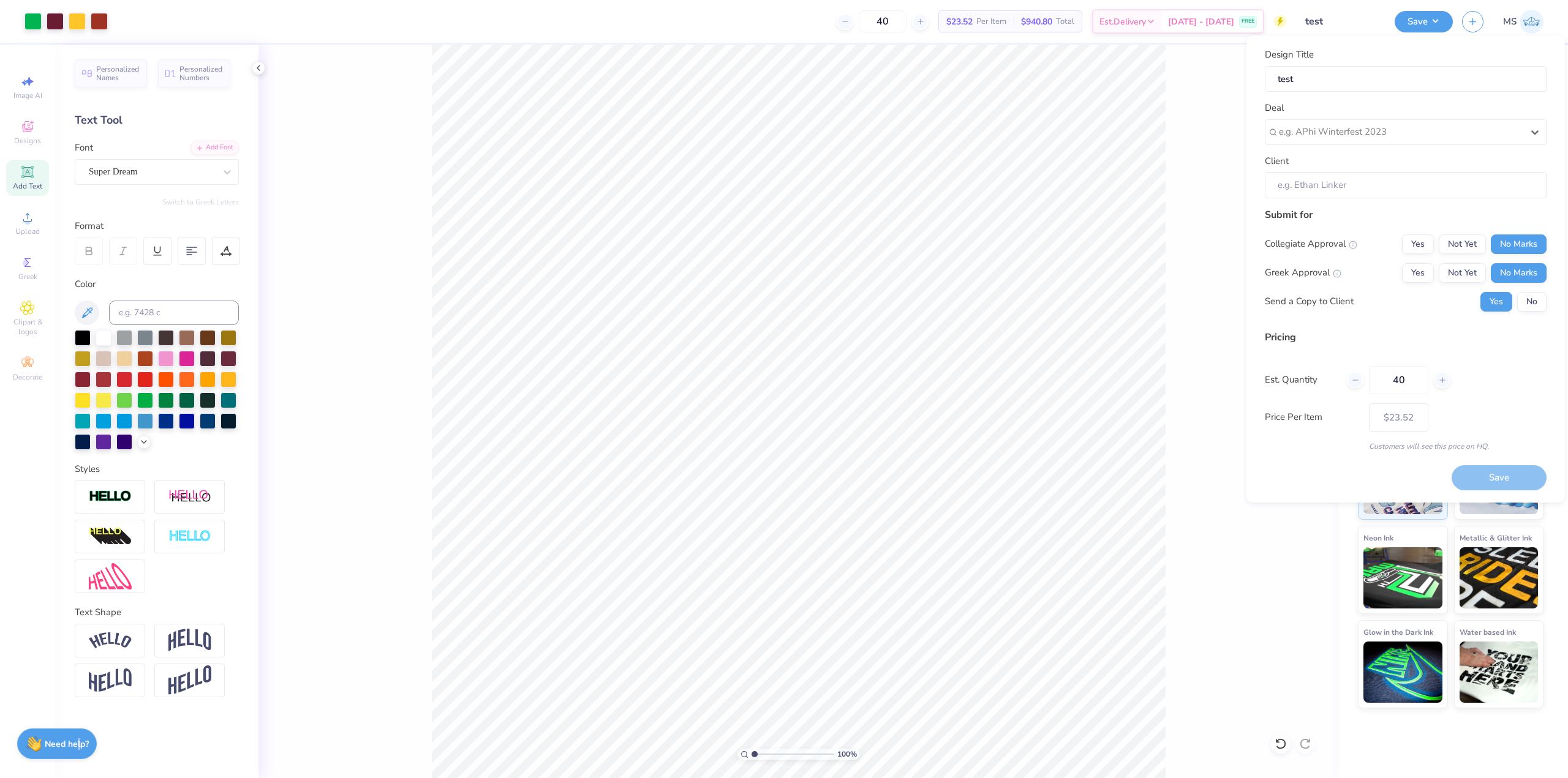
click at [78, 739] on strong "Need help?" at bounding box center [67, 745] width 44 height 12
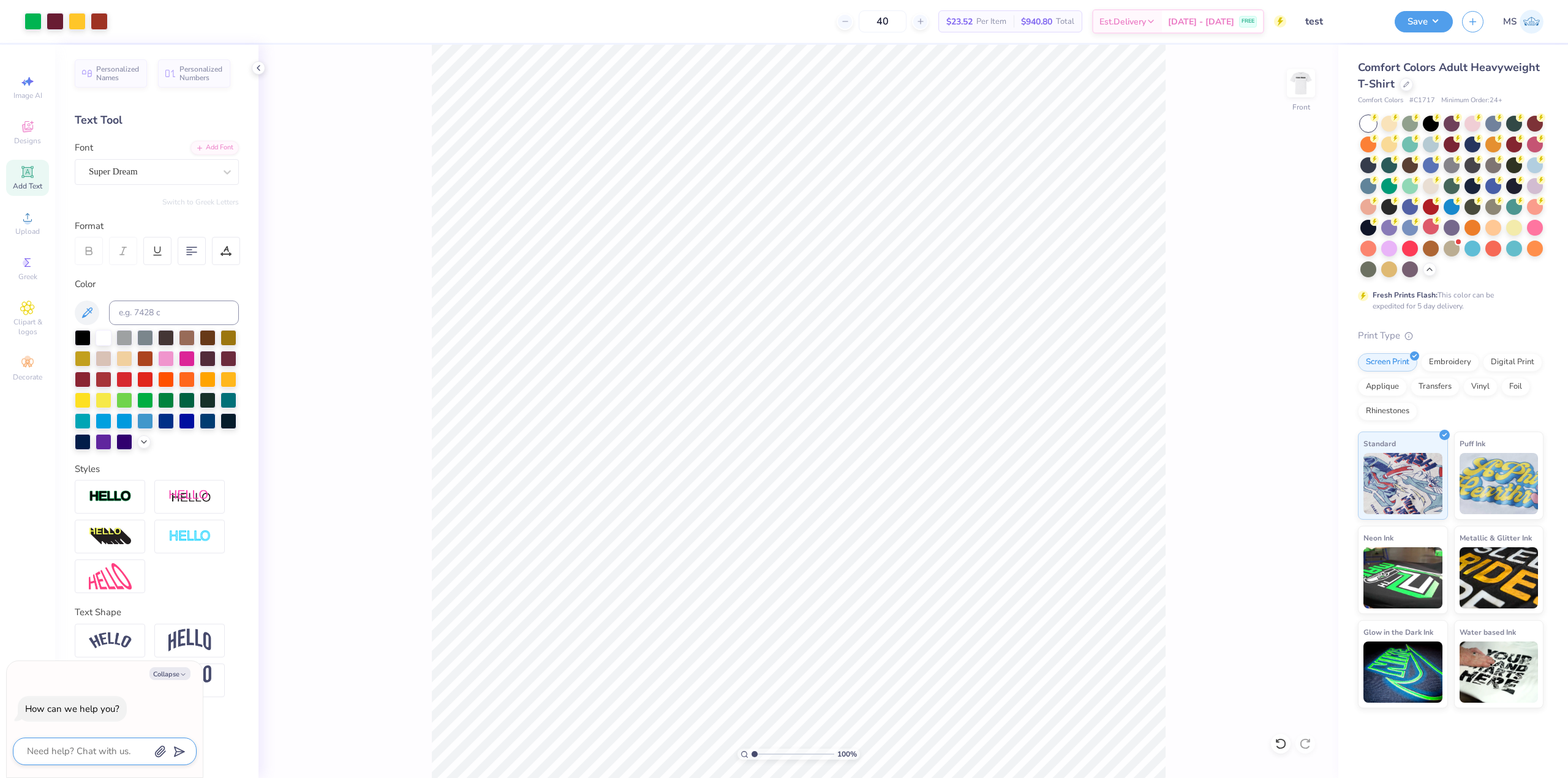
click at [108, 745] on textarea at bounding box center [88, 752] width 124 height 17
type textarea "I"
type textarea "x"
type textarea "I"
type textarea "x"
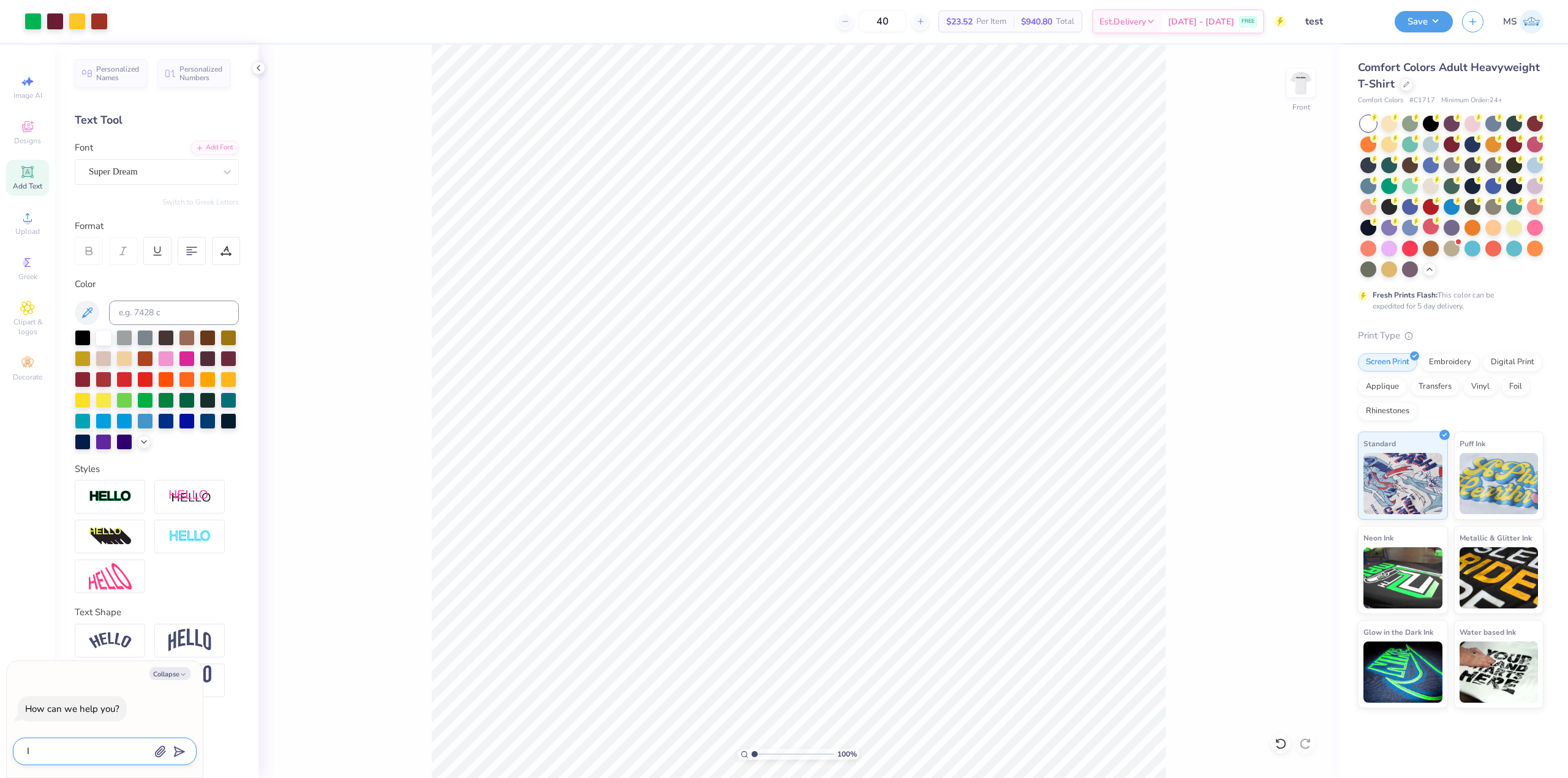
type textarea "I v"
type textarea "x"
type textarea "I"
type textarea "x"
type textarea "I c"
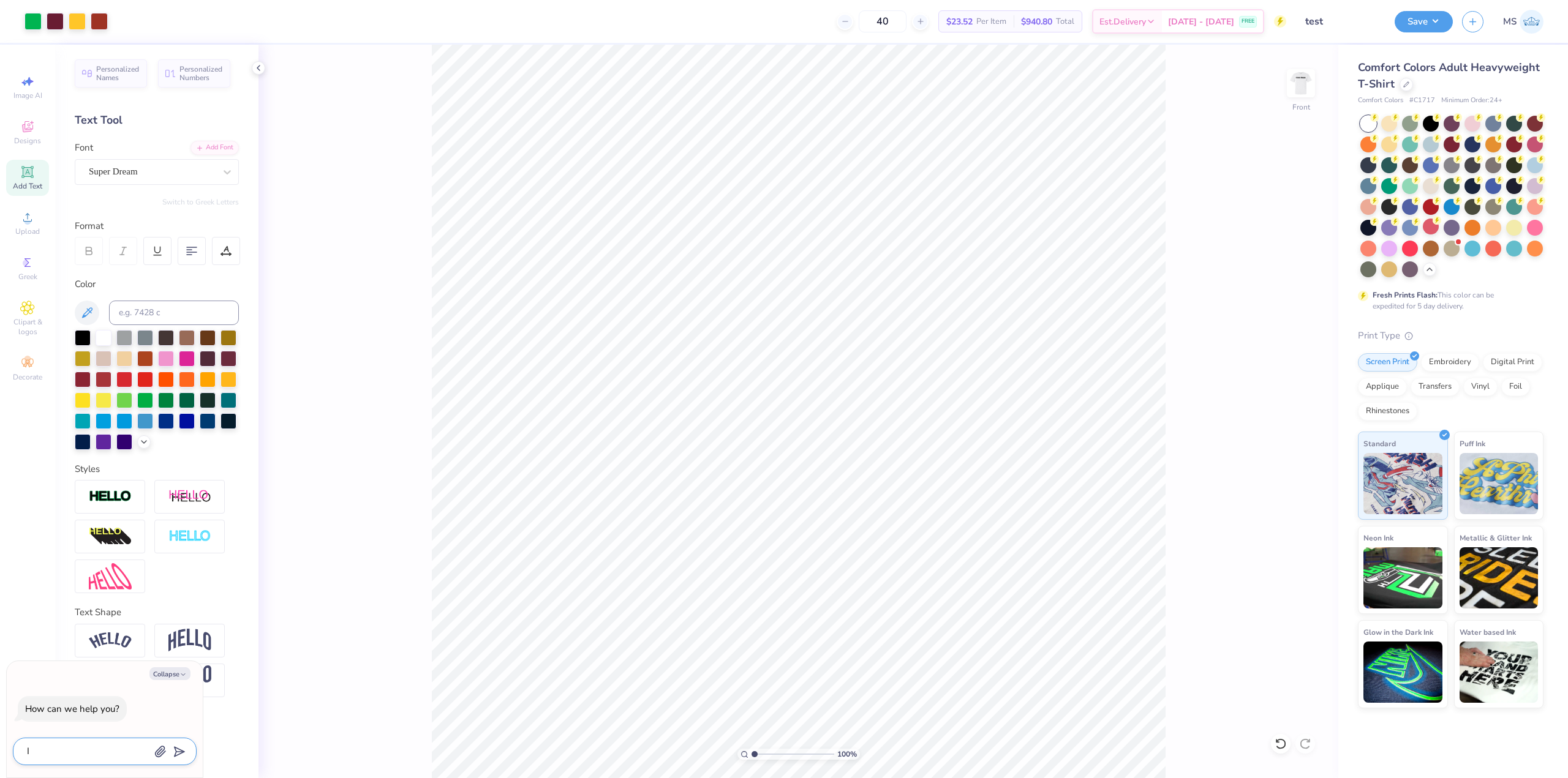
type textarea "x"
type textarea "I ca"
type textarea "x"
type textarea "I can"
type textarea "x"
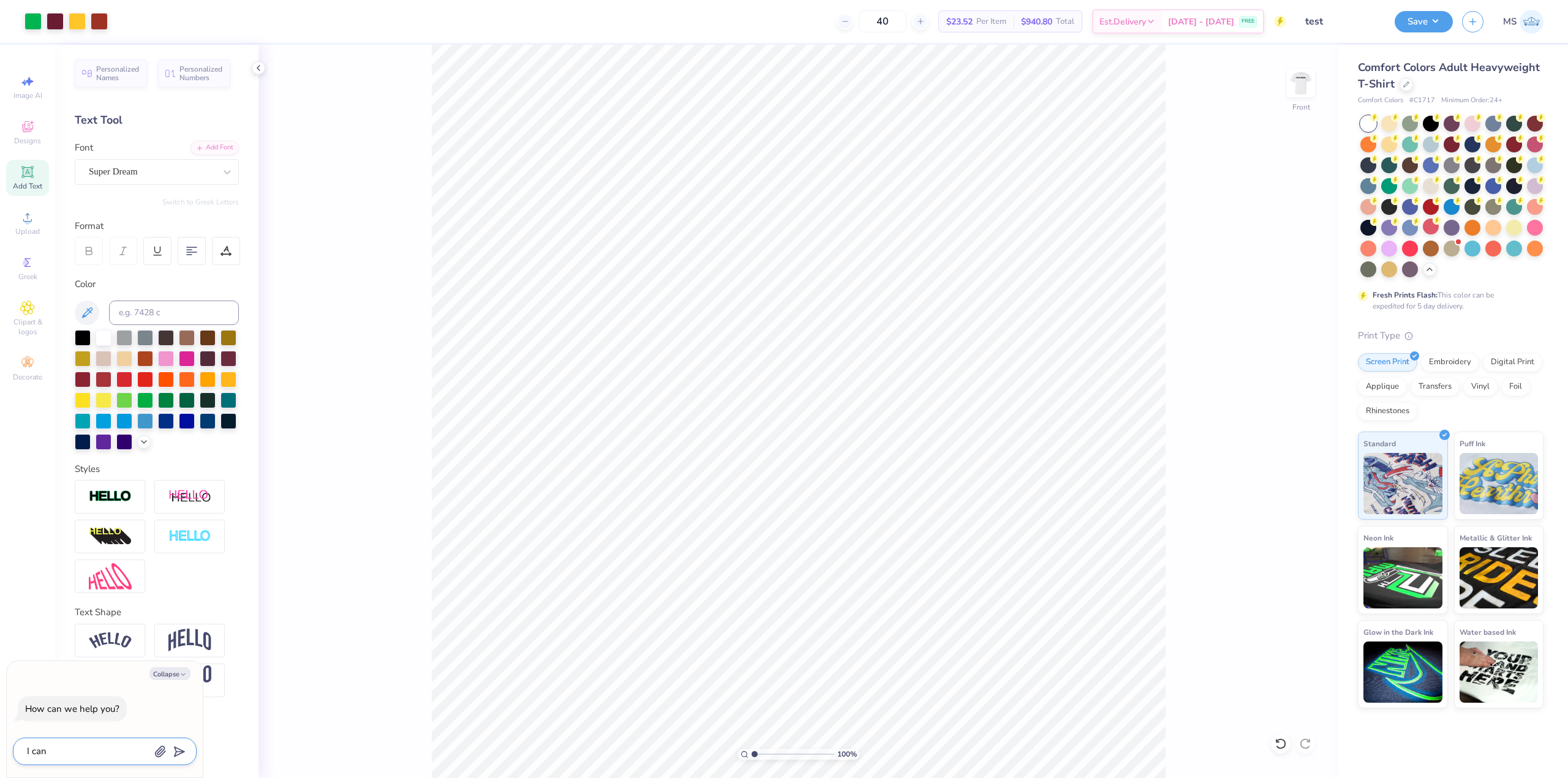
type textarea "I can'"
type textarea "x"
type textarea "I can't"
type textarea "x"
type textarea "I can't"
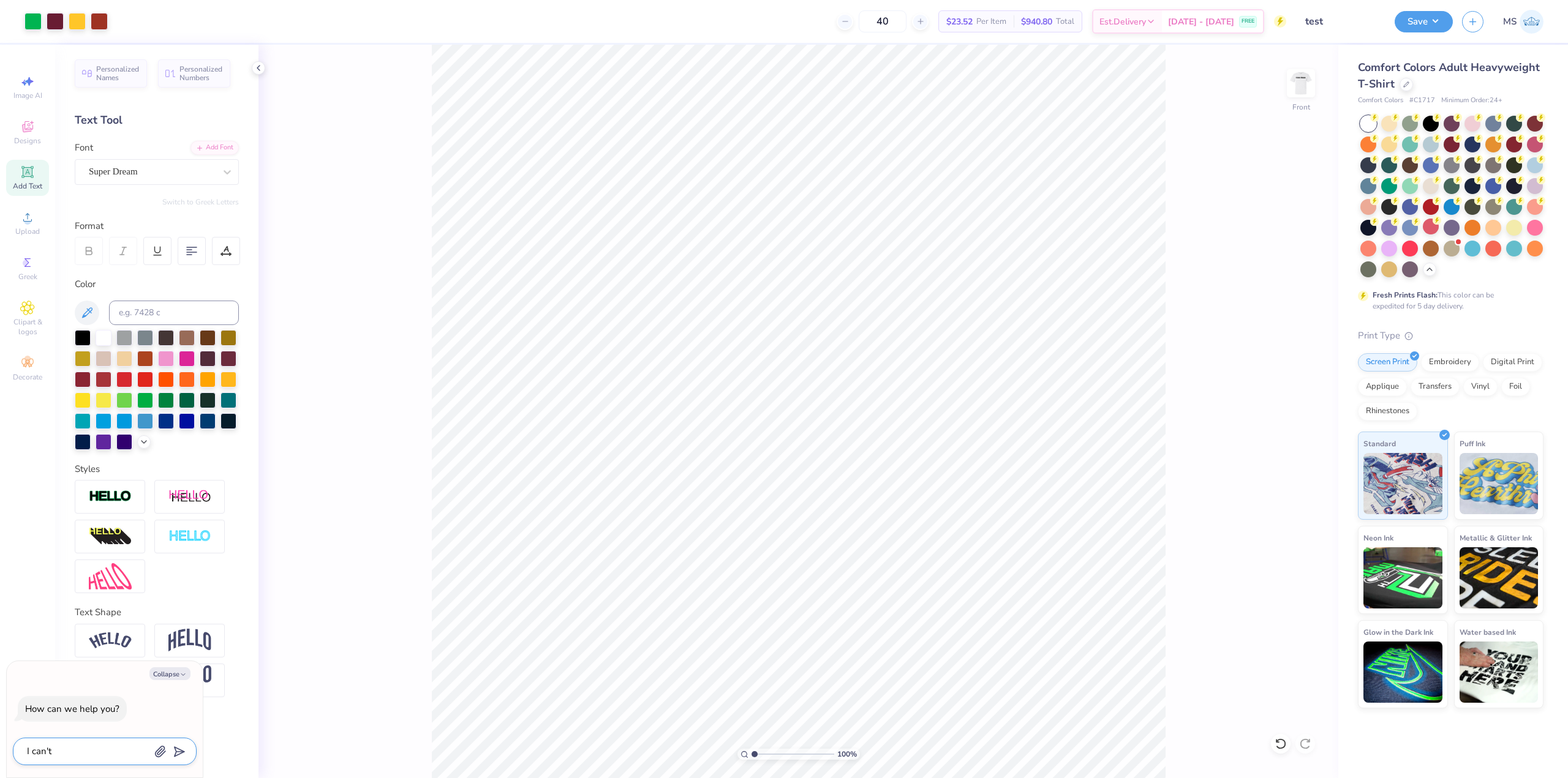
type textarea "x"
type textarea "I can't s"
type textarea "x"
type textarea "I can't sa"
type textarea "x"
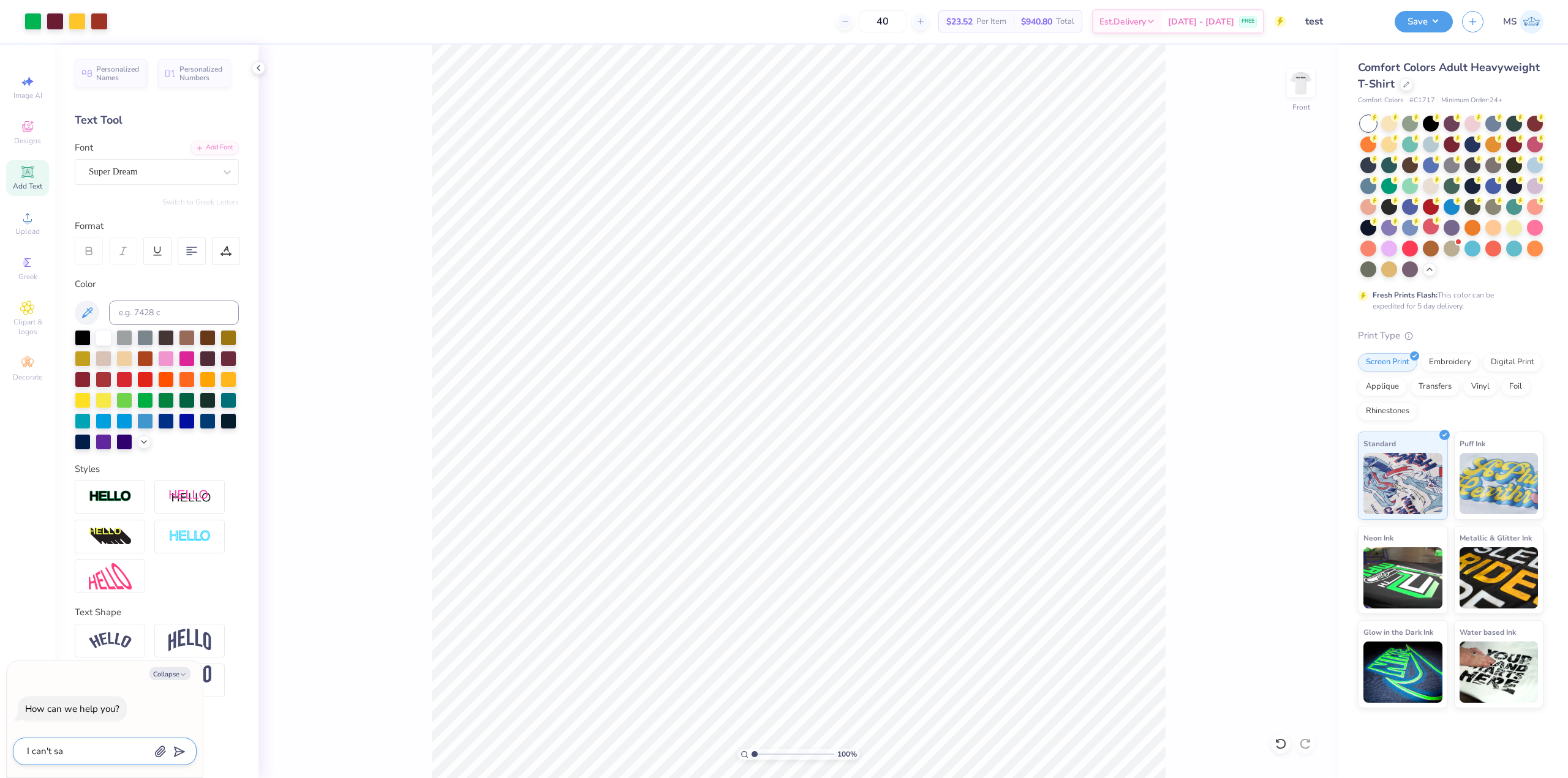
type textarea "I can't sav"
type textarea "x"
type textarea "I can't save"
type textarea "x"
type textarea "I can't save"
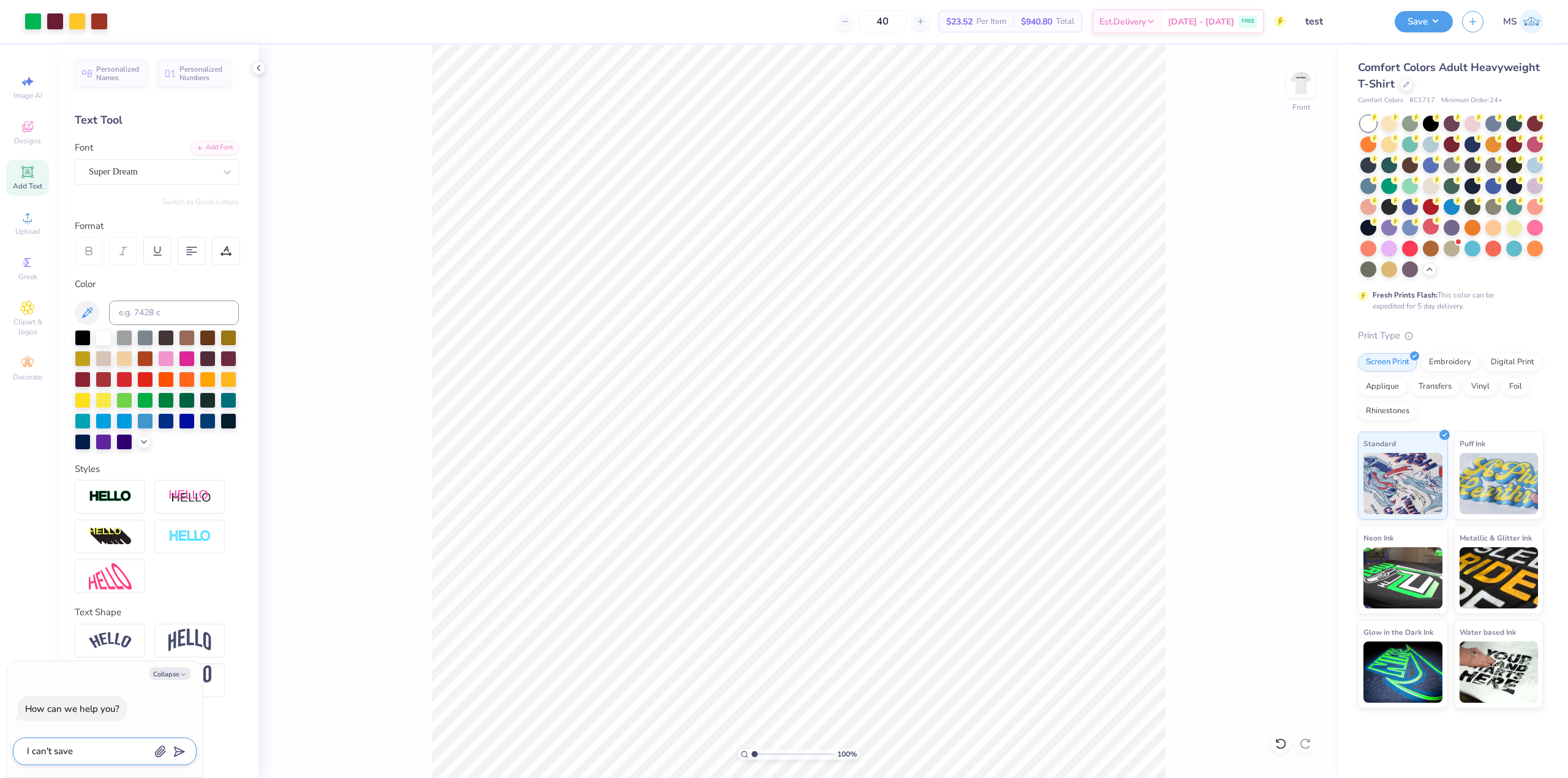
type textarea "x"
type textarea "I can't save a"
type textarea "x"
type textarea "I can't save an"
type textarea "x"
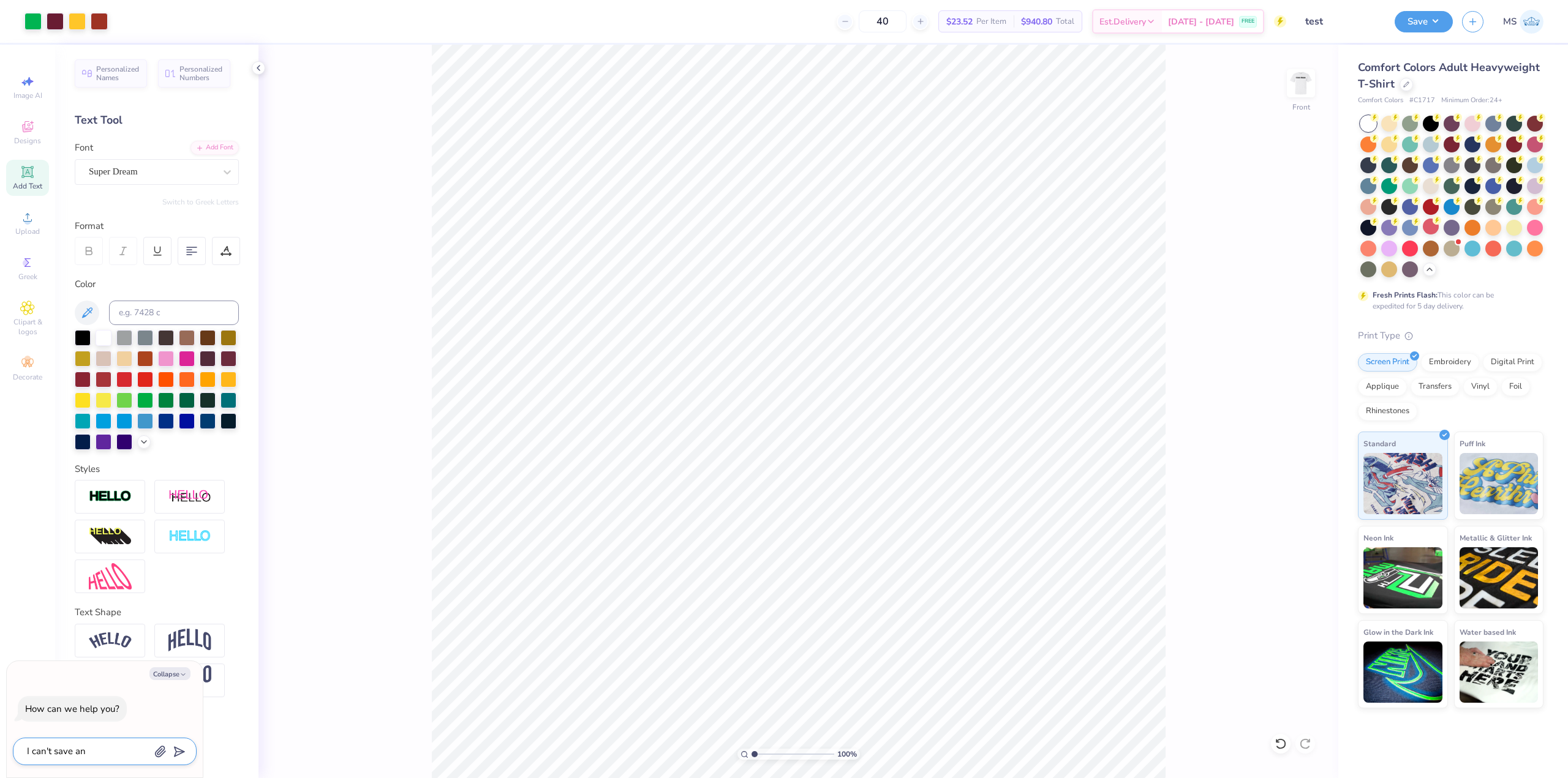
type textarea "I can't save any"
type textarea "x"
type textarea "I can't save any"
type textarea "x"
type textarea "I can't save any d"
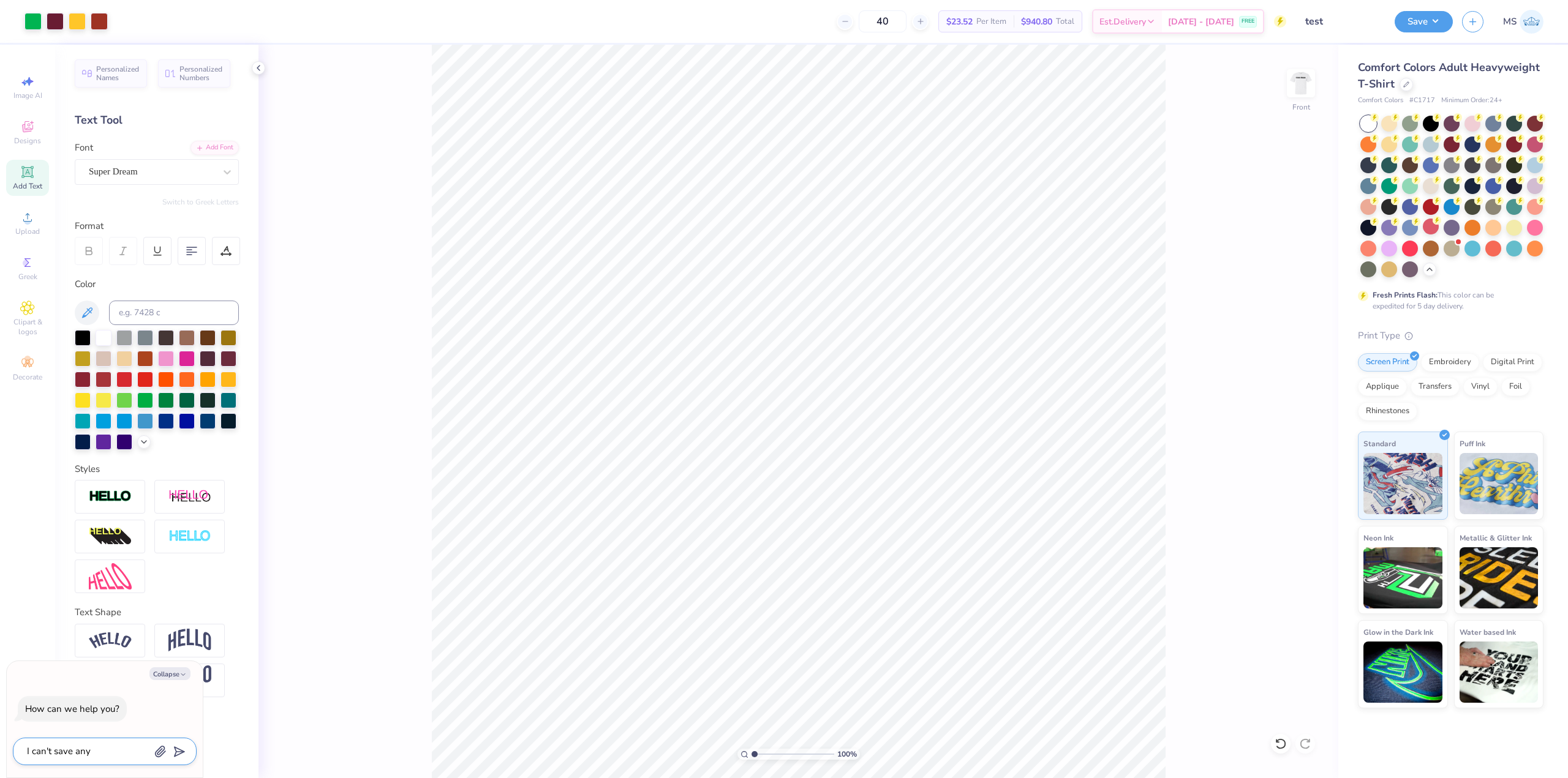
type textarea "x"
type textarea "I can't save any de"
type textarea "x"
type textarea "I can't save any des"
type textarea "x"
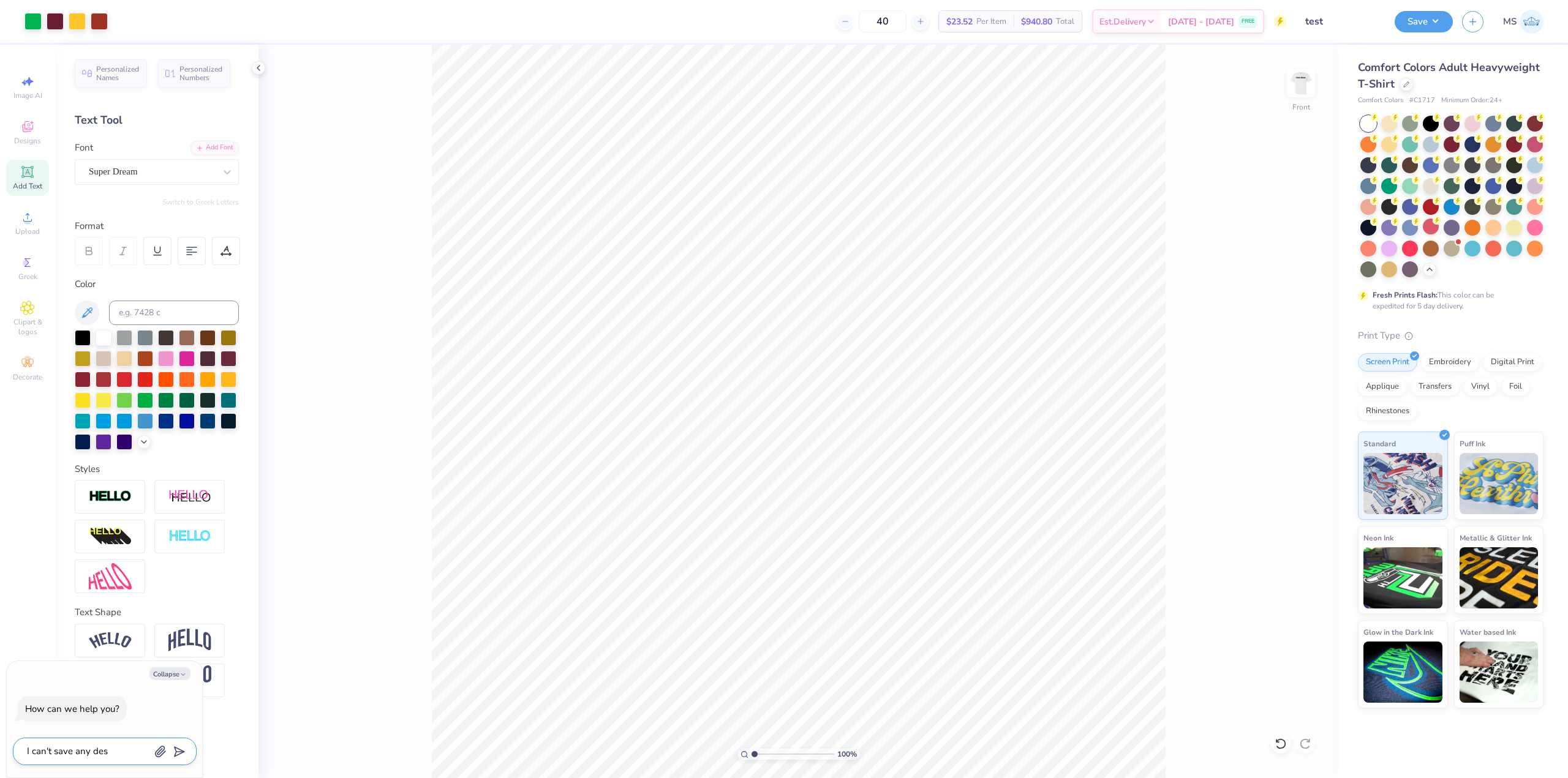
type textarea "I can't save any desi"
type textarea "x"
type textarea "I can't save any desin"
type textarea "x"
type textarea "I can't save any desing"
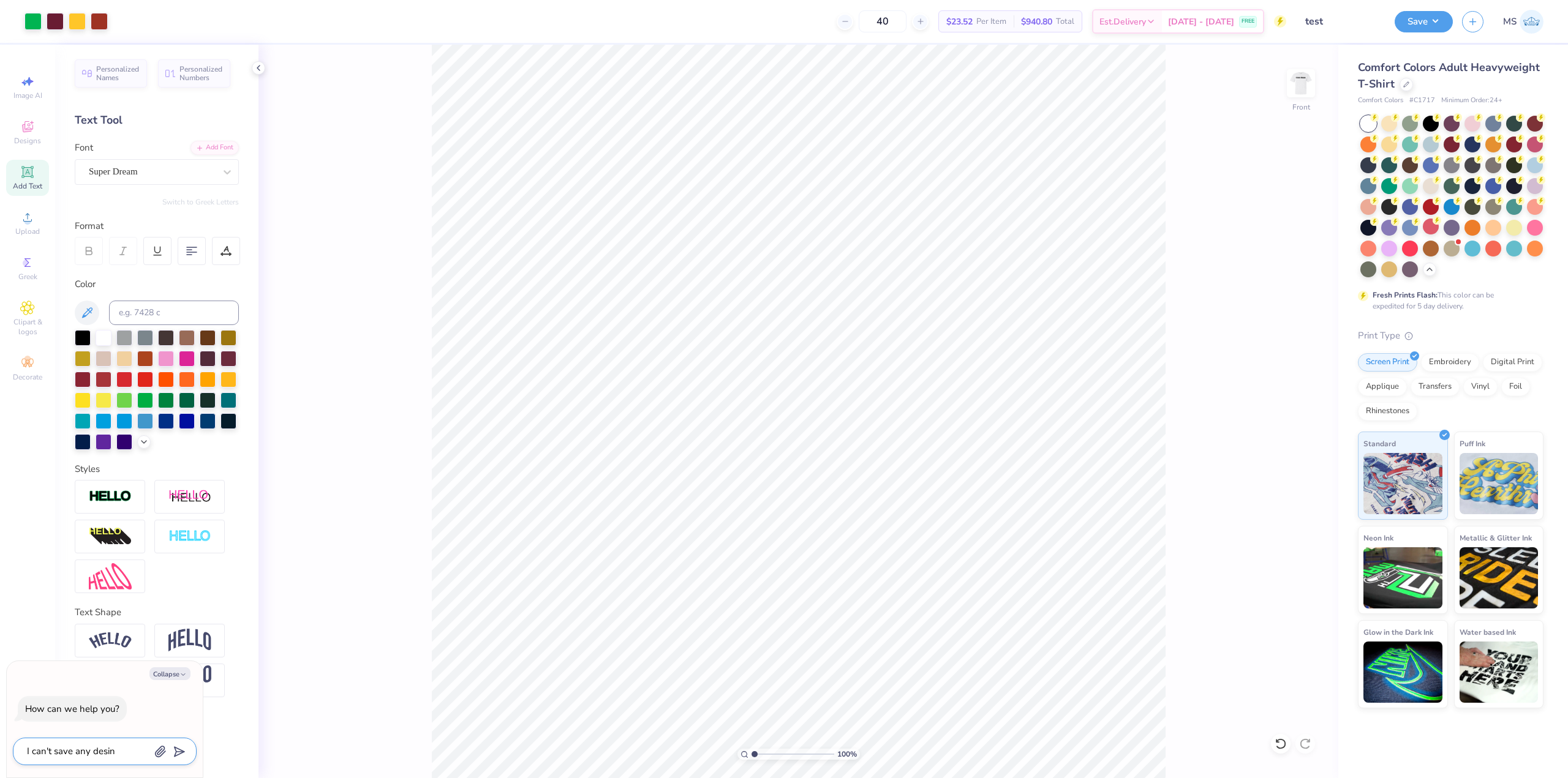
type textarea "x"
type textarea "I can't save any desings"
type textarea "x"
type textarea "I can't save any desings"
type textarea "x"
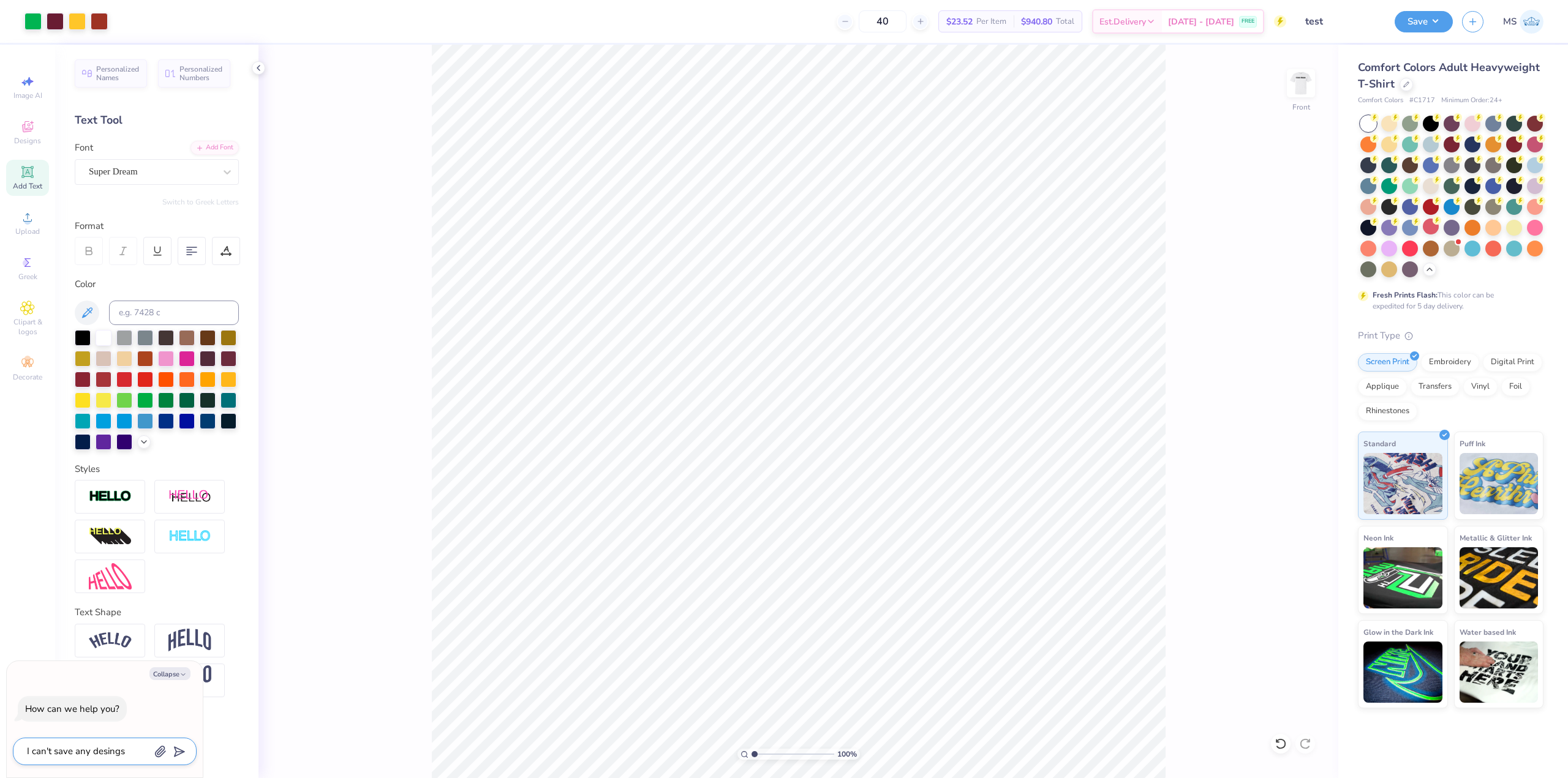
type textarea "I can't save any designs"
type textarea "x"
type textarea "I can't save any designs"
type textarea "x"
click at [200, 439] on div at bounding box center [157, 390] width 164 height 120
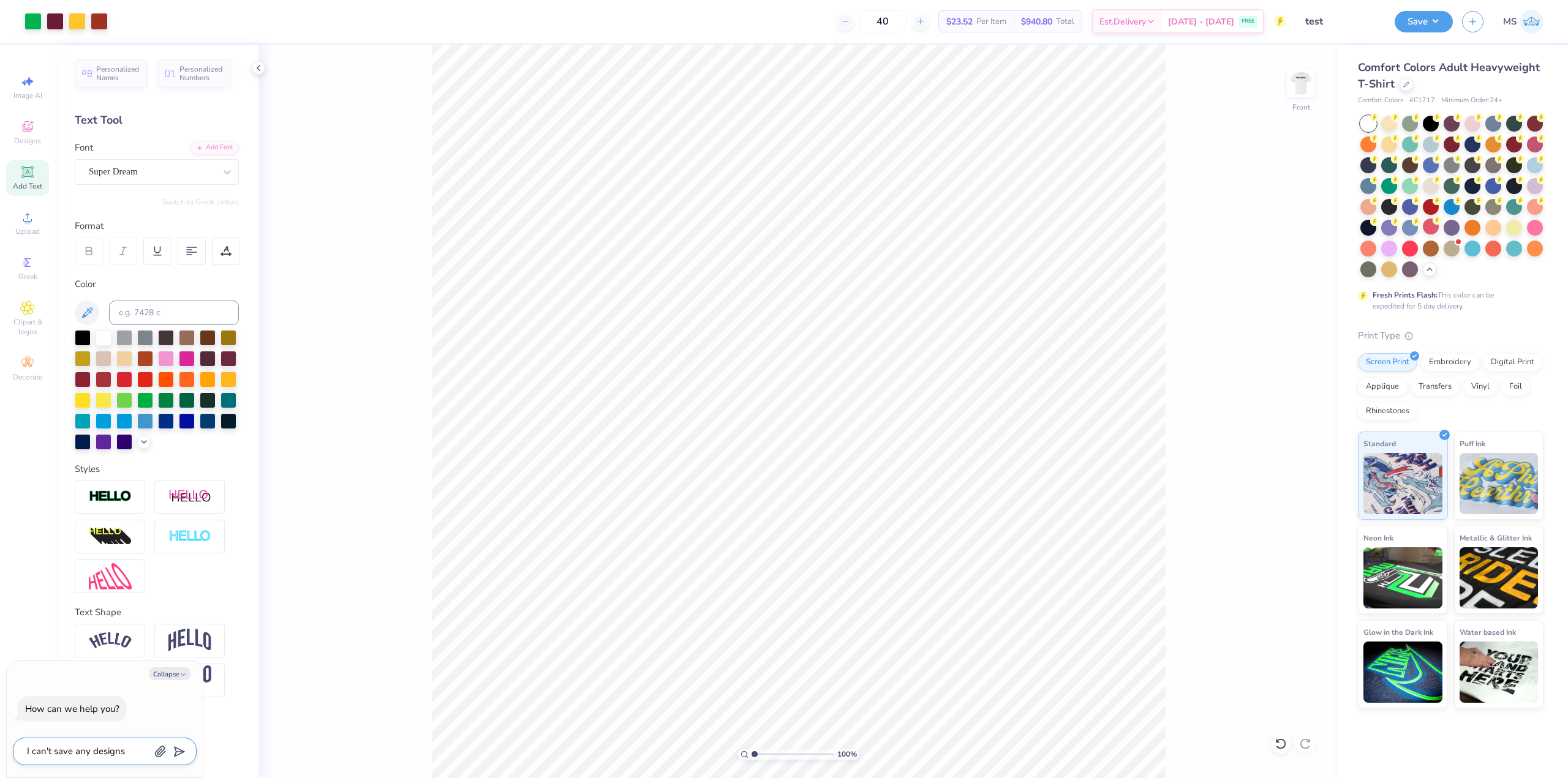
click at [124, 750] on textarea "I can't save any designs" at bounding box center [88, 752] width 124 height 17
type textarea "I can't save any designs,"
type textarea "x"
type textarea "I can't save any designs,"
type textarea "x"
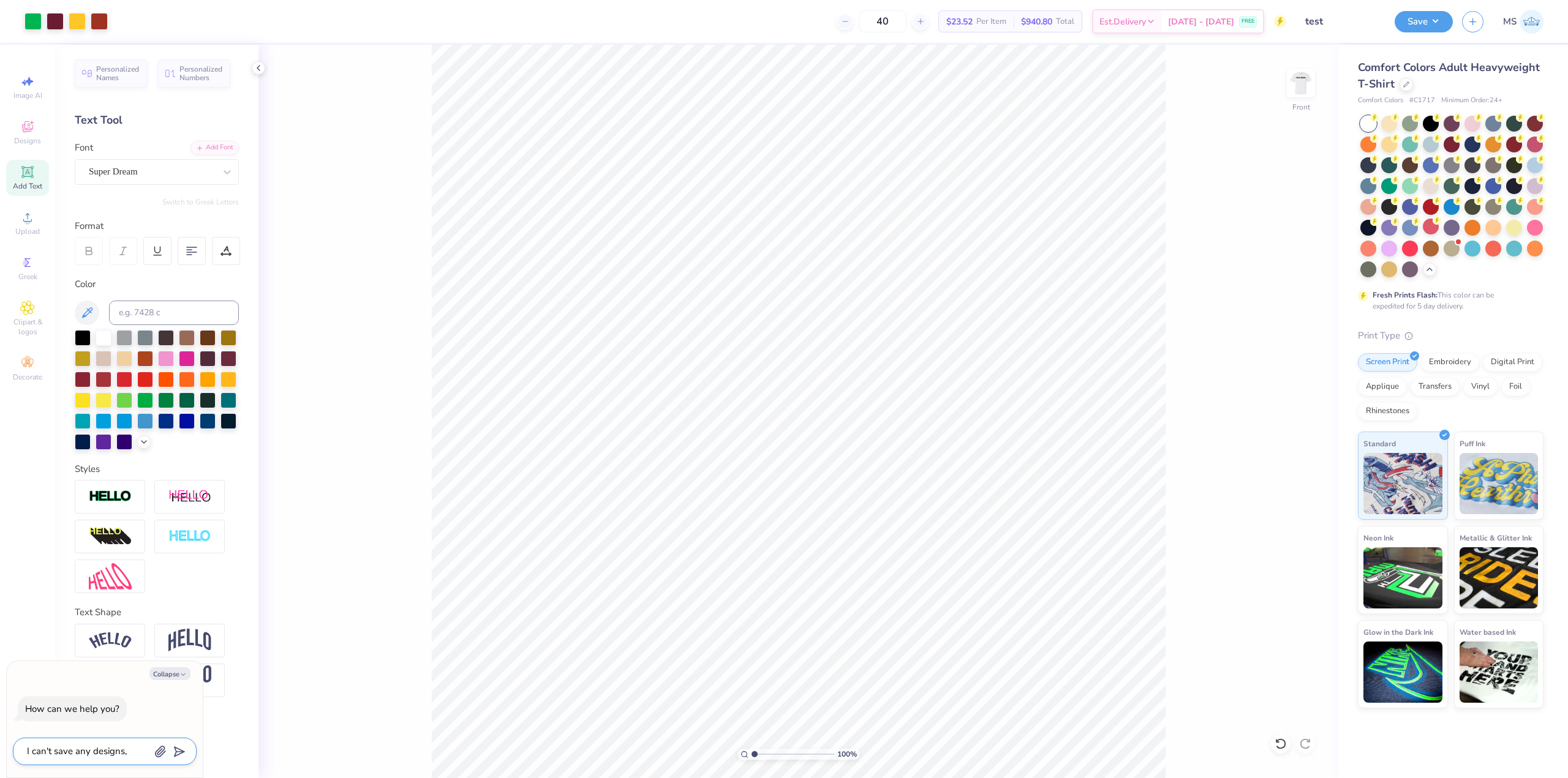
type textarea "I can't save any designs, b"
type textarea "x"
type textarea "I can't save any designs, be"
type textarea "x"
type textarea "I can't save any designs, bec"
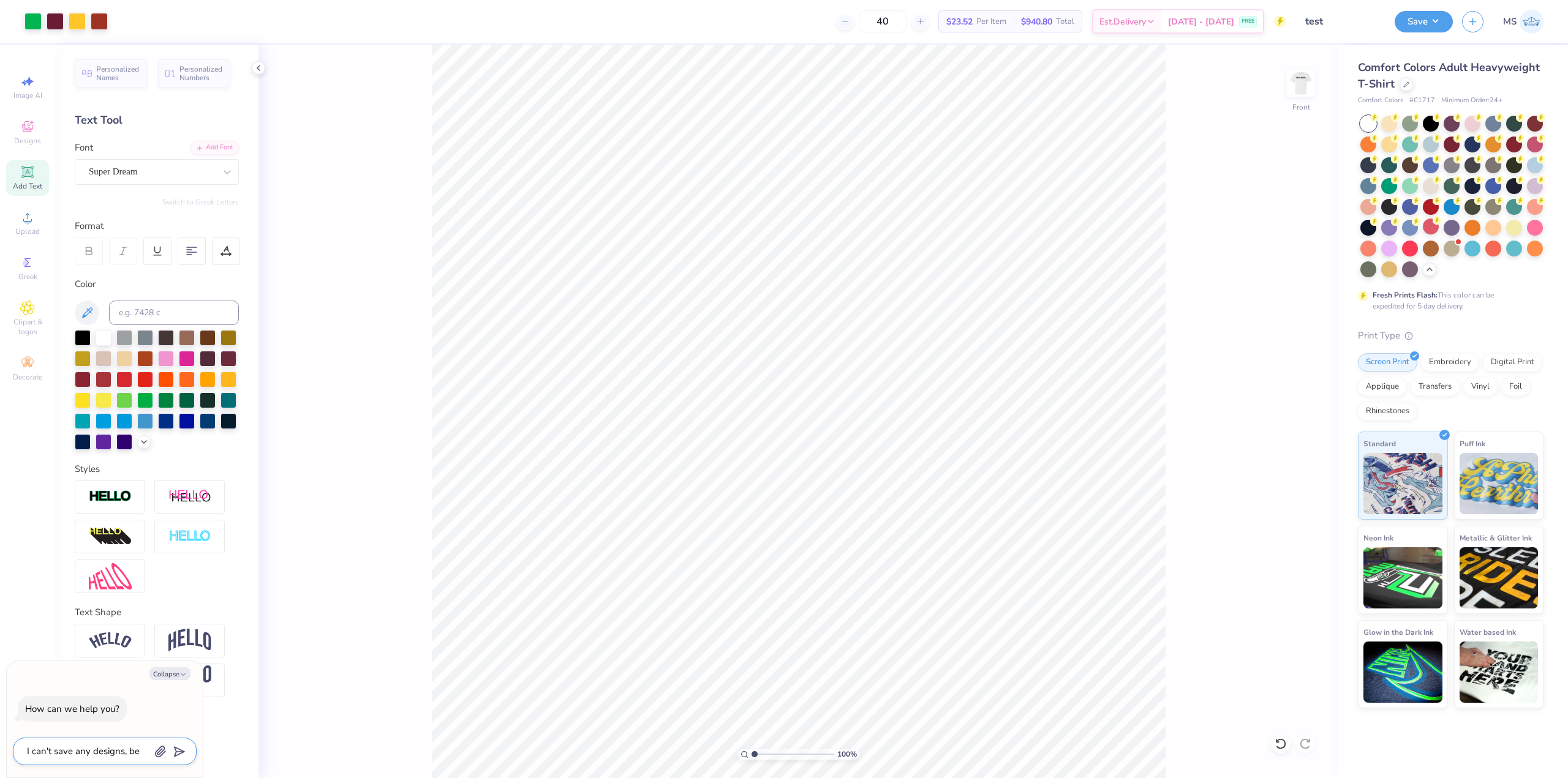
type textarea "x"
type textarea "I can't save any designs, beca"
type textarea "x"
type textarea "I can't save any designs, becau"
type textarea "x"
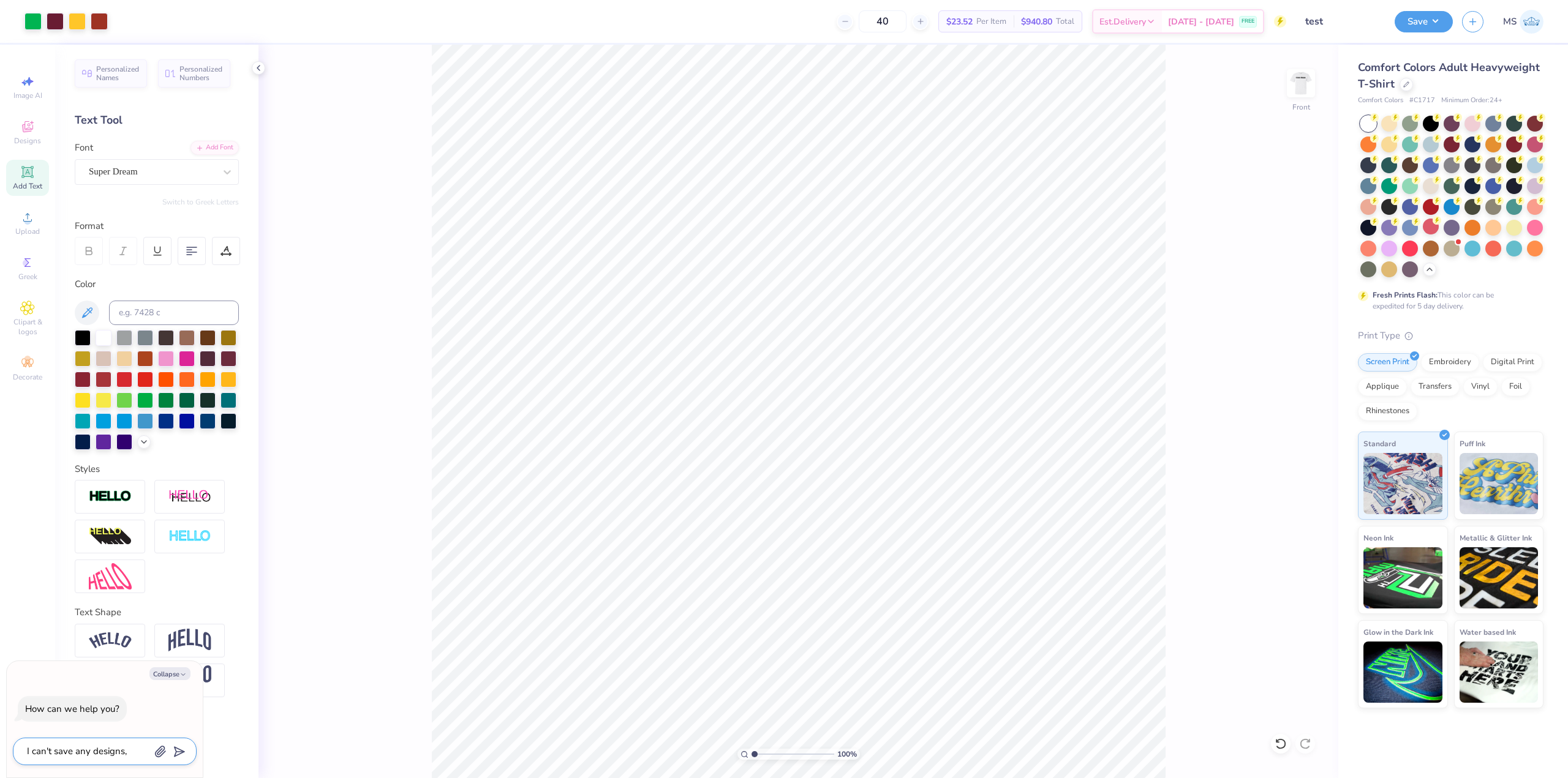
type textarea "I can't save any designs, becaus"
type textarea "x"
type textarea "I can't save any designs, because"
type textarea "x"
type textarea "I can't save any designs, because"
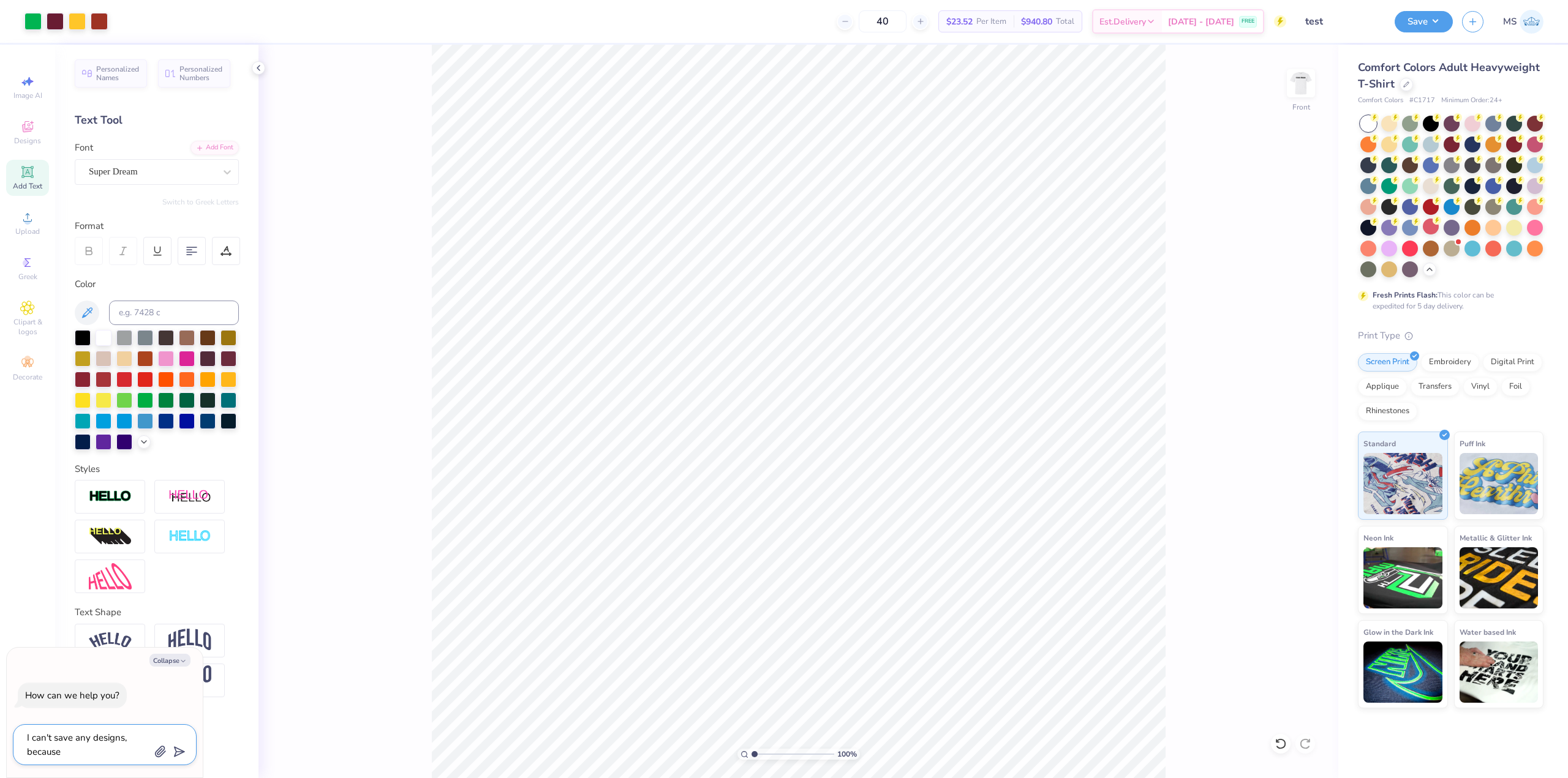
type textarea "x"
type textarea "I can't save any designs, because i"
type textarea "x"
type textarea "I can't save any designs, because it"
type textarea "x"
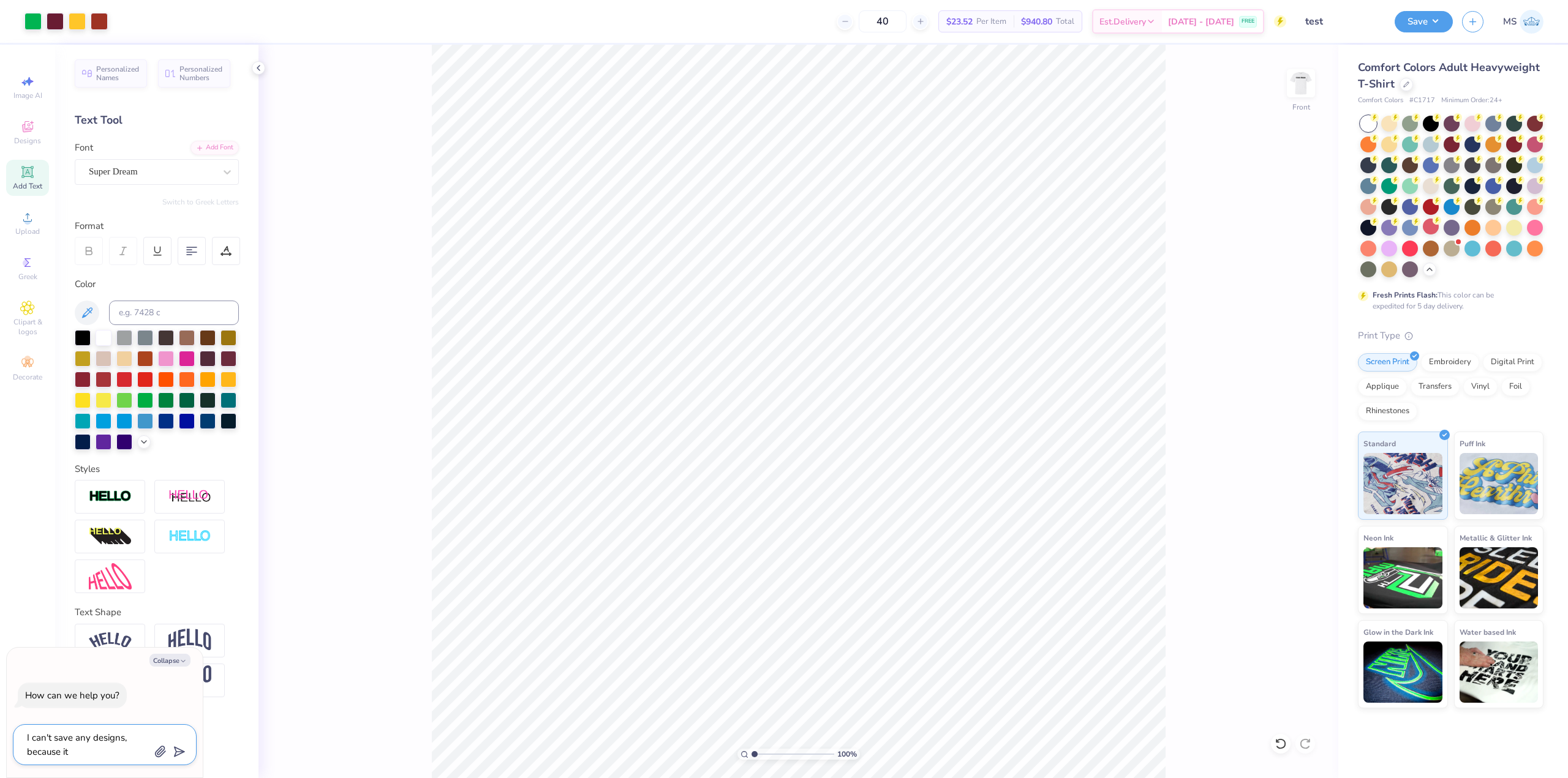
type textarea "I can't save any designs, because it"
type textarea "x"
type textarea "I can't save any designs, because it s"
type textarea "x"
type textarea "I can't save any designs, because it sh"
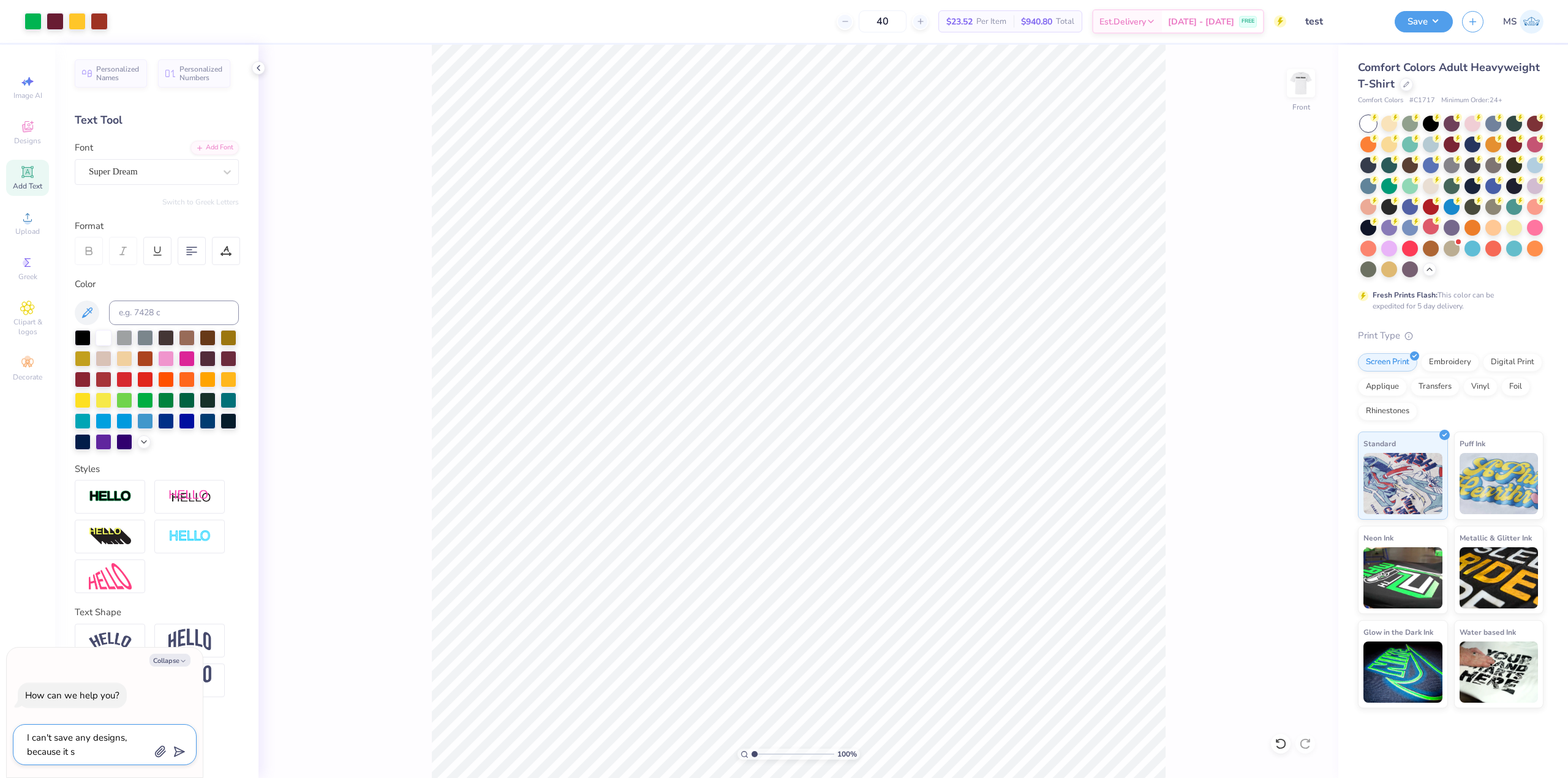
type textarea "x"
type textarea "I can't save any designs, because it sho"
type textarea "x"
type textarea "I can't save any designs, because it show"
type textarea "x"
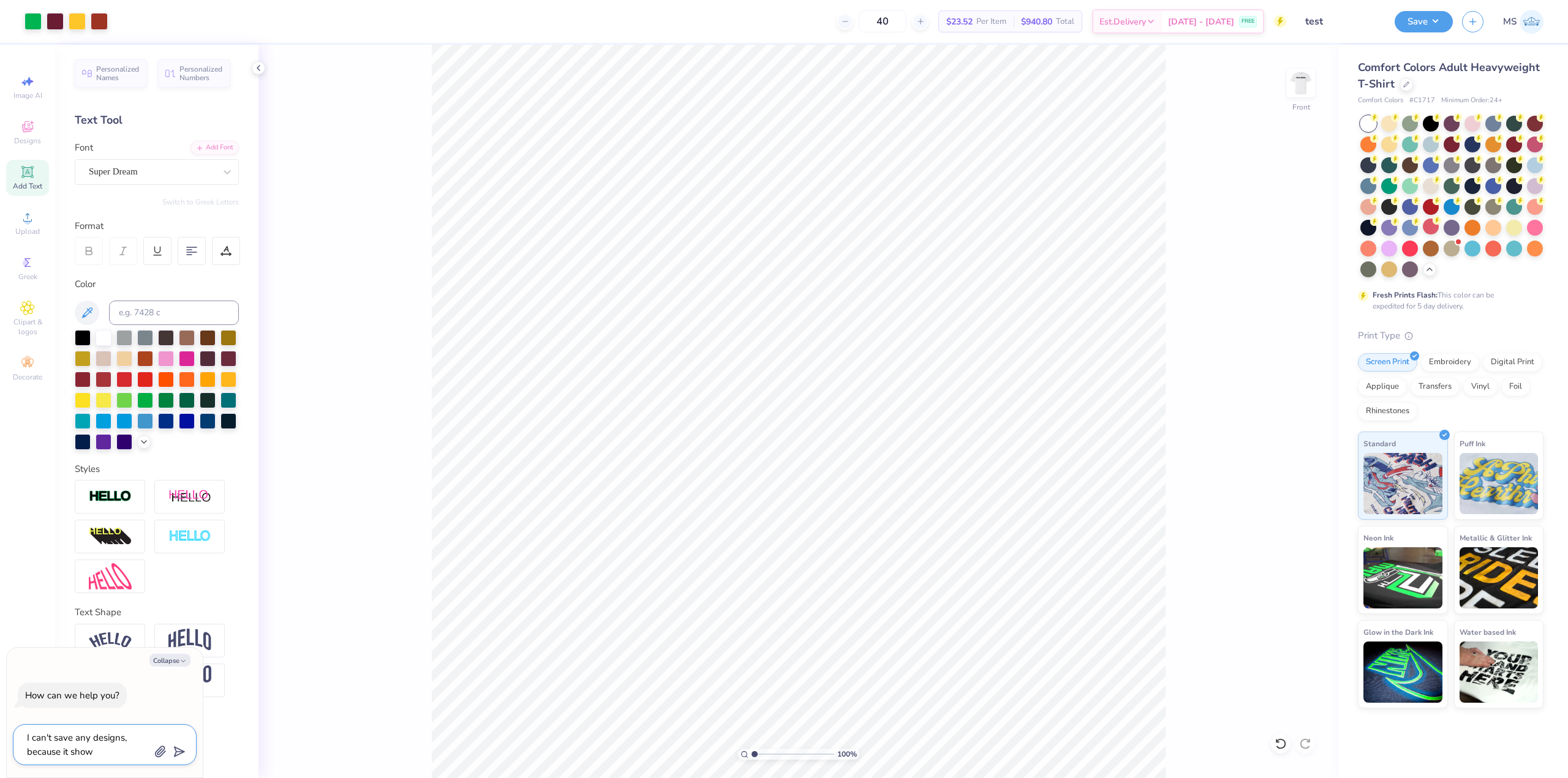
type textarea "I can't save any designs, because it shows"
type textarea "x"
type textarea "I can't save any designs, because it shows"
type textarea "x"
type textarea "I can't save any designs, because it shows t"
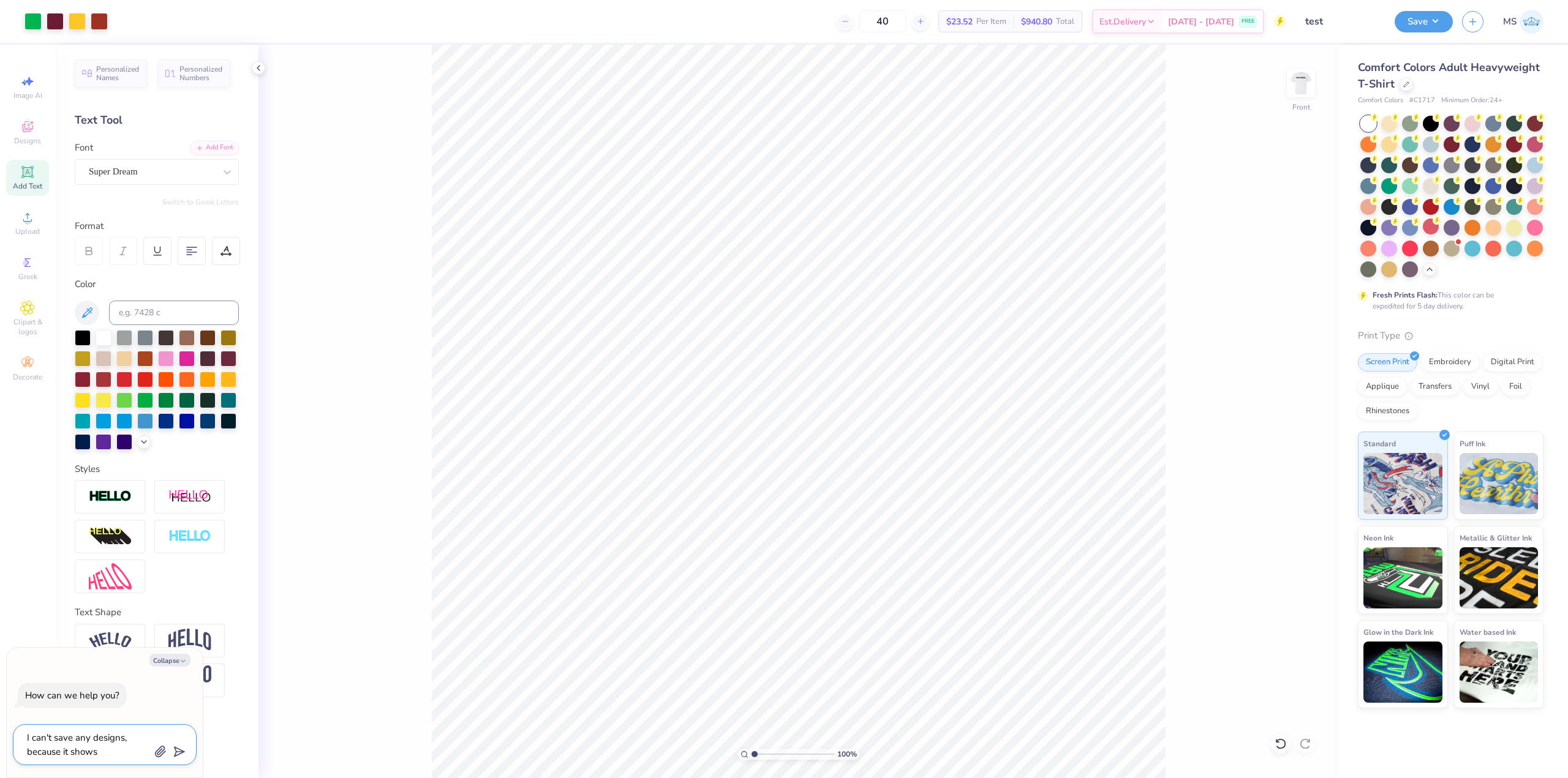
type textarea "x"
type textarea "I can't save any designs, because it shows th"
type textarea "x"
type textarea "I can't save any designs, because it shows tha"
type textarea "x"
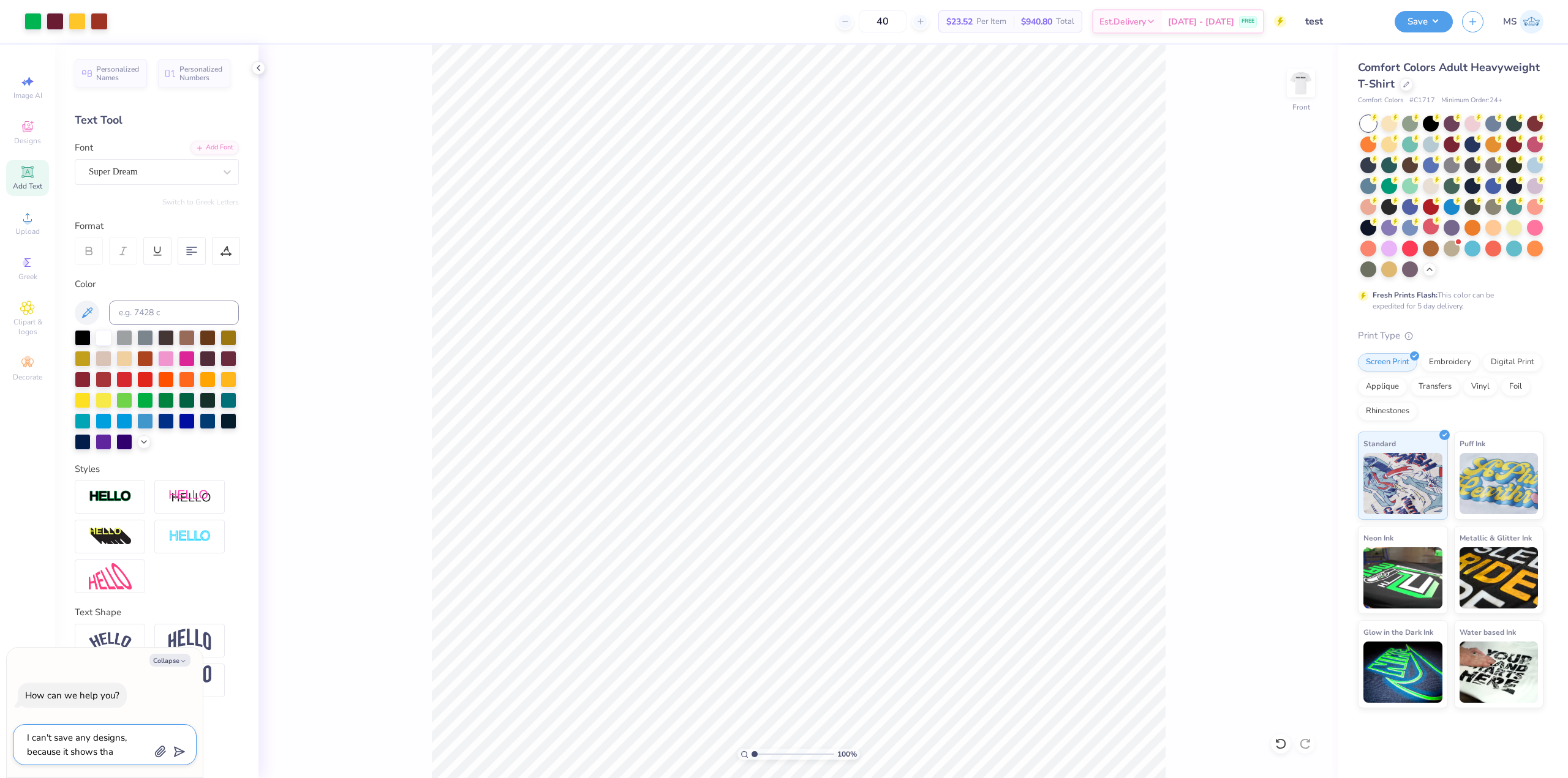
type textarea "I can't save any designs, because it shows that"
type textarea "x"
type textarea "I can't save any designs, because it shows that"
type textarea "x"
type textarea "I can't save any designs, because it shows that I"
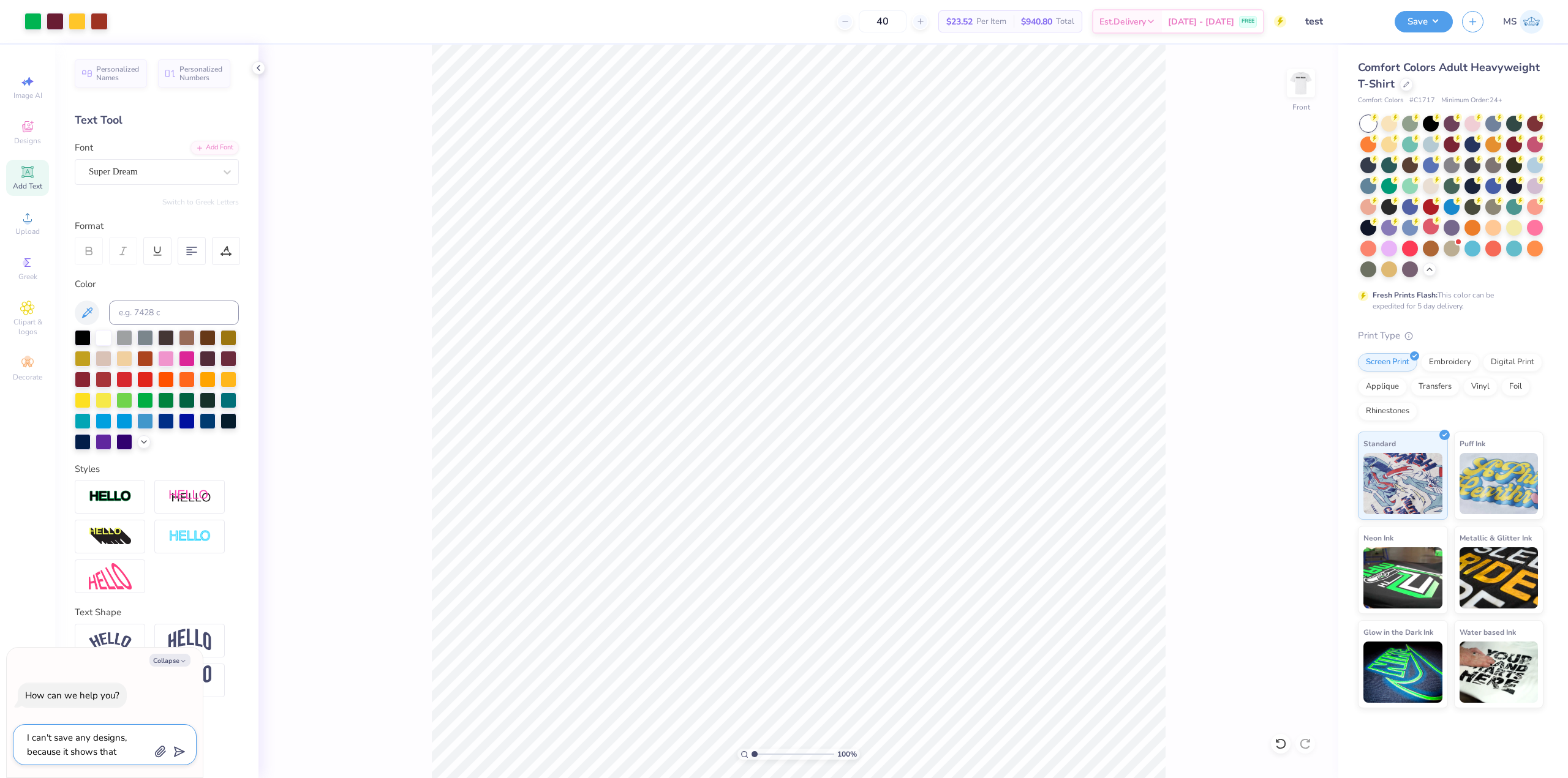
type textarea "x"
type textarea "I can't save any designs, because it shows that I"
type textarea "x"
type textarea "I can't save any designs, because it shows that I d"
type textarea "x"
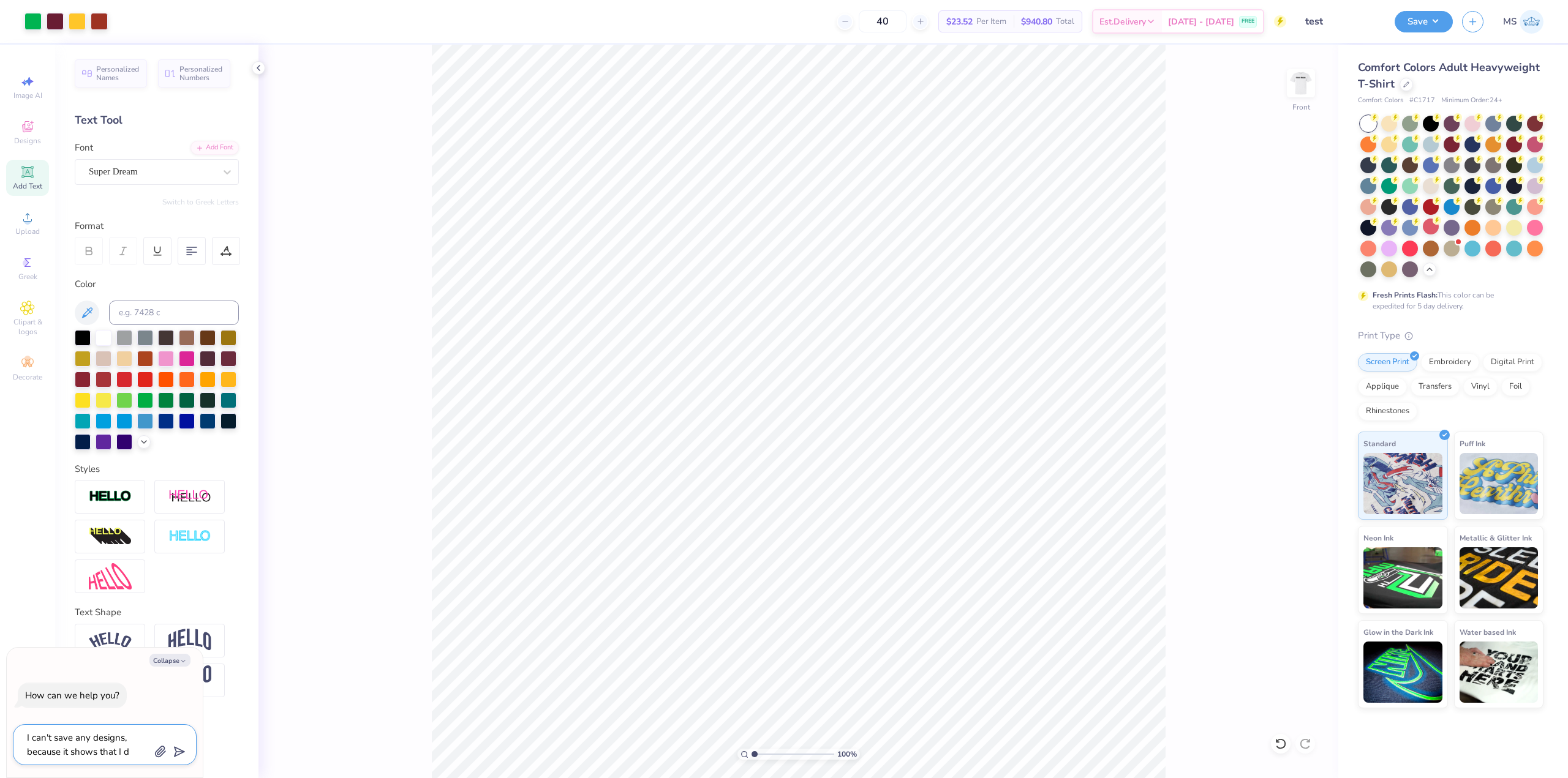
type textarea "I can't save any designs, because it shows that I di"
type textarea "x"
type textarea "I can't save any designs, because it shows that I din"
type textarea "x"
type textarea "I can't save any designs, because it shows that I din'"
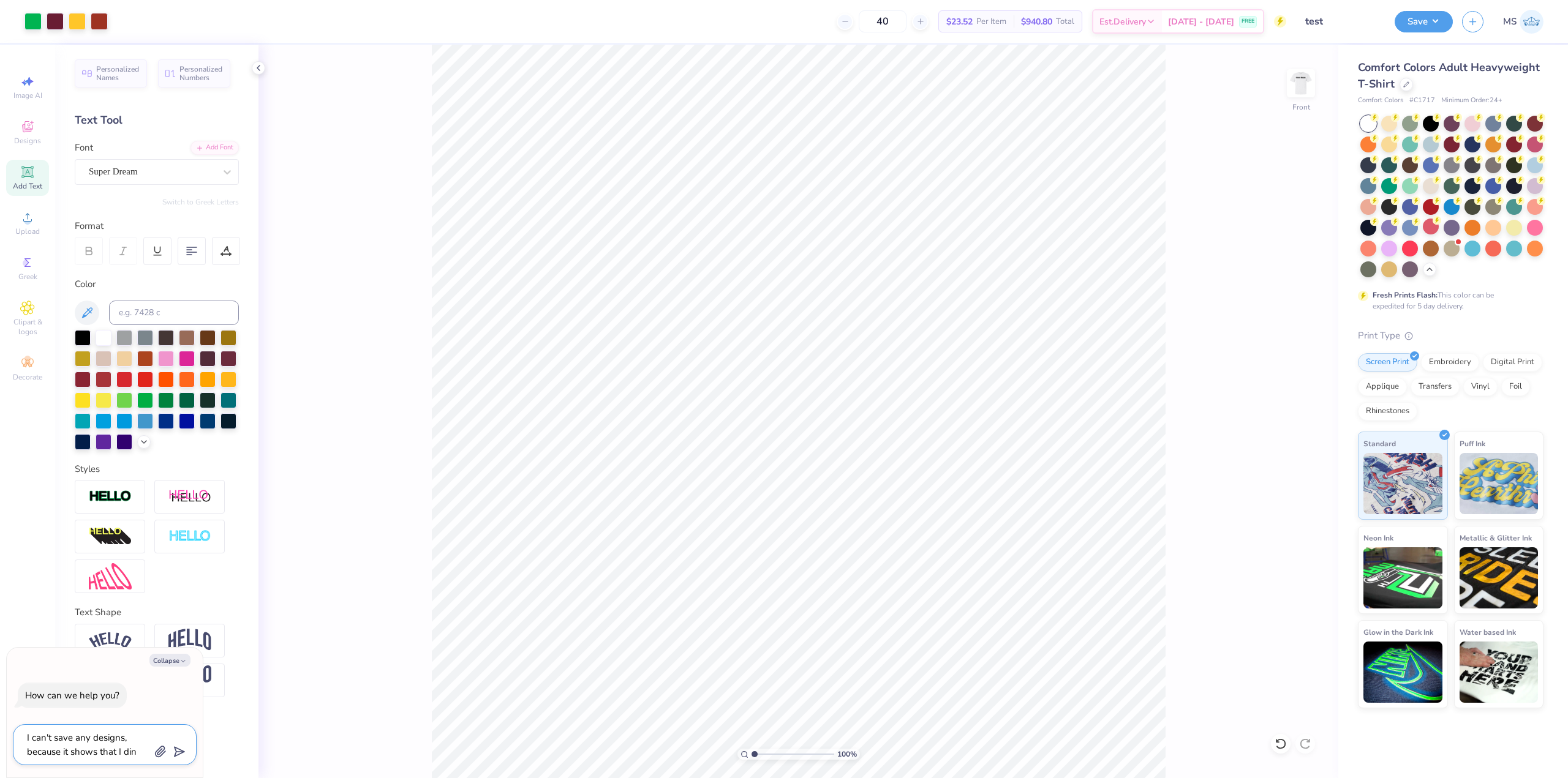
type textarea "x"
type textarea "I can't save any designs, because it shows that I din't"
type textarea "x"
type textarea "I can't save any designs, because it shows that I din't"
type textarea "x"
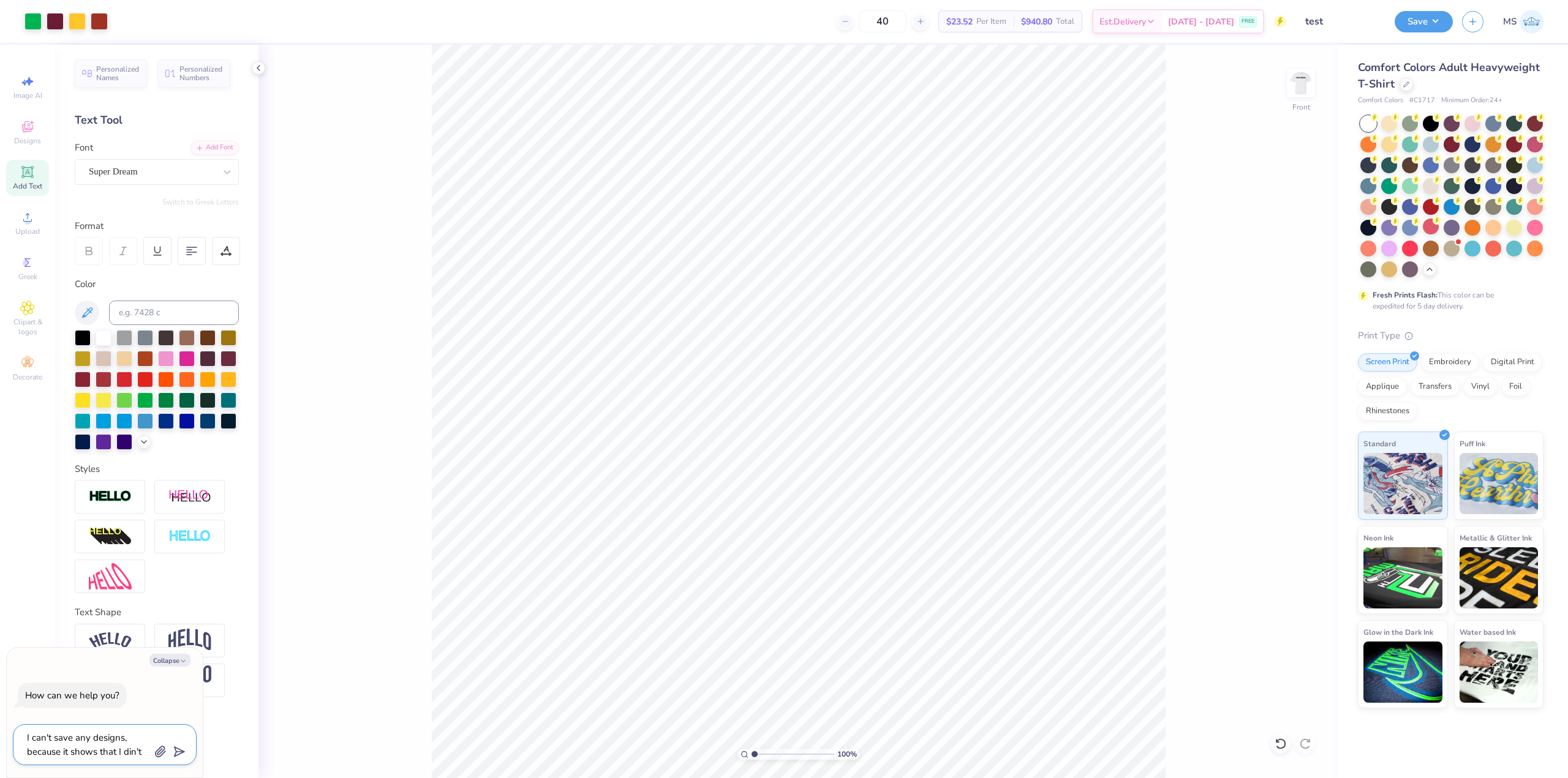
type textarea "I can't save any designs, because it shows that I din't"
type textarea "x"
type textarea "I can't save any designs, because it shows that I din'"
type textarea "x"
type textarea "I can't save any designs, because it shows that I din"
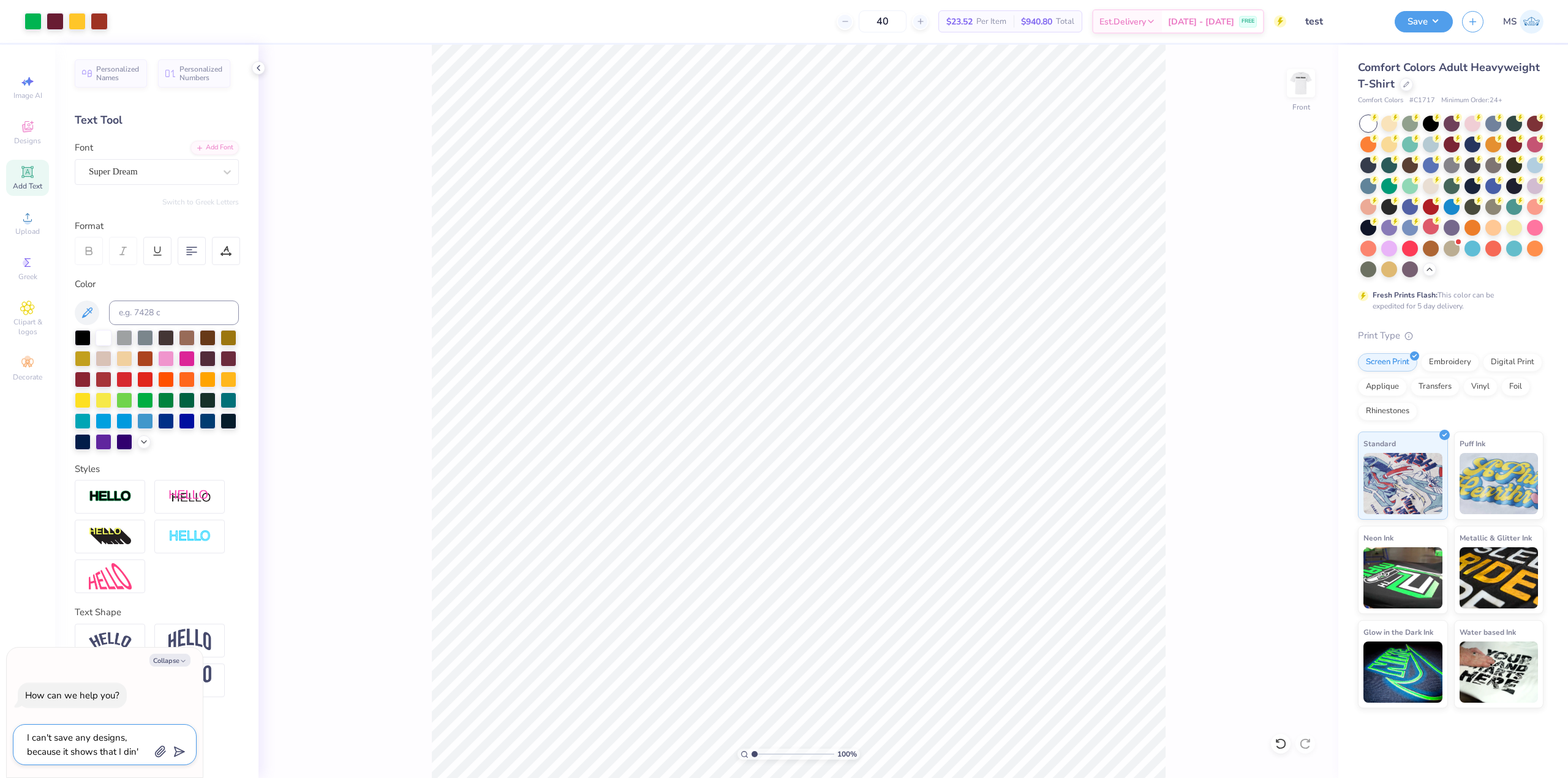
type textarea "x"
type textarea "I can't save any designs, because it shows that I di"
type textarea "x"
type textarea "I can't save any designs, because it shows that I d"
type textarea "x"
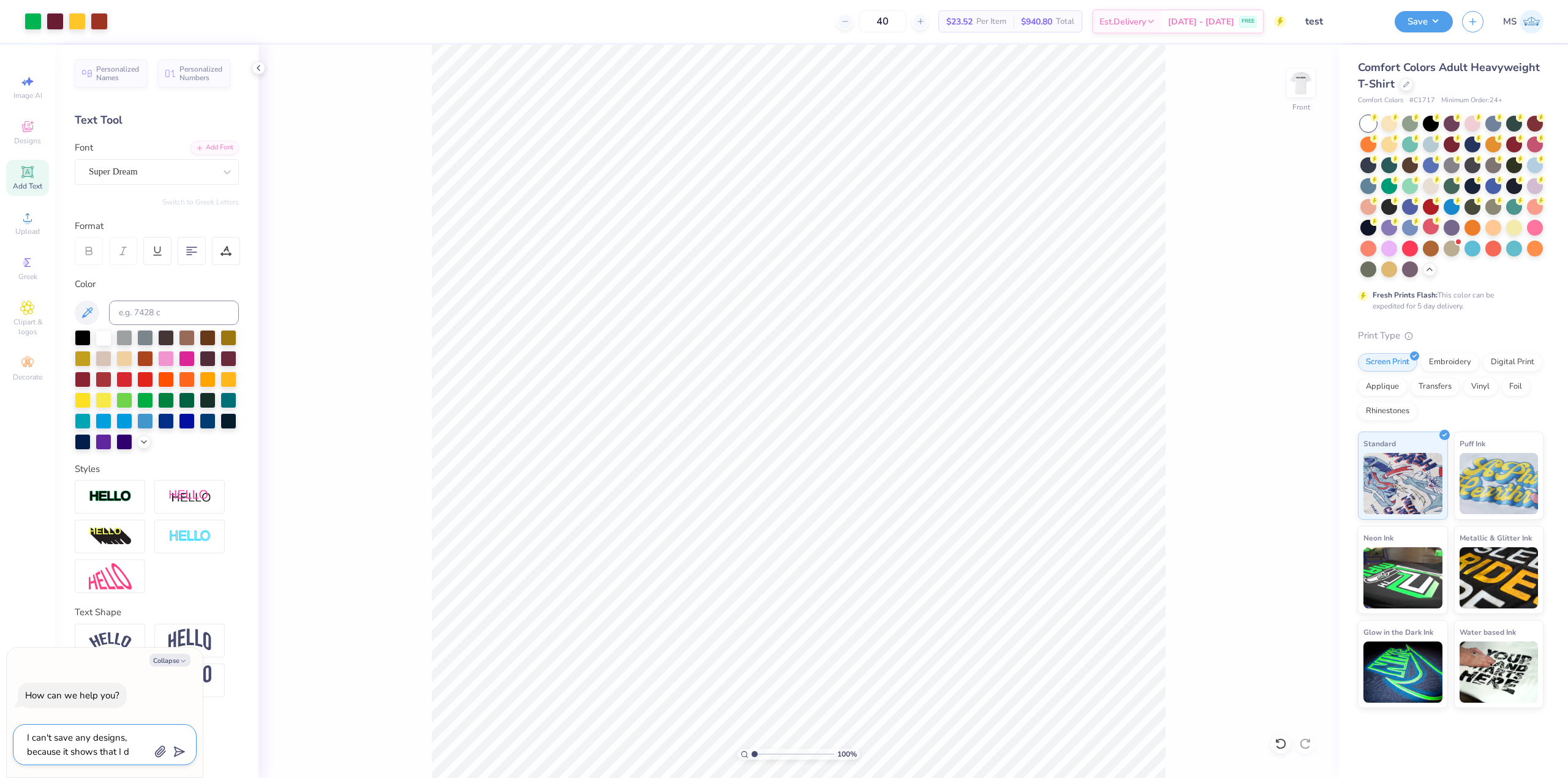
type textarea "I can't save any designs, because it shows that I do"
type textarea "x"
type textarea "I can't save any designs, because it shows that I don"
type textarea "x"
type textarea "I can't save any designs, because it shows that I don'"
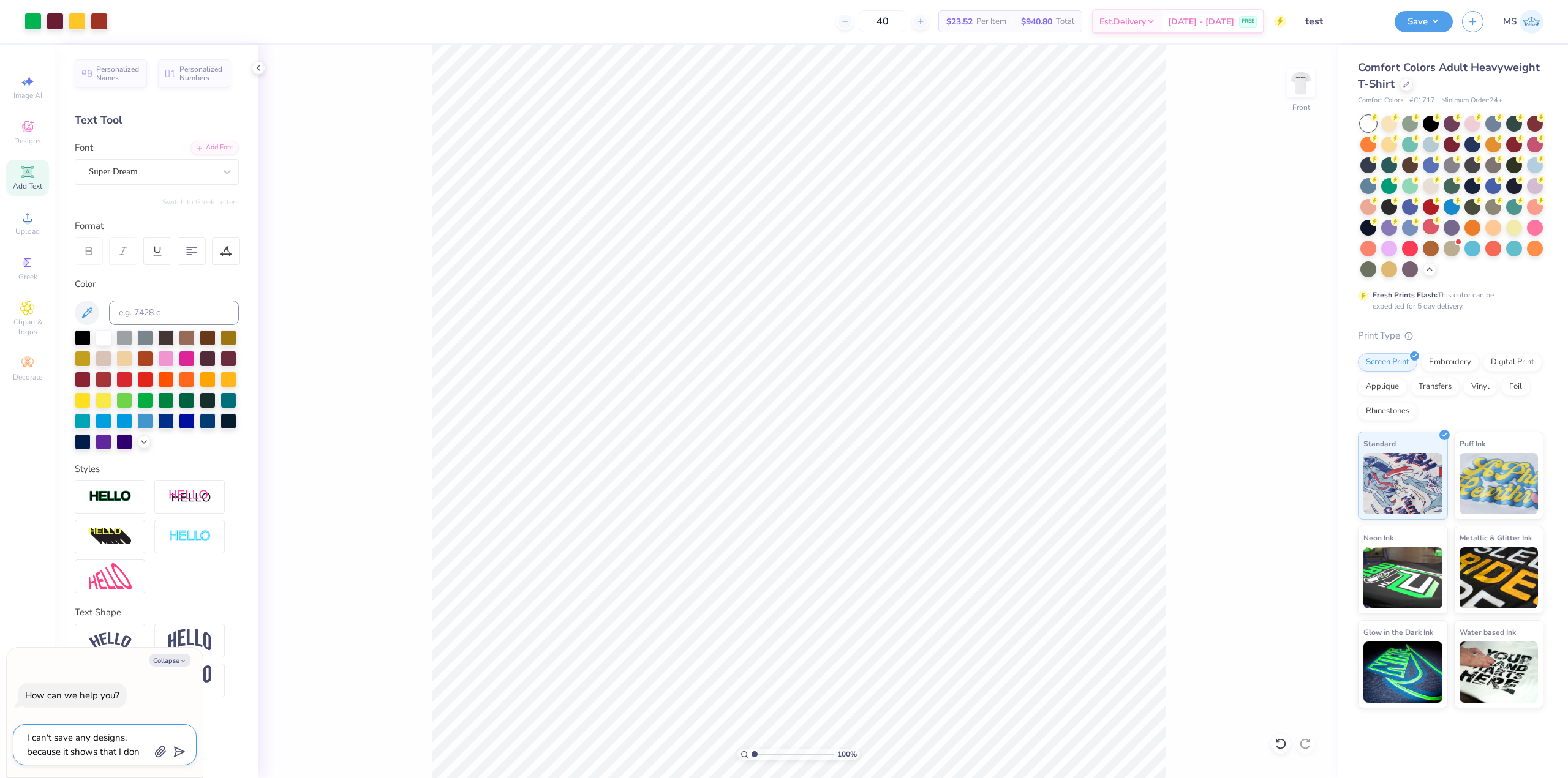
type textarea "x"
type textarea "I can't save any designs, because it shows that I don't"
type textarea "x"
type textarea "I can't save any designs, because it shows that I don't"
type textarea "x"
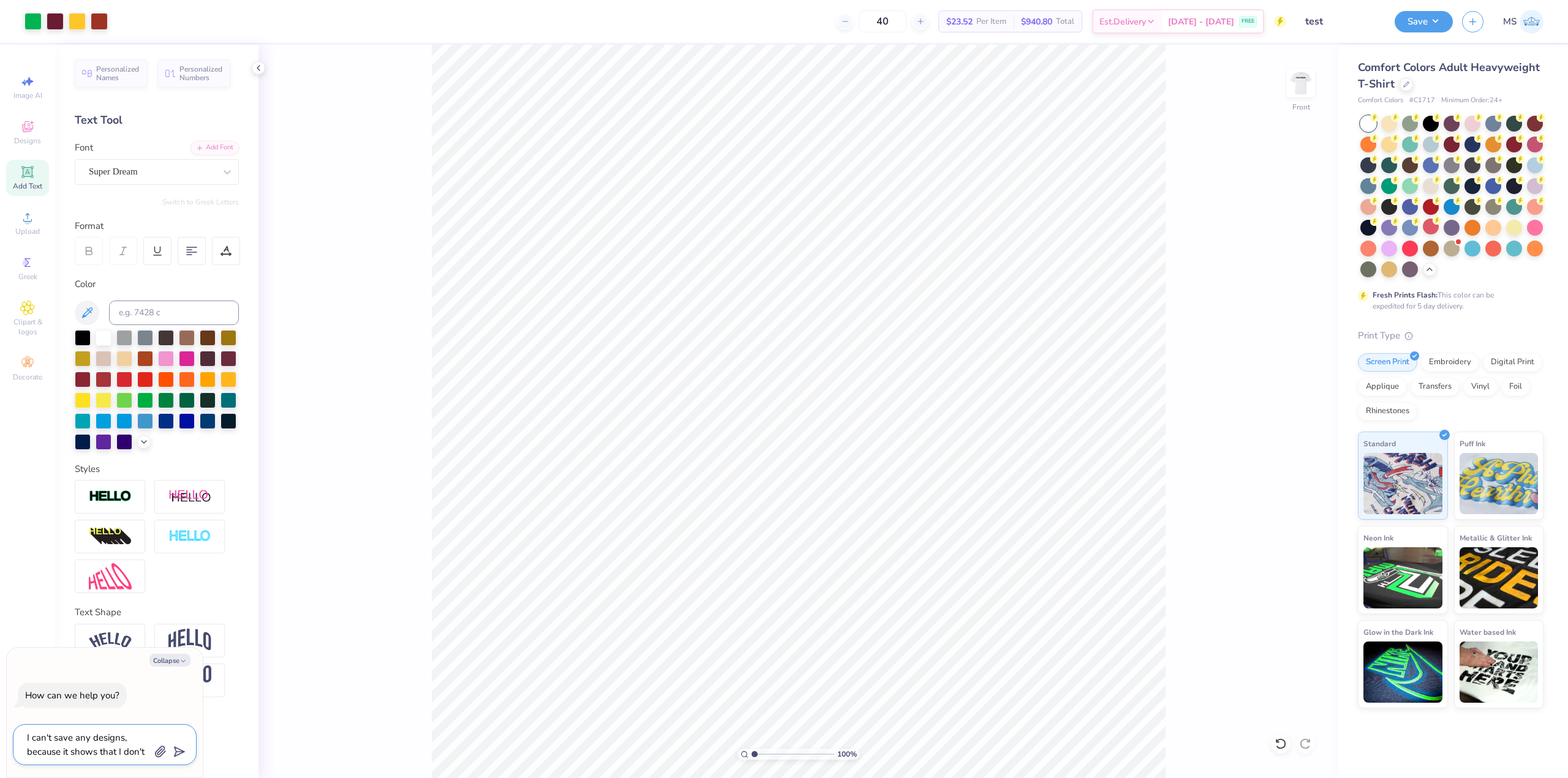
type textarea "I can't save any designs, because it shows that I don't h"
type textarea "x"
type textarea "I can't save any designs, because it shows that I don't ha"
type textarea "x"
type textarea "I can't save any designs, because it shows that I don't hav"
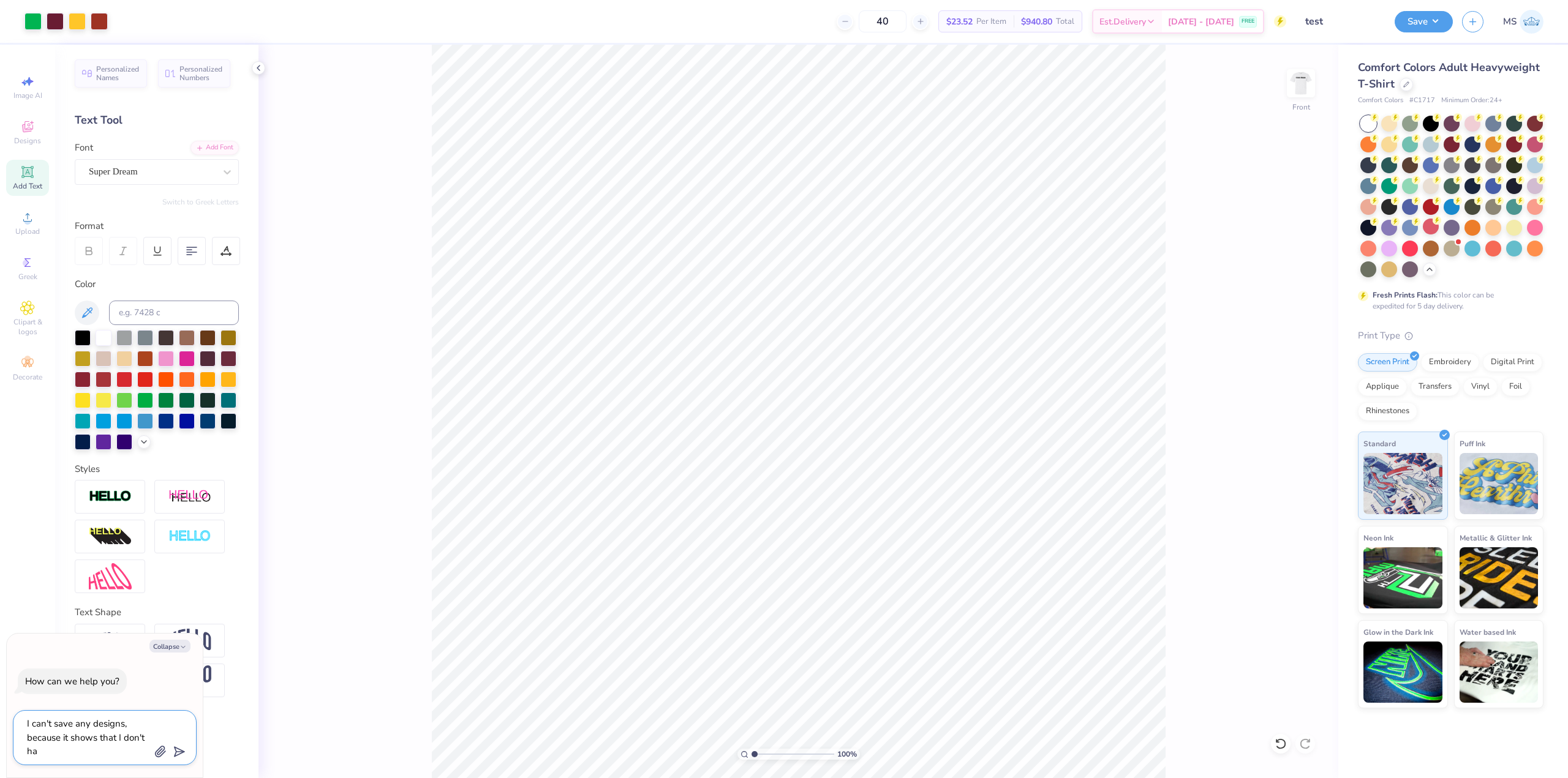
type textarea "x"
type textarea "I can't save any designs, because it shows that I don't have"
type textarea "x"
type textarea "I can't save any designs, because it shows that I don't have"
type textarea "x"
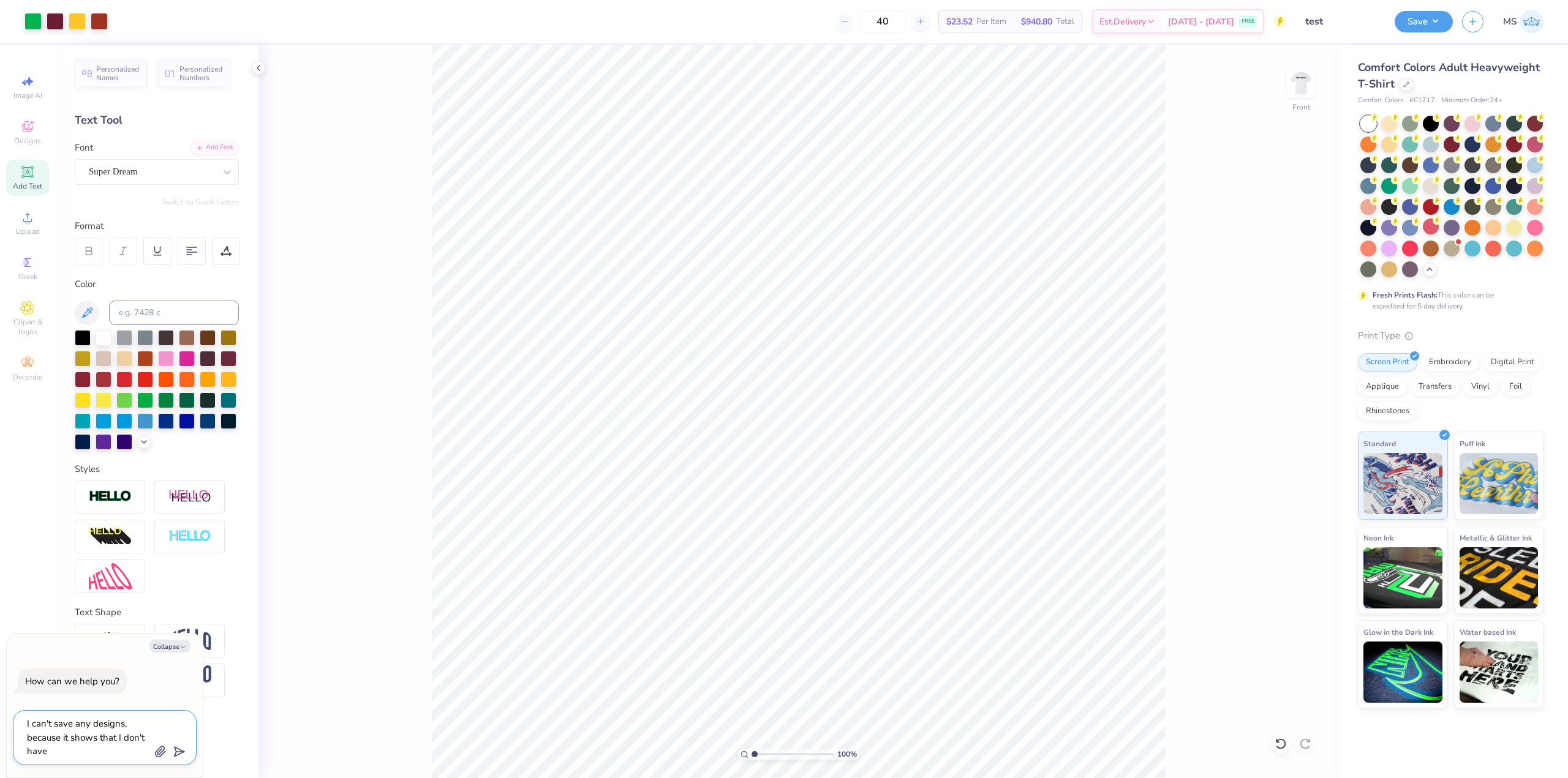
type textarea "I can't save any designs, because it shows that I don't have a"
type textarea "x"
type textarea "I can't save any designs, because it shows that I don't have an"
type textarea "x"
type textarea "I can't save any designs, because it shows that I don't have any"
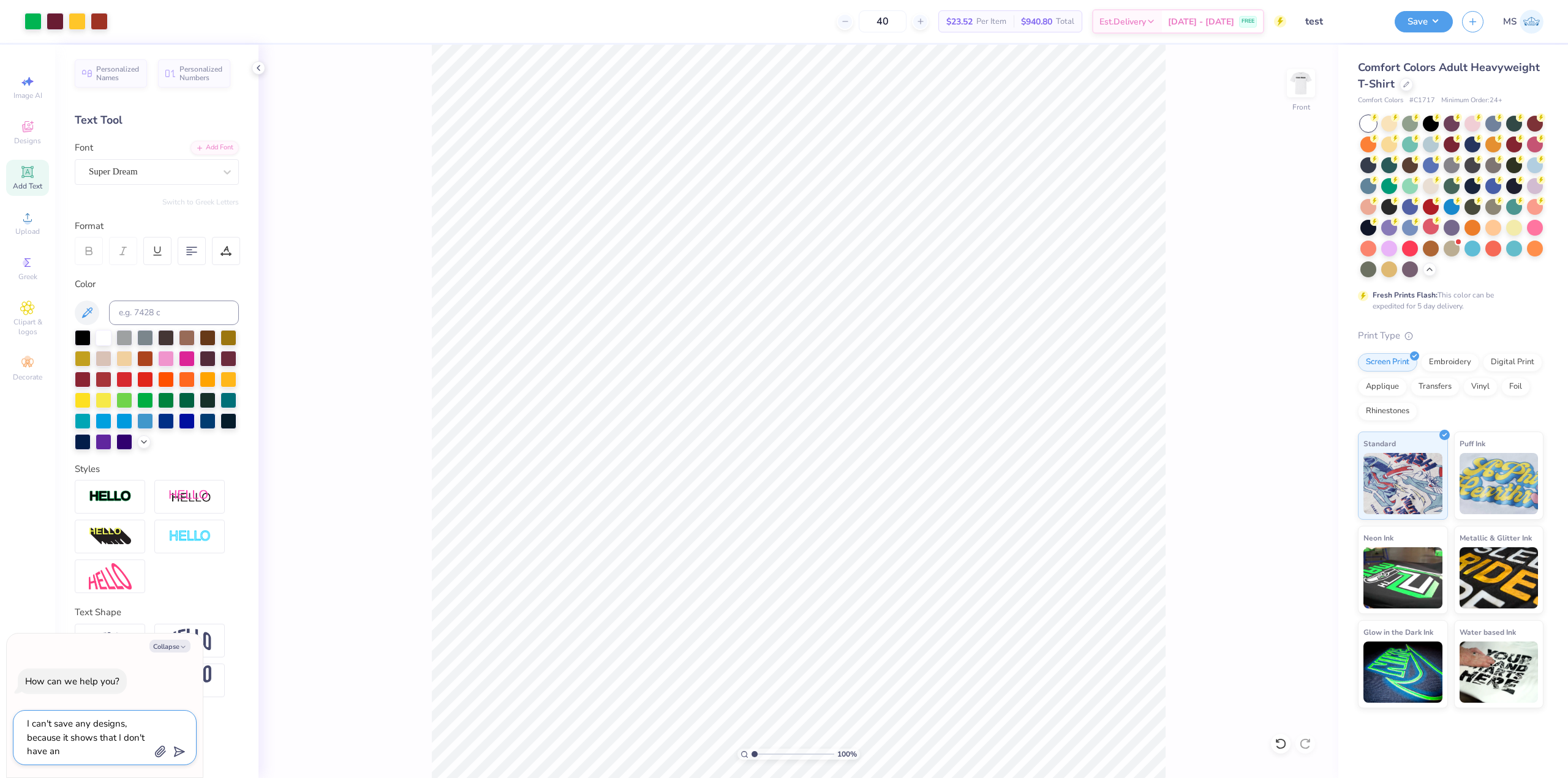
type textarea "x"
type textarea "I can't save any designs, because it shows that I don't have any"
type textarea "x"
type textarea "I can't save any designs, because it shows that I don't have any d"
type textarea "x"
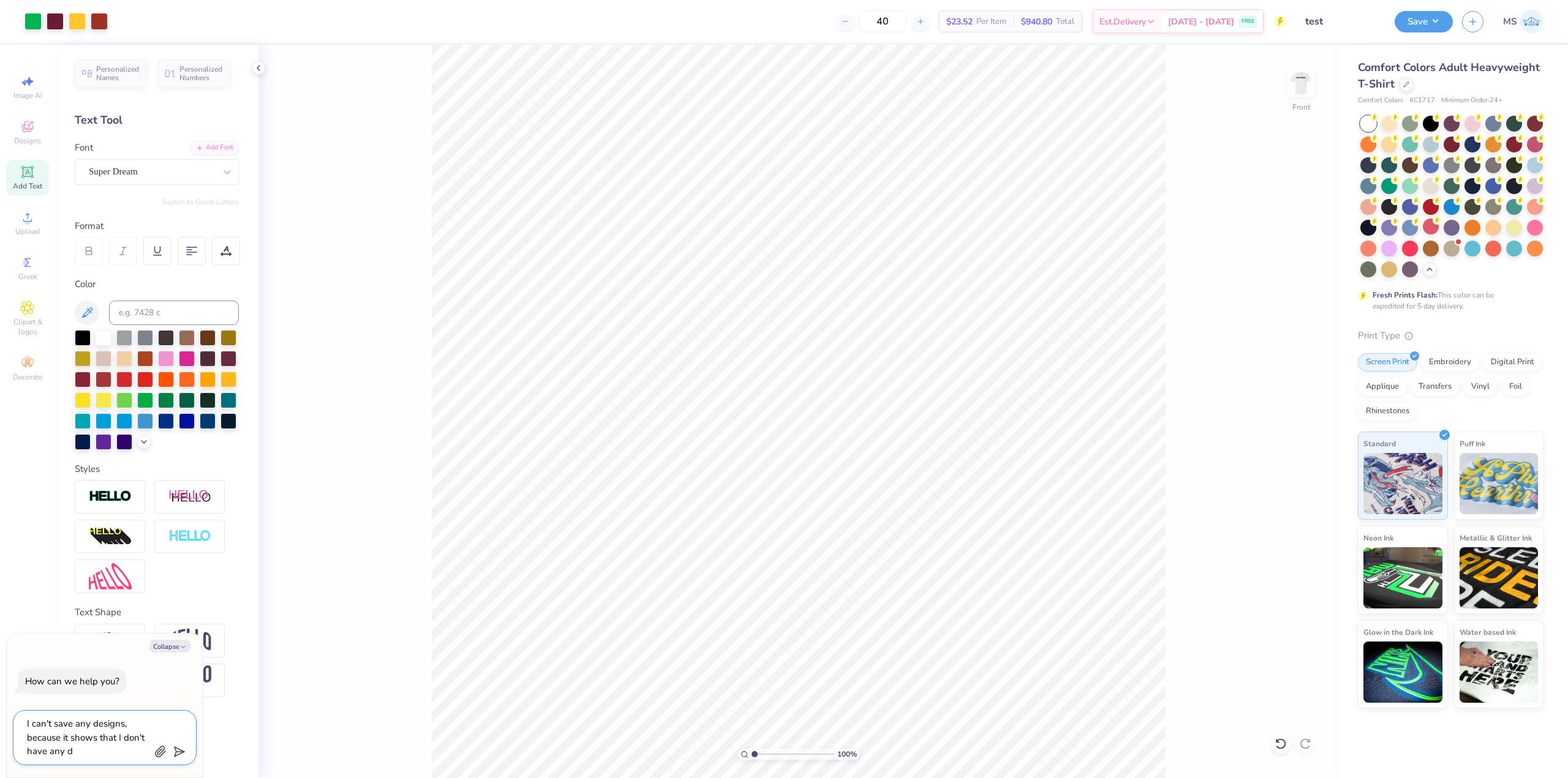
type textarea "I can't save any designs, because it shows that I don't have any de"
type textarea "x"
type textarea "I can't save any designs, because it shows that I don't have any dea"
type textarea "x"
type textarea "I can't save any designs, because it shows that I don't have any dea;"
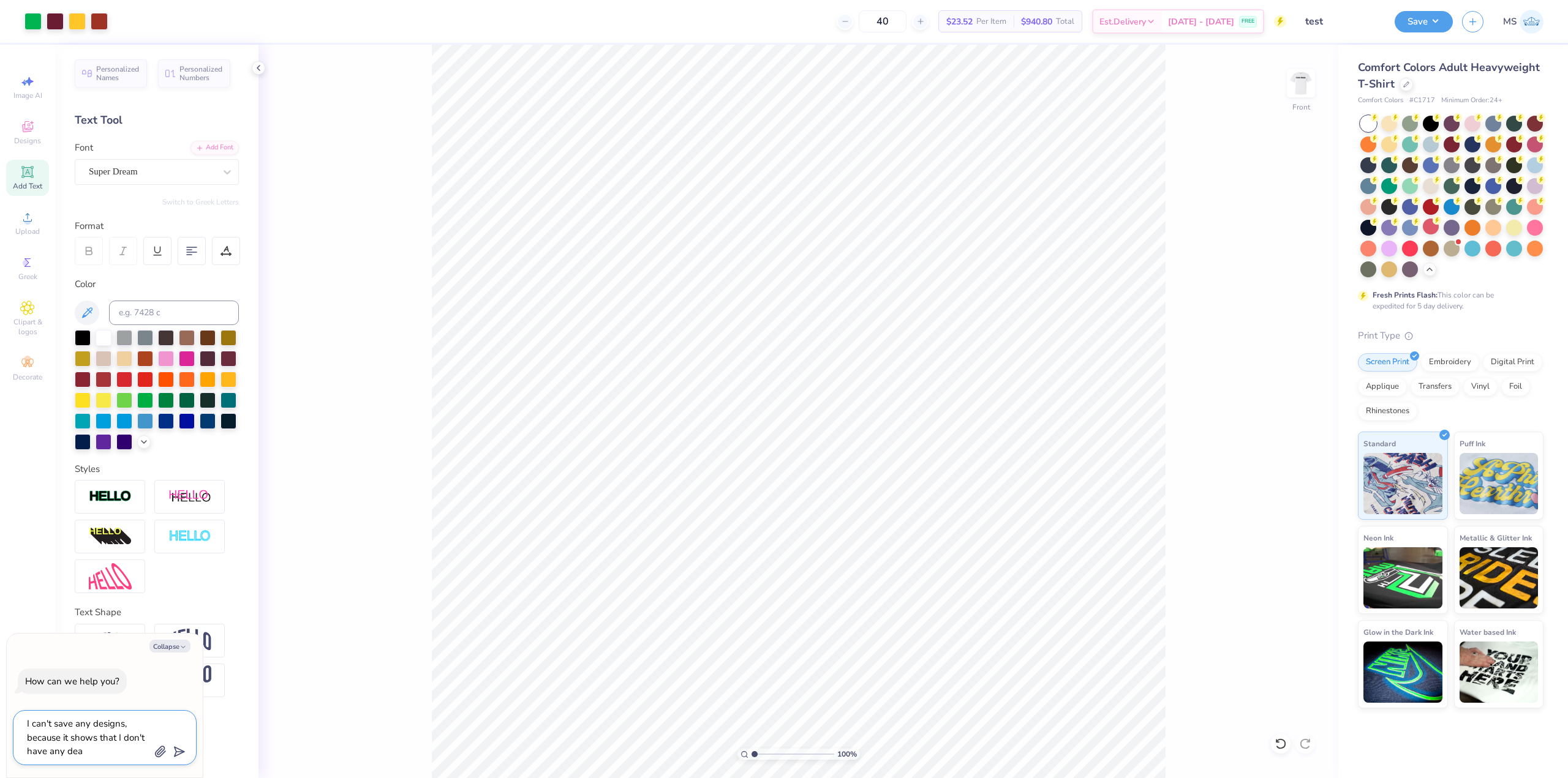
type textarea "x"
type textarea "I can't save any designs, because it shows that I don't have any dea;s"
type textarea "x"
type textarea "I can't save any designs, because it shows that I don't have any dea;"
type textarea "x"
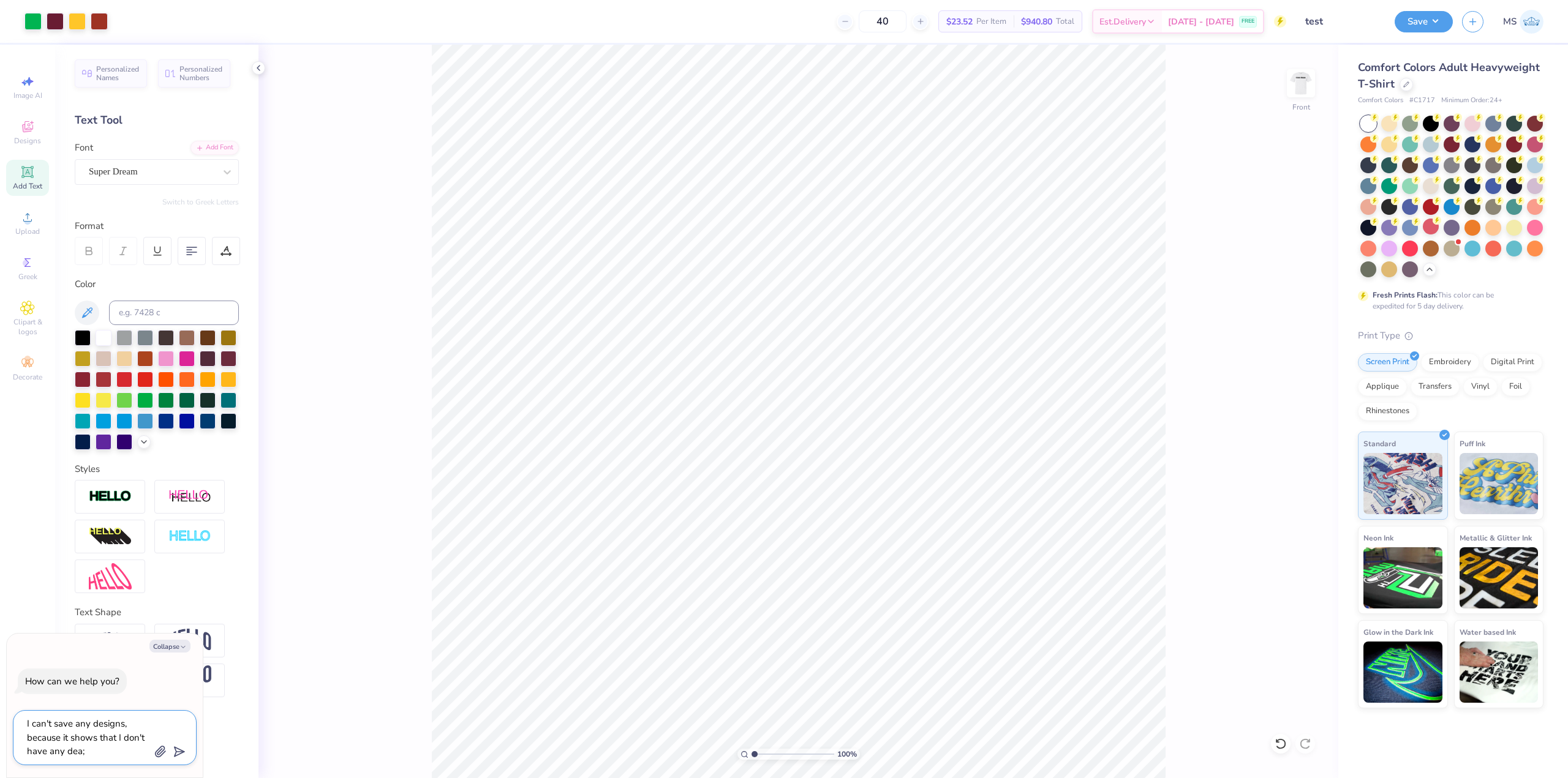
type textarea "I can't save any designs, because it shows that I don't have any dea"
type textarea "x"
type textarea "I can't save any designs, because it shows that I don't have any deal"
type textarea "x"
type textarea "I can't save any designs, because it shows that I don't have any deals"
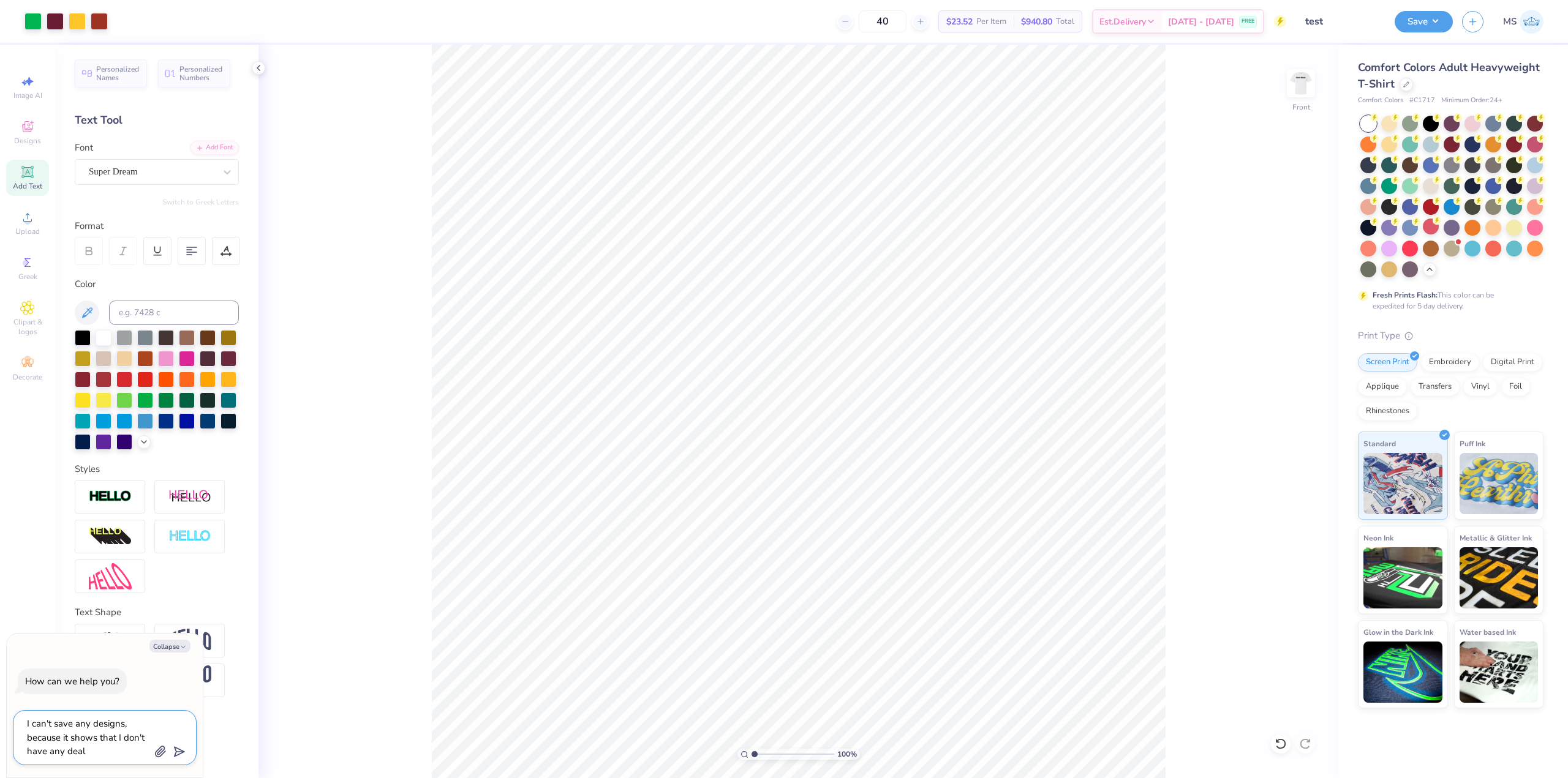
type textarea "x"
type textarea "I can't save any designs, because it shows that I don't have any deals"
type textarea "x"
type textarea "I can't save any designs, because it shows that I don't have any deals"
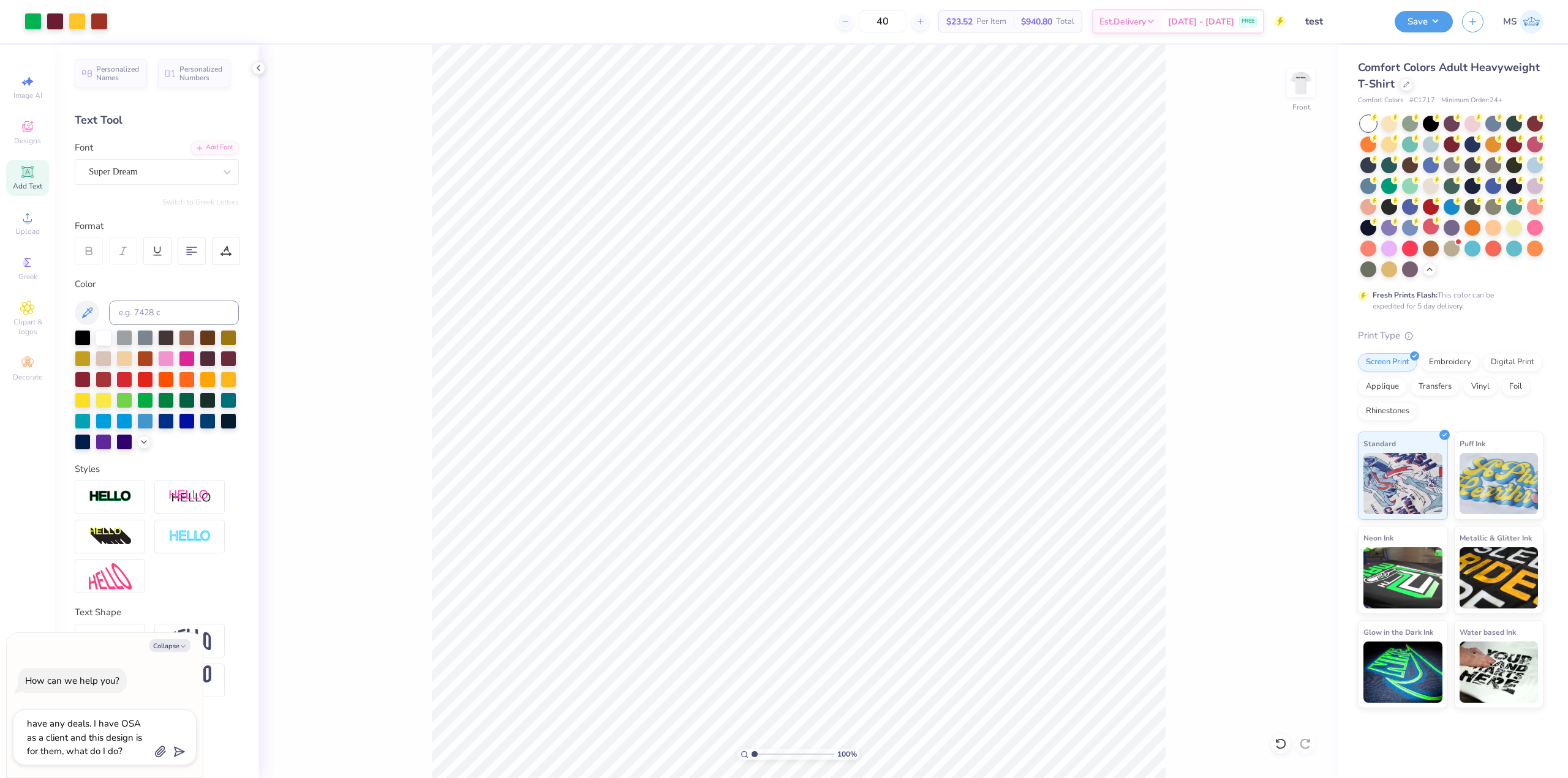
click at [186, 753] on div "I can't save any designs, because it shows that I don't have any deals. I have …" at bounding box center [104, 737] width 184 height 56
click at [185, 753] on icon "submit" at bounding box center [177, 752] width 18 height 18
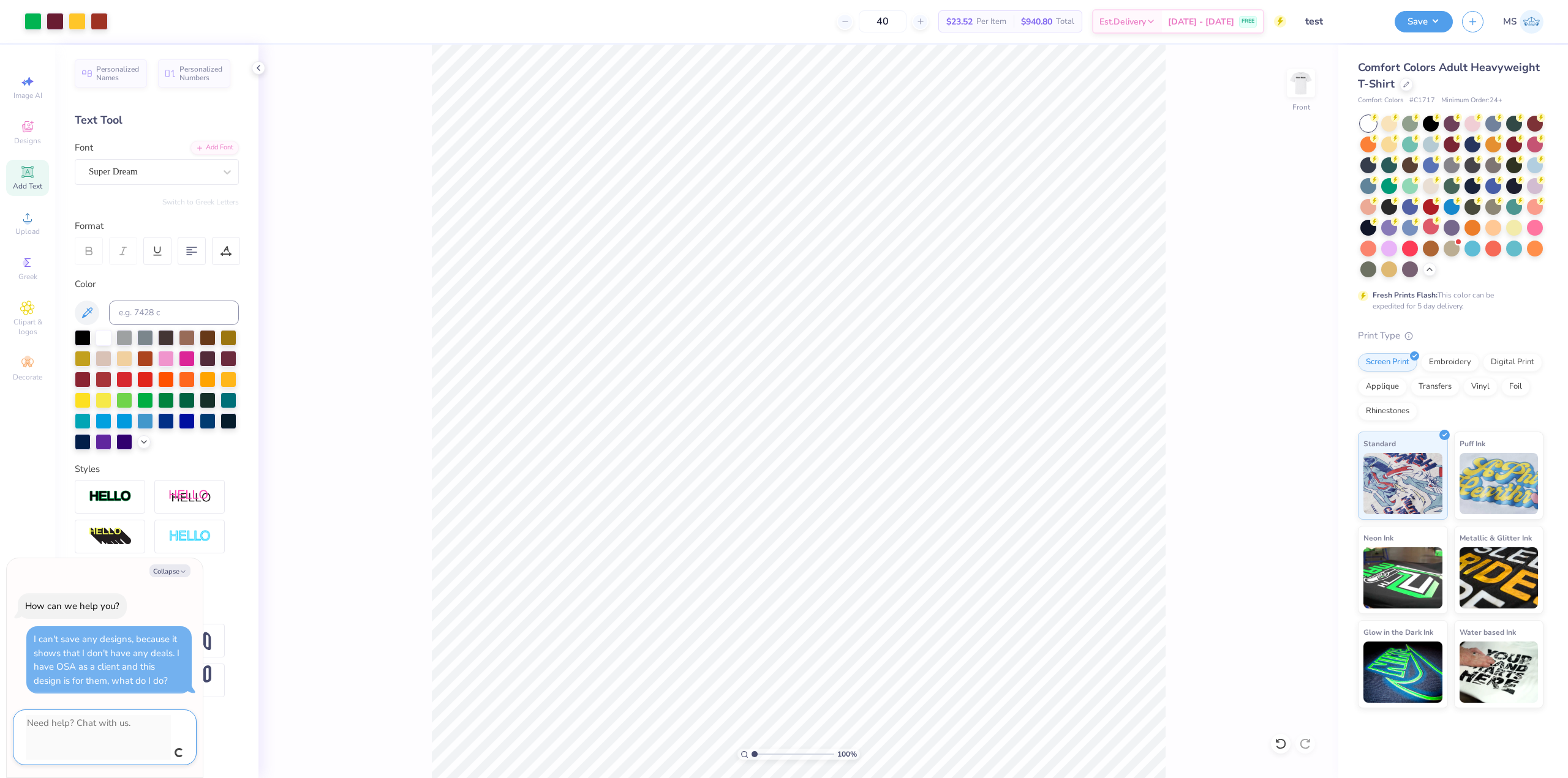
scroll to position [0, 0]
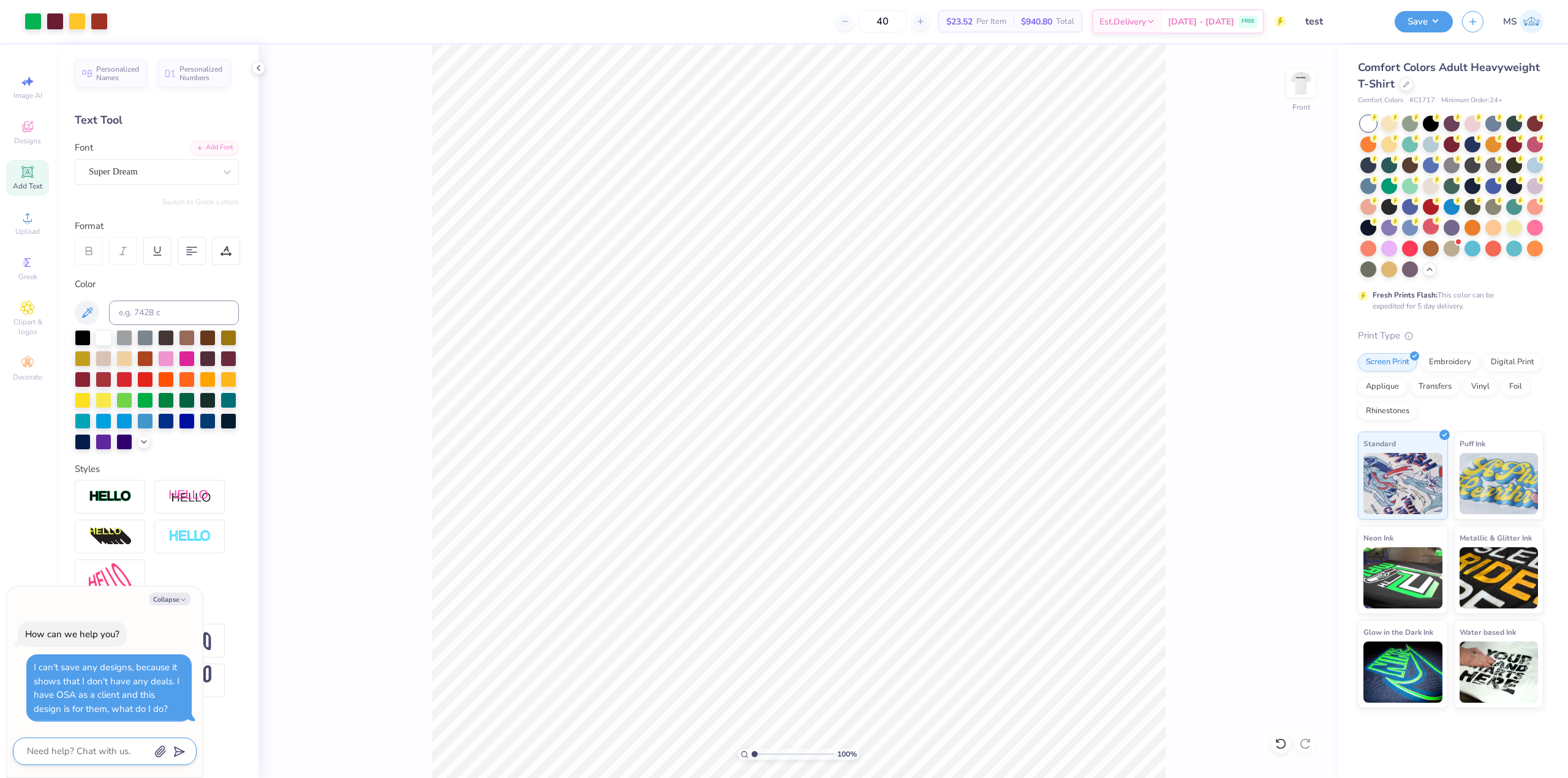
click at [363, 573] on div "100 % Front" at bounding box center [798, 412] width 1080 height 734
click at [182, 599] on icon "button" at bounding box center [183, 600] width 8 height 8
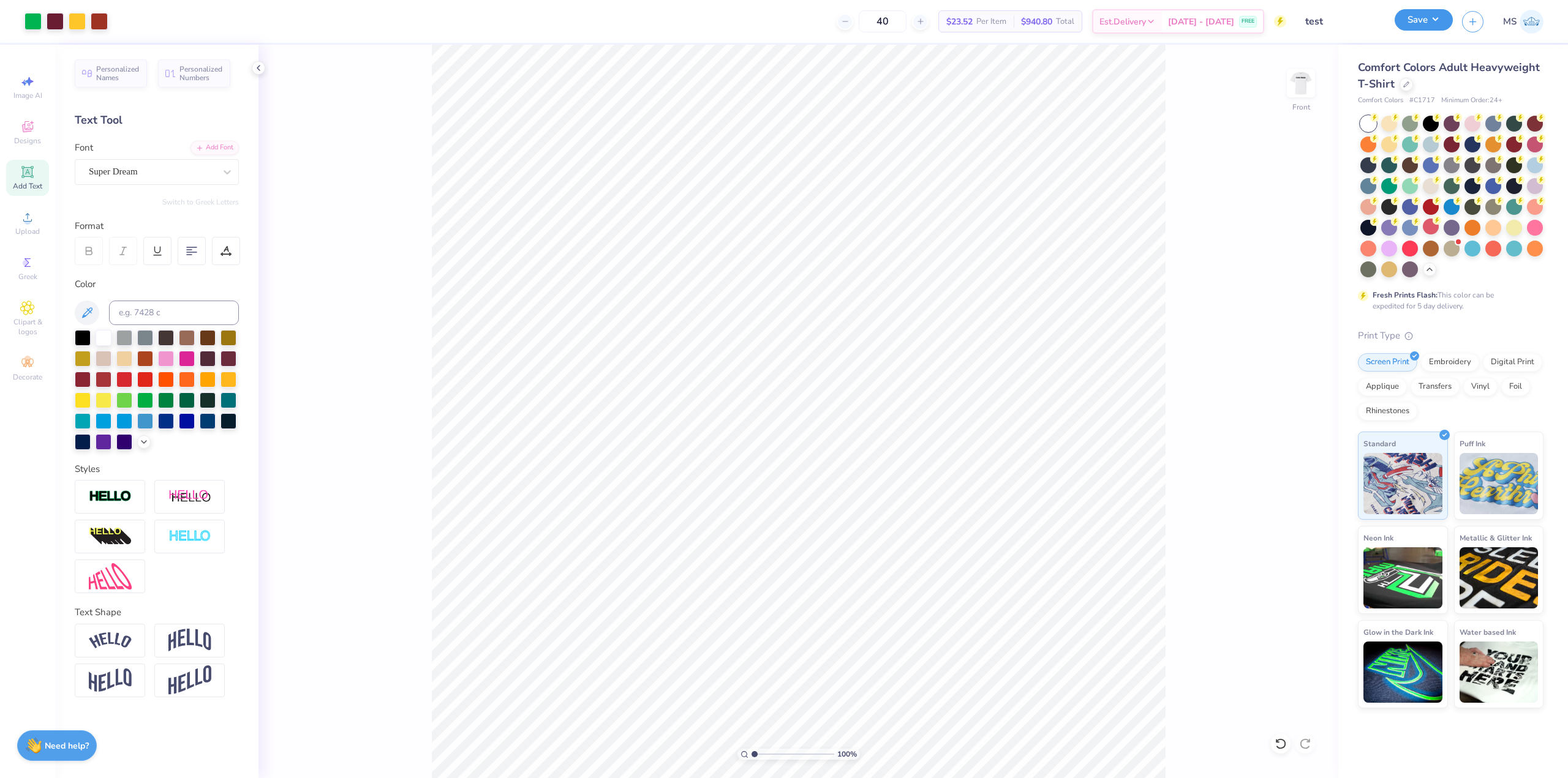
click at [1447, 18] on button "Save" at bounding box center [1424, 20] width 58 height 22
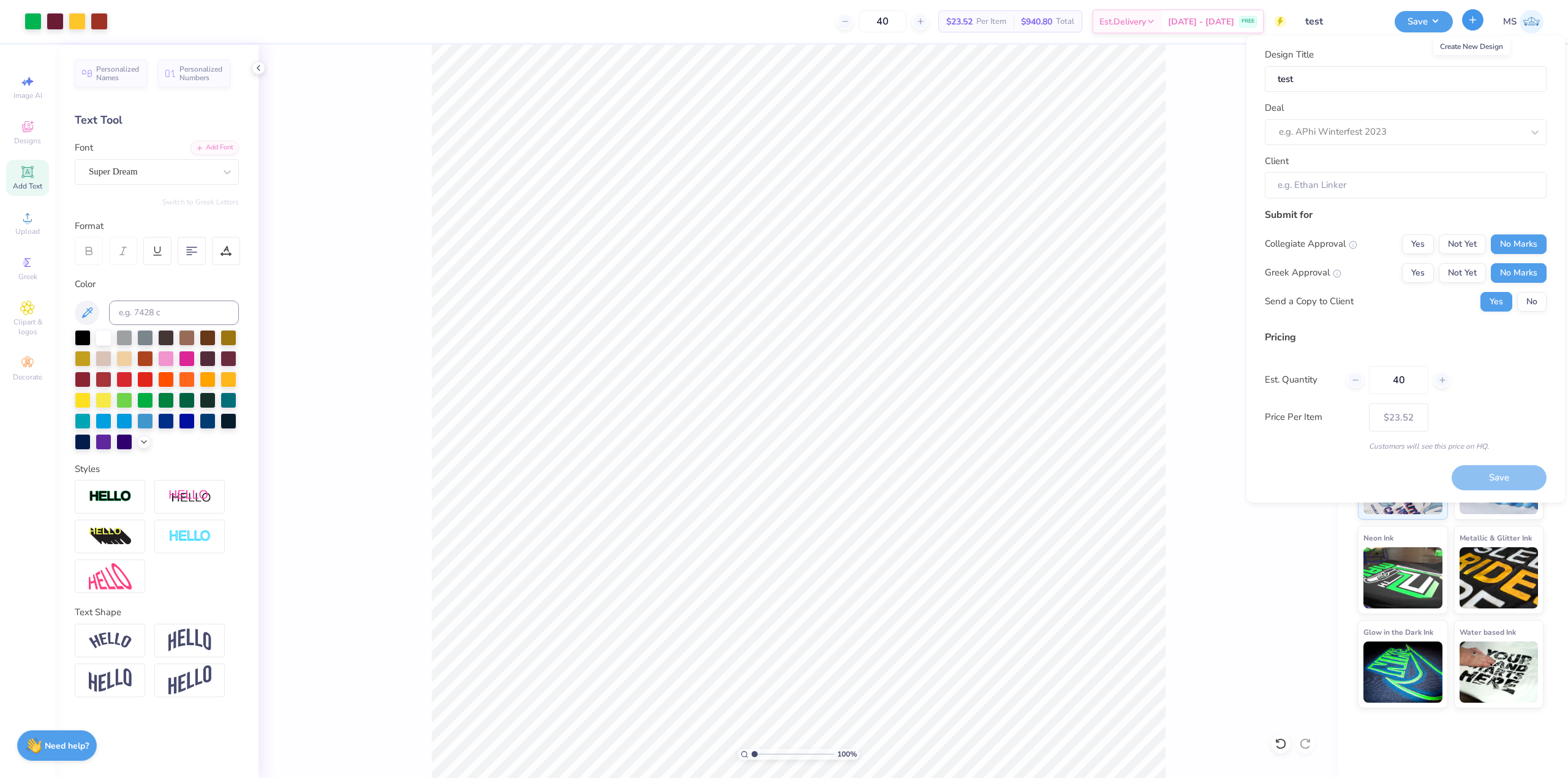
click at [1471, 23] on icon "button" at bounding box center [1473, 20] width 10 height 10
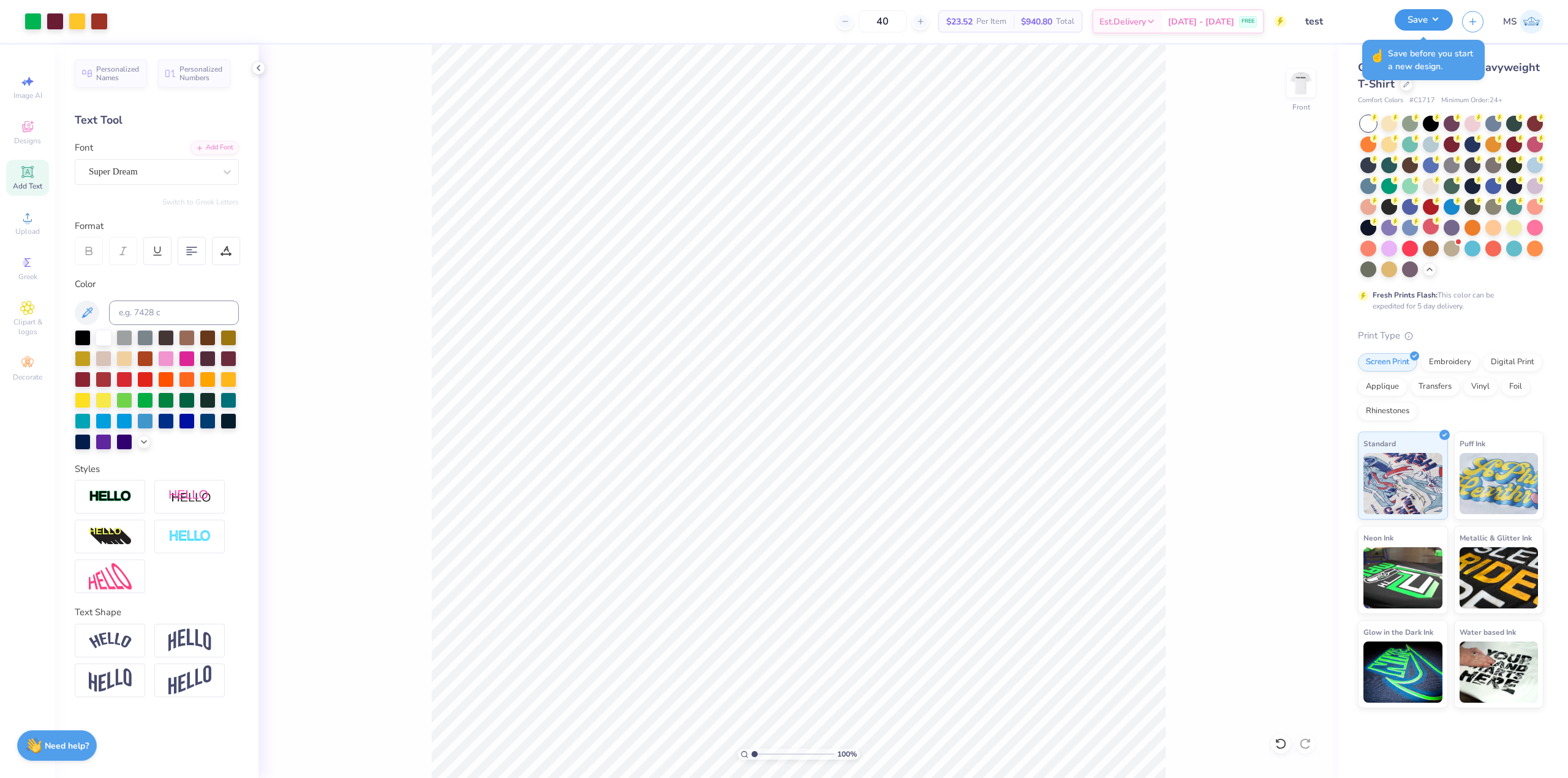
click at [1442, 16] on button "Save" at bounding box center [1424, 20] width 58 height 22
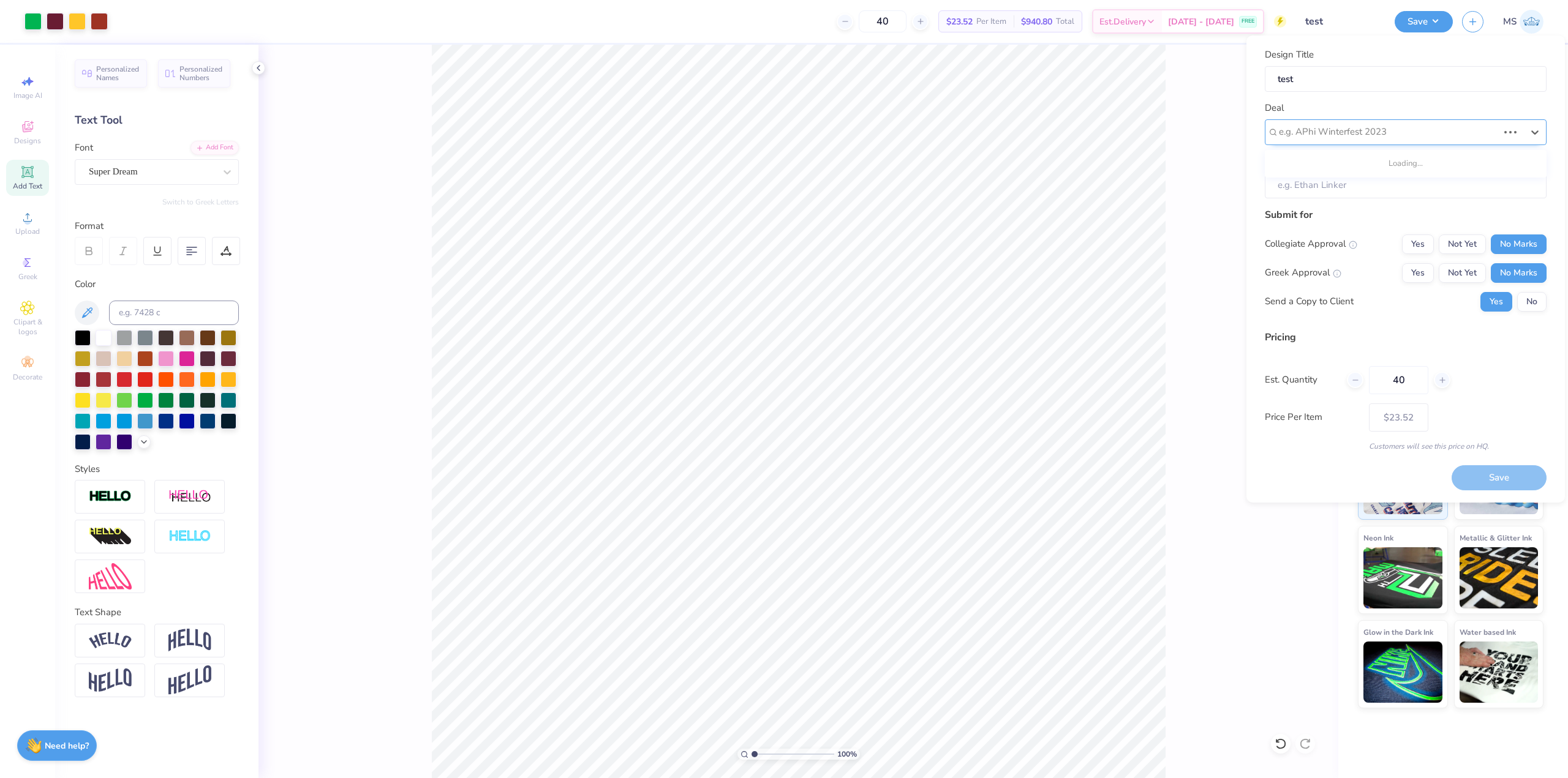
click at [1485, 129] on div at bounding box center [1388, 132] width 220 height 17
click at [1538, 128] on icon at bounding box center [1535, 132] width 13 height 13
click at [1533, 112] on div "Deal Select is focused ,type to refine list, press Down to open the menu, e.g. …" at bounding box center [1405, 123] width 281 height 44
click at [1533, 112] on div "Deal e.g. APhi Winterfest 2023" at bounding box center [1405, 123] width 281 height 44
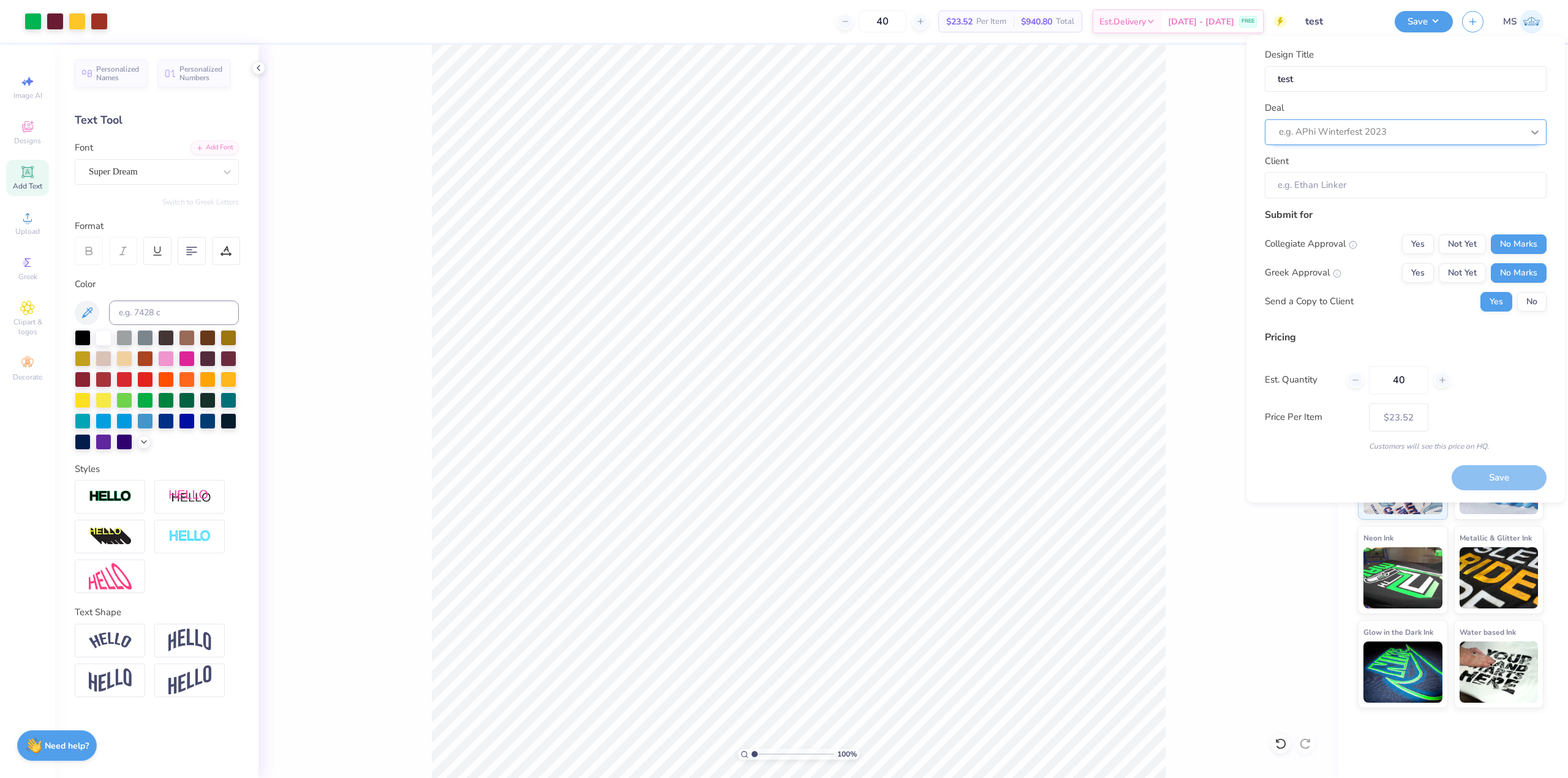
click at [1545, 130] on div at bounding box center [1535, 132] width 22 height 22
click at [1530, 129] on icon at bounding box center [1535, 132] width 13 height 13
click at [1492, 110] on div "Deal Select is focused ,type to refine list, press Down to open the menu, e.g. …" at bounding box center [1405, 123] width 281 height 44
click at [1448, 194] on input "Client" at bounding box center [1405, 185] width 281 height 27
click at [1422, 174] on input "Client" at bounding box center [1405, 185] width 281 height 27
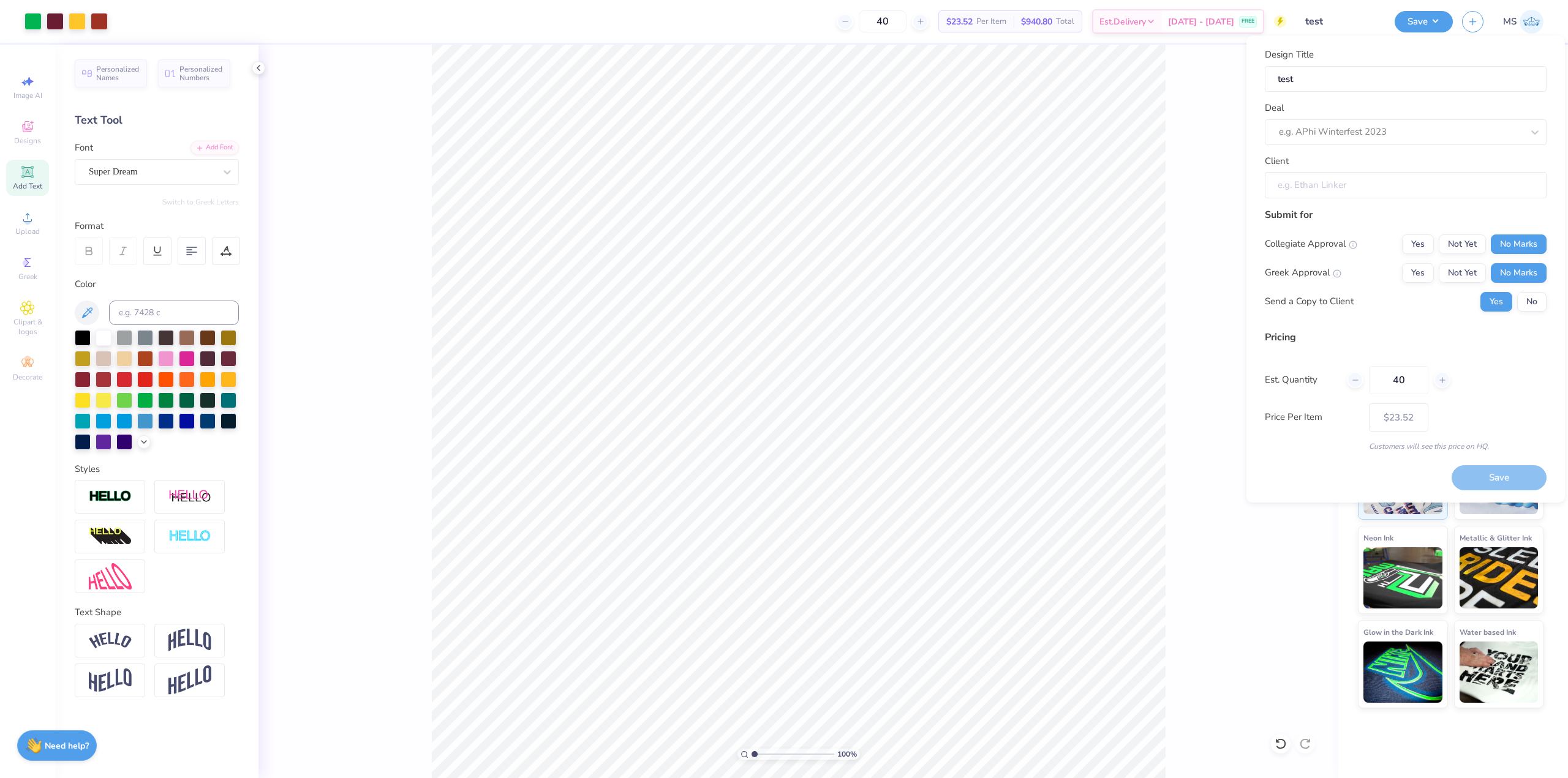
click at [1378, 182] on input "Client" at bounding box center [1405, 185] width 281 height 27
click at [1450, 97] on div "Design Title test Deal e.g. APhi Winterfest 2023 Client" at bounding box center [1405, 123] width 281 height 150
click at [1515, 137] on div at bounding box center [1401, 132] width 244 height 17
click at [1505, 156] on div "No matching deals found" at bounding box center [1405, 164] width 281 height 22
click at [1505, 160] on div "No matching deals found" at bounding box center [1405, 164] width 281 height 22
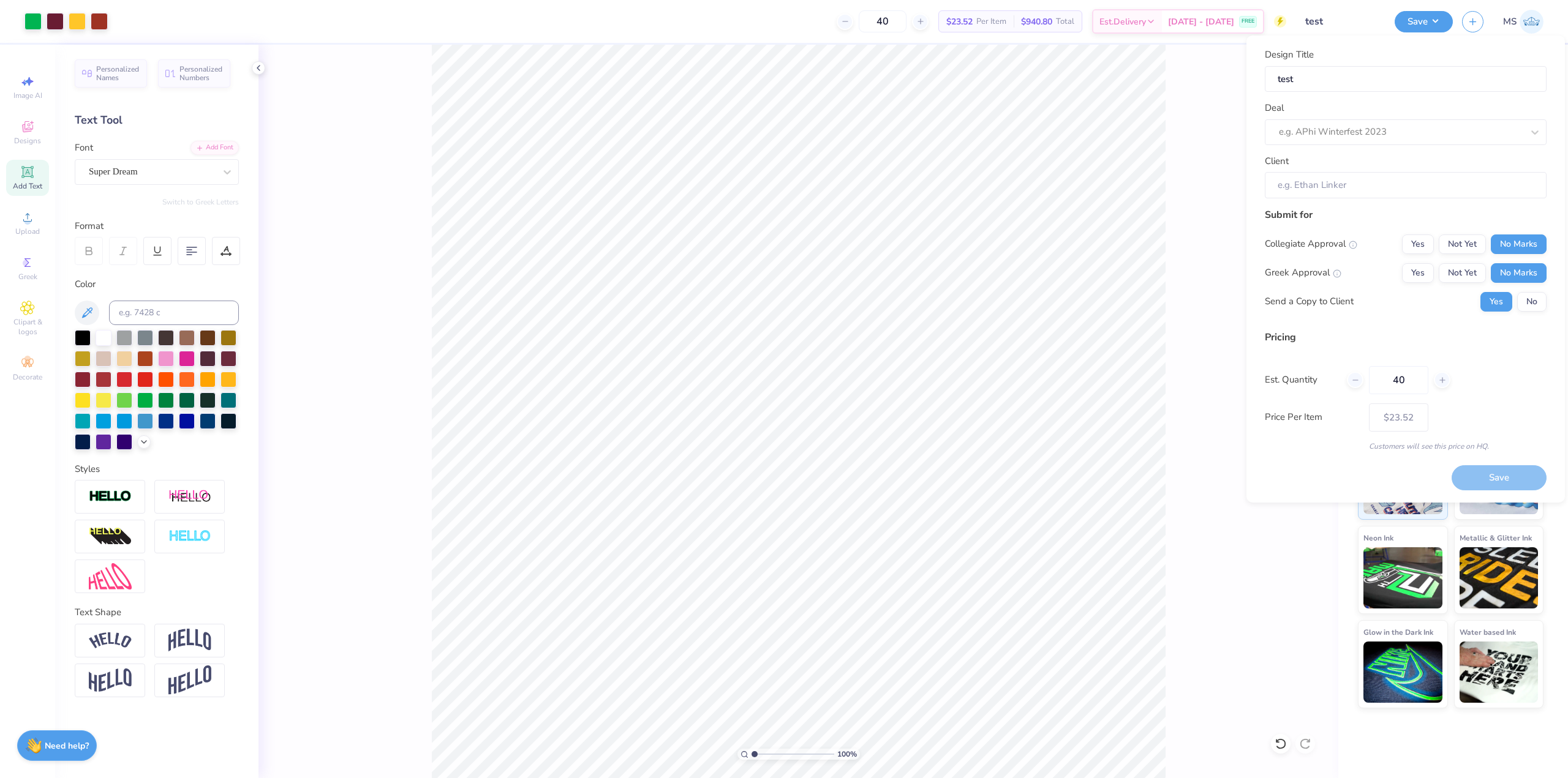
click at [1495, 100] on div "Design Title test Deal e.g. APhi Winterfest 2023 Client" at bounding box center [1405, 123] width 281 height 150
click at [1226, 163] on div "100 % Front" at bounding box center [798, 412] width 1080 height 734
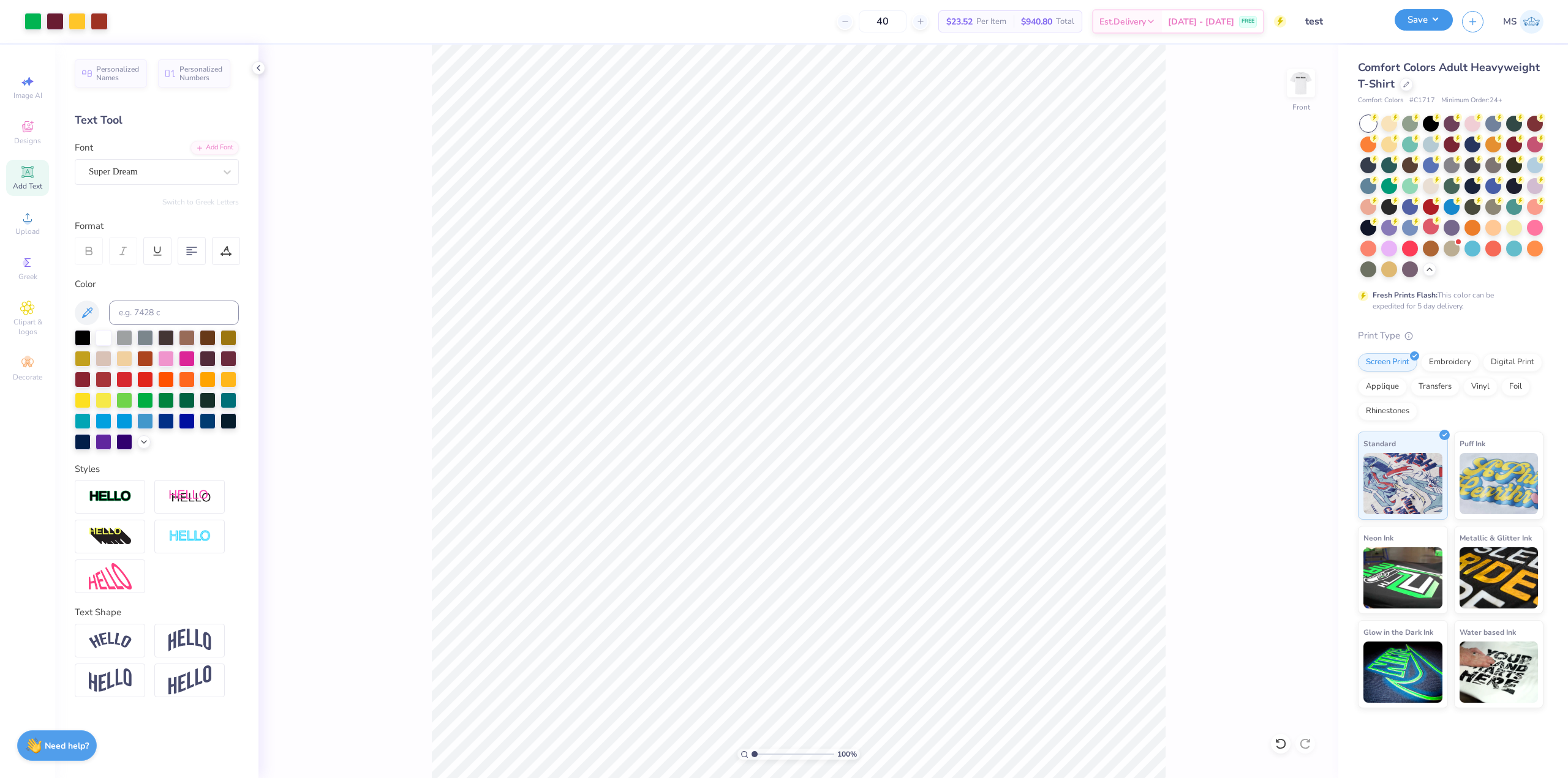
click at [1430, 22] on button "Save" at bounding box center [1424, 20] width 58 height 22
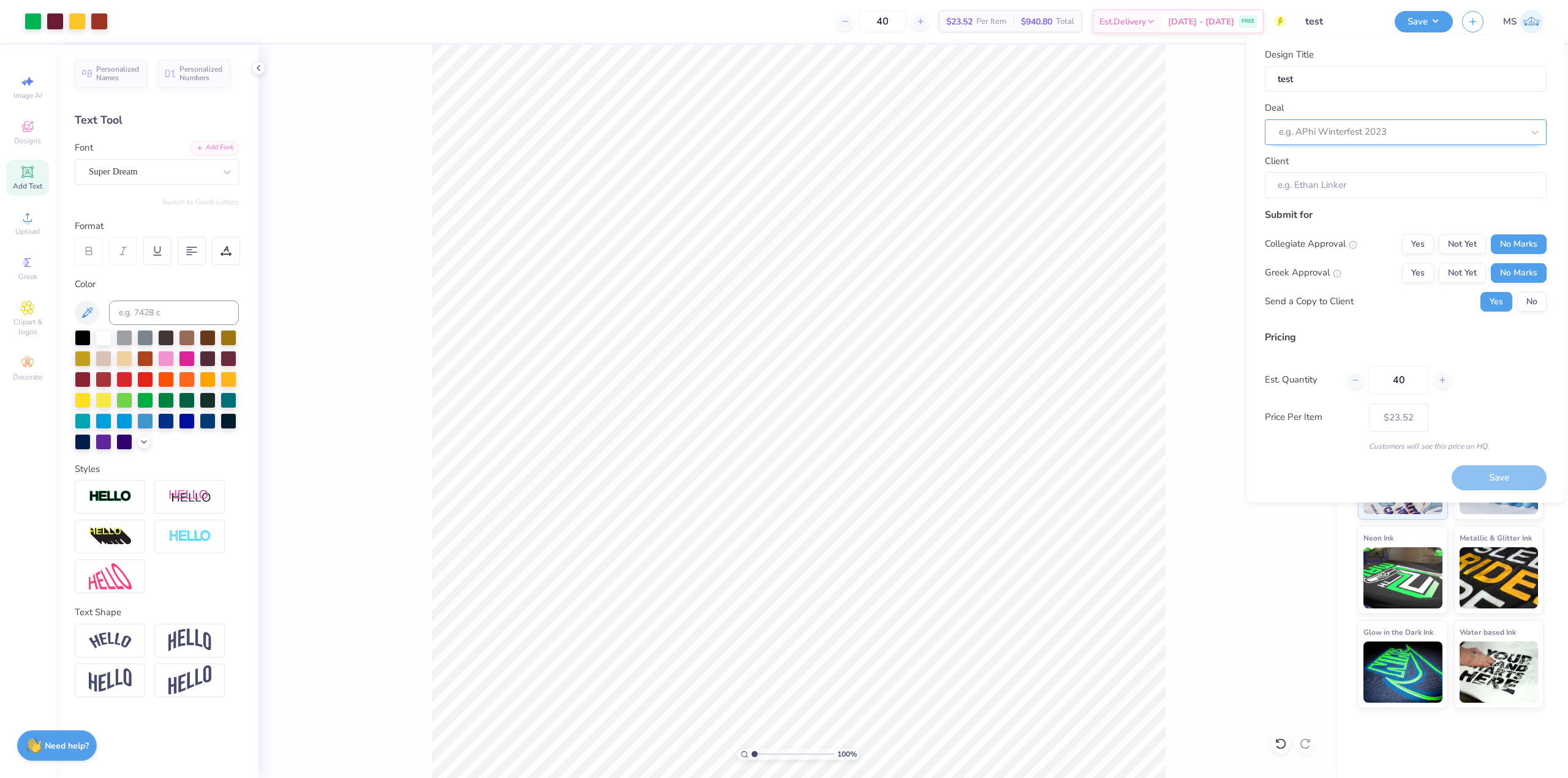
click at [1441, 133] on div at bounding box center [1401, 132] width 244 height 17
drag, startPoint x: 1431, startPoint y: 162, endPoint x: 1419, endPoint y: 163, distance: 12.0
click at [1428, 162] on div "No matching deals found" at bounding box center [1405, 164] width 281 height 22
click at [1414, 163] on div "No matching deals found" at bounding box center [1405, 164] width 281 height 22
click at [1533, 129] on icon at bounding box center [1535, 132] width 13 height 13
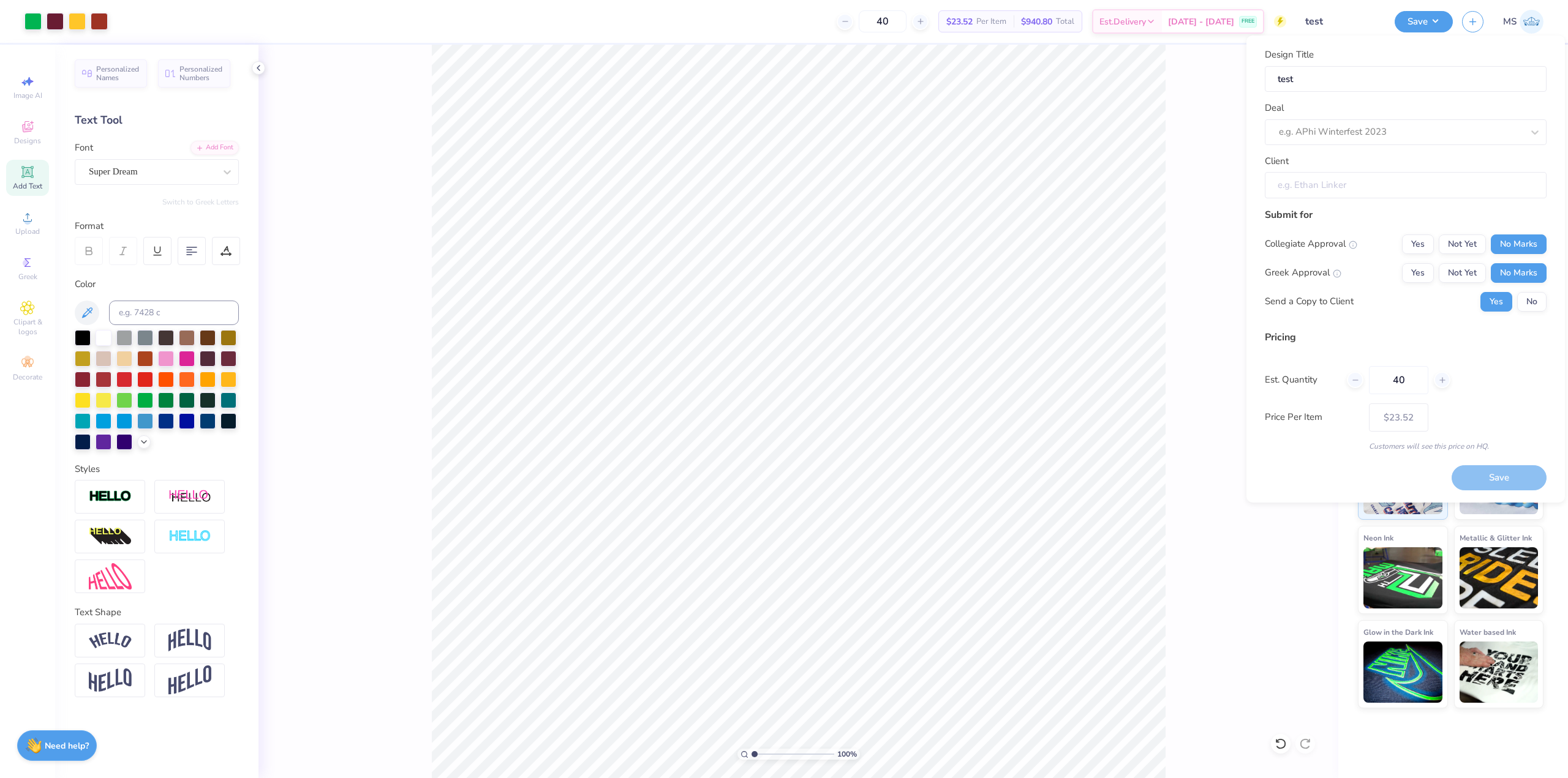
click at [1418, 181] on input "Client" at bounding box center [1405, 185] width 281 height 27
click at [1500, 477] on div "Save" at bounding box center [1500, 478] width 95 height 25
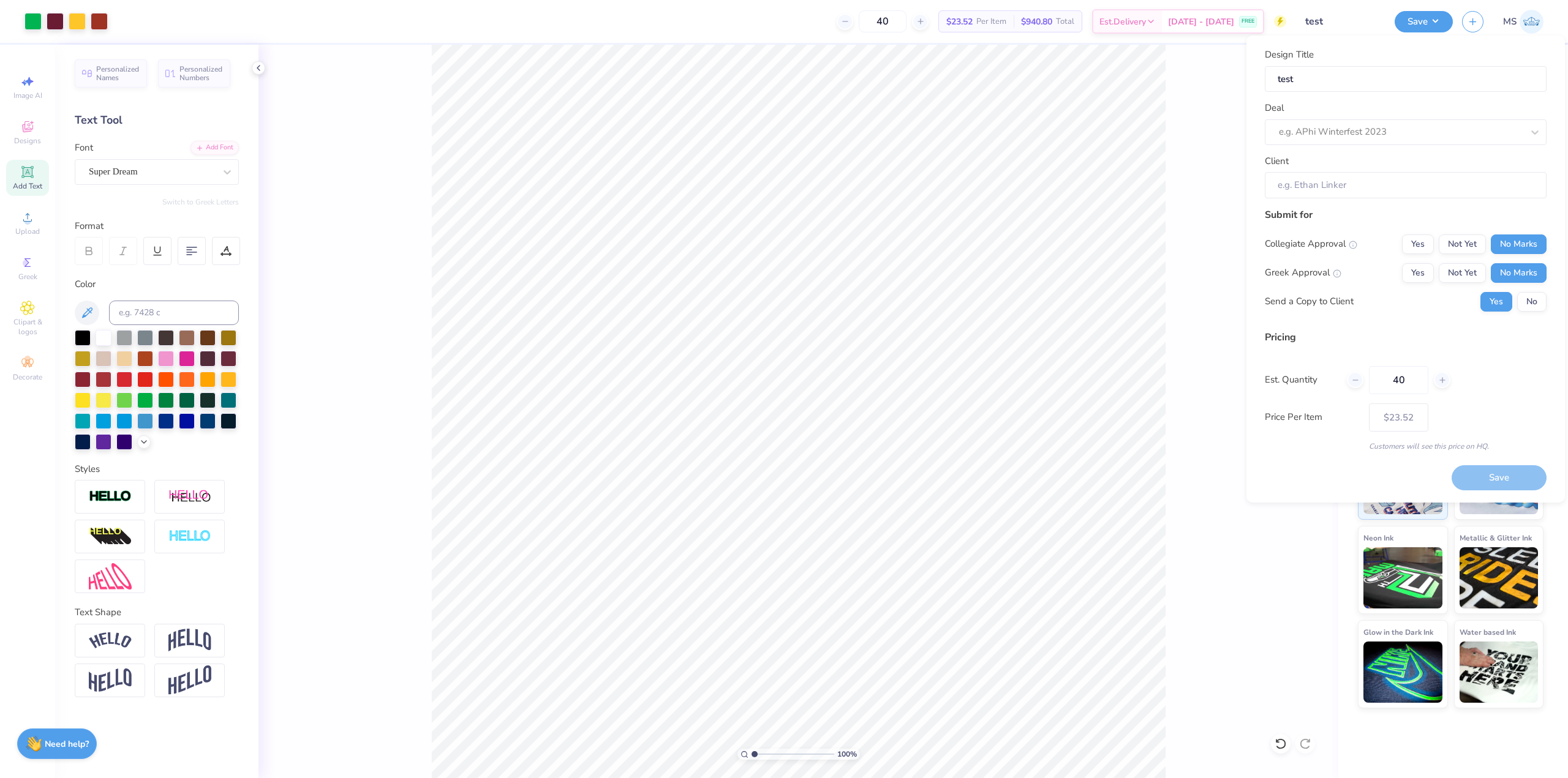
click at [64, 749] on strong "Need help?" at bounding box center [67, 745] width 44 height 12
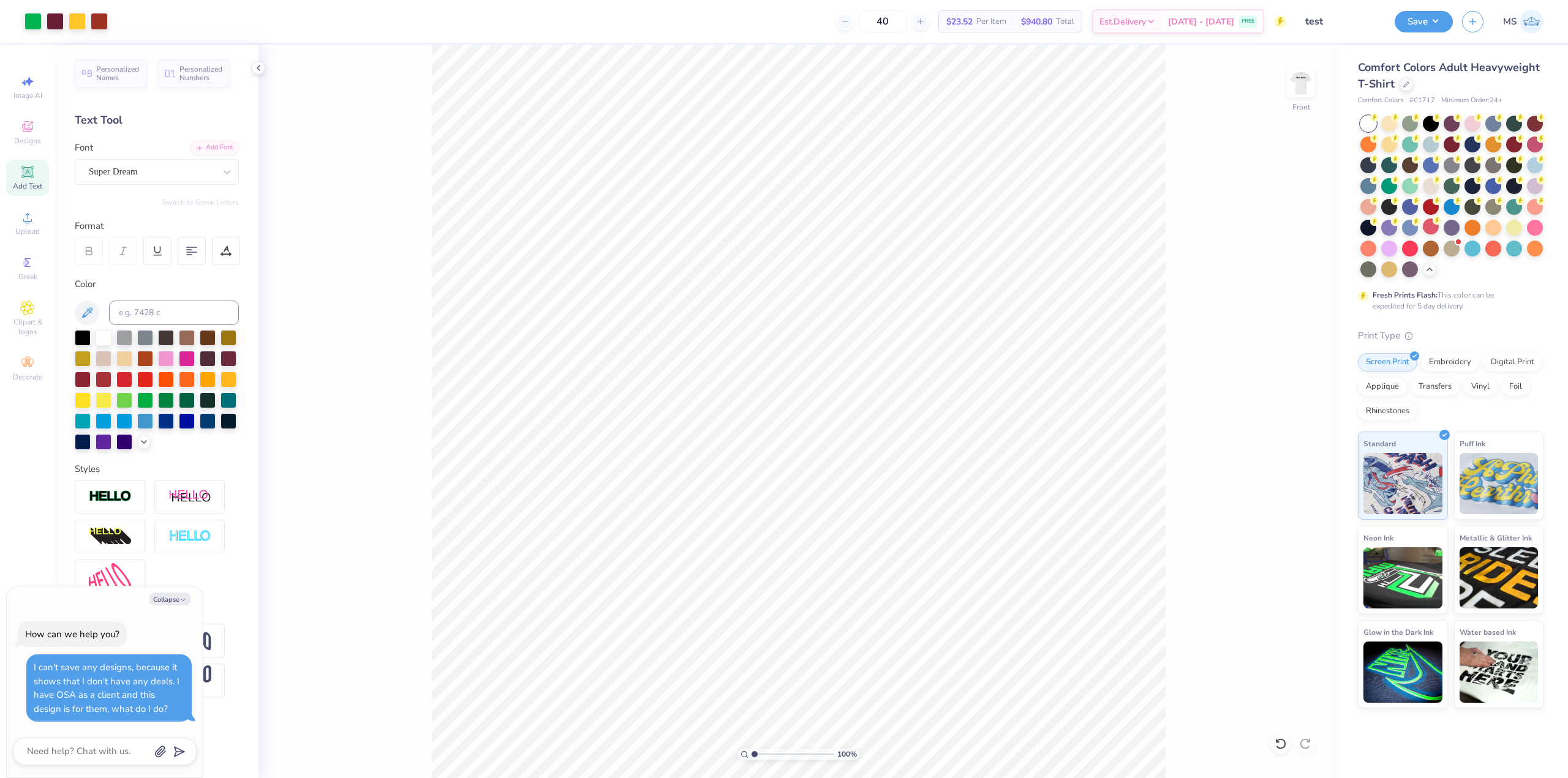
click at [394, 633] on div "100 % Front" at bounding box center [798, 412] width 1080 height 734
click at [1182, 23] on div "Sep 10 - 13 FREE" at bounding box center [1212, 23] width 101 height 22
click at [1126, 25] on span "Est. Delivery" at bounding box center [1123, 23] width 47 height 13
click at [752, 19] on div "40 $23.52 Per Item $940.80 Total Est. Delivery Sep 10 - 13 FREE" at bounding box center [701, 21] width 1169 height 43
click at [241, 597] on div "Personalized Names Personalized Numbers Text Tool Add Font Font Super Dream Swi…" at bounding box center [157, 412] width 204 height 734
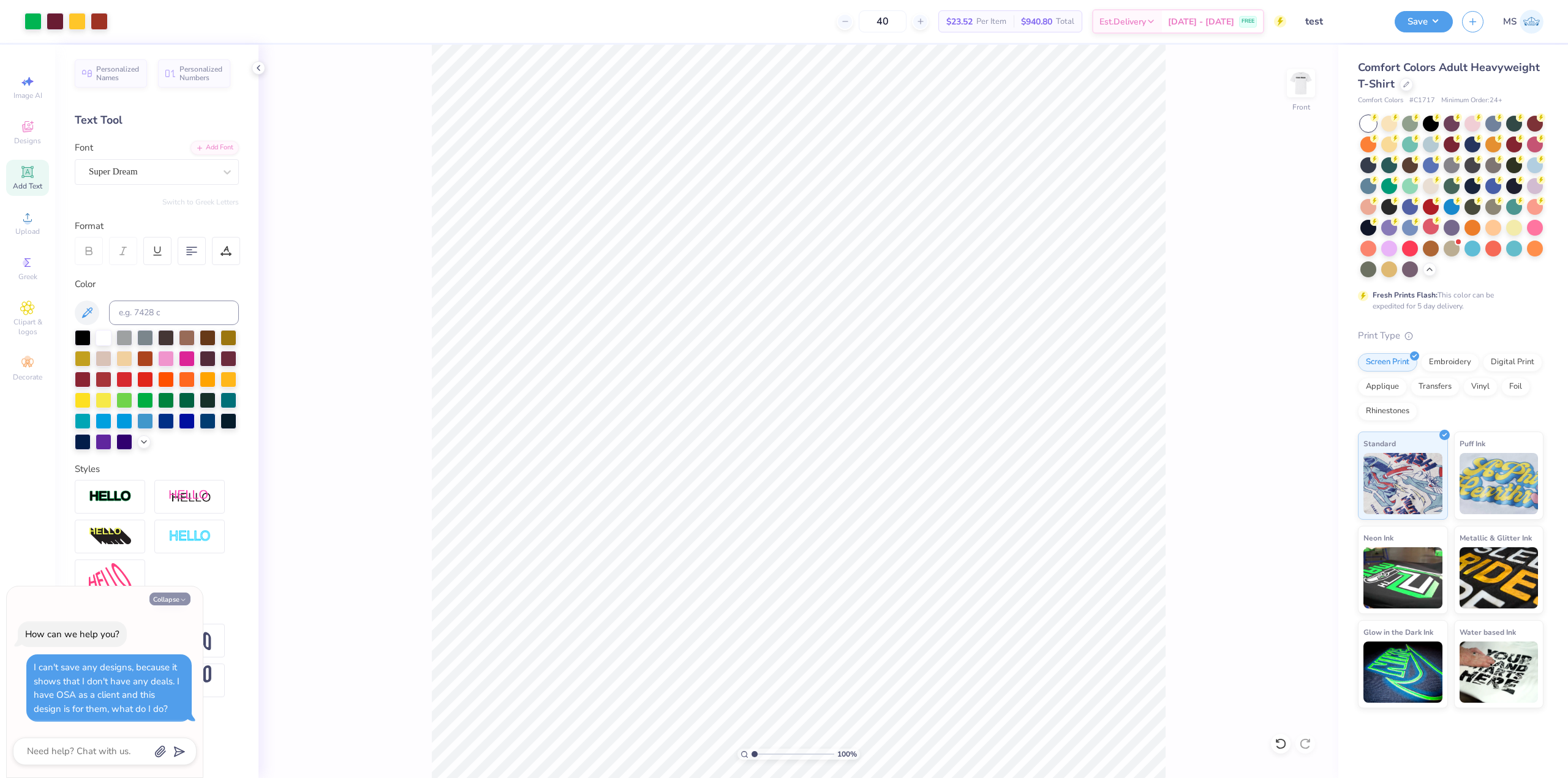
click at [186, 598] on icon "button" at bounding box center [183, 600] width 8 height 8
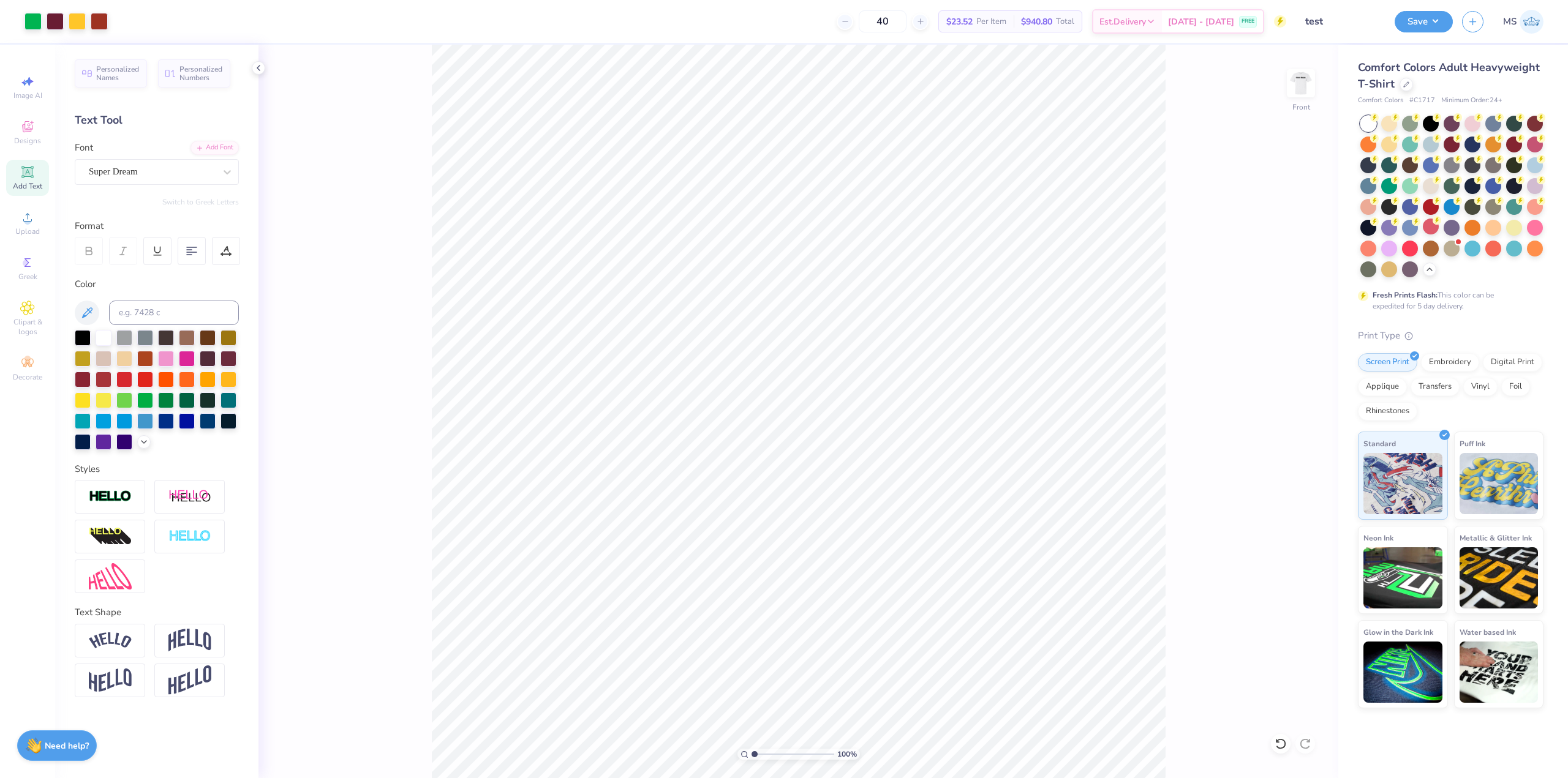
click at [990, 24] on div "$23.52 Per Item" at bounding box center [977, 21] width 75 height 21
